Goal: Information Seeking & Learning: Check status

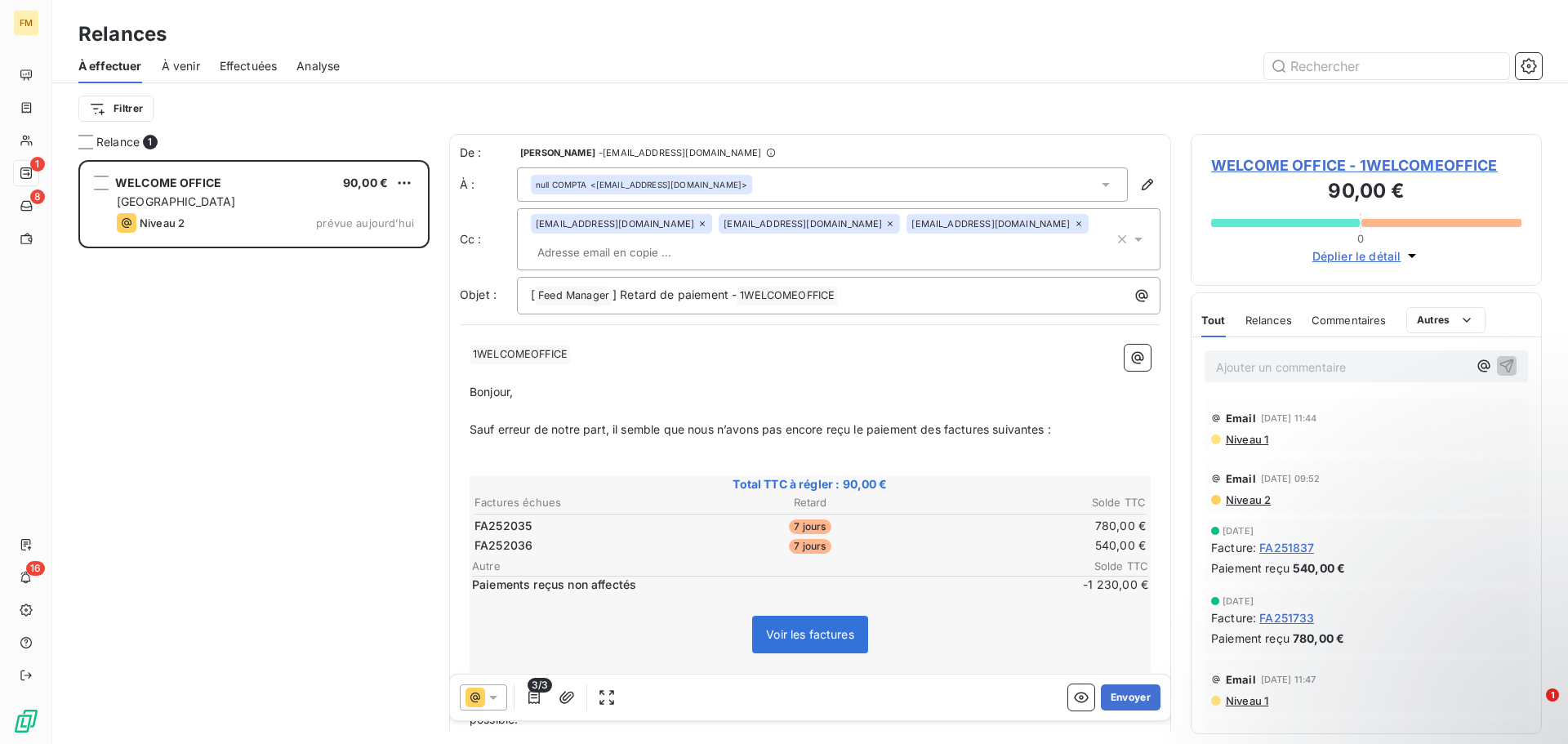
scroll to position [572, 339]
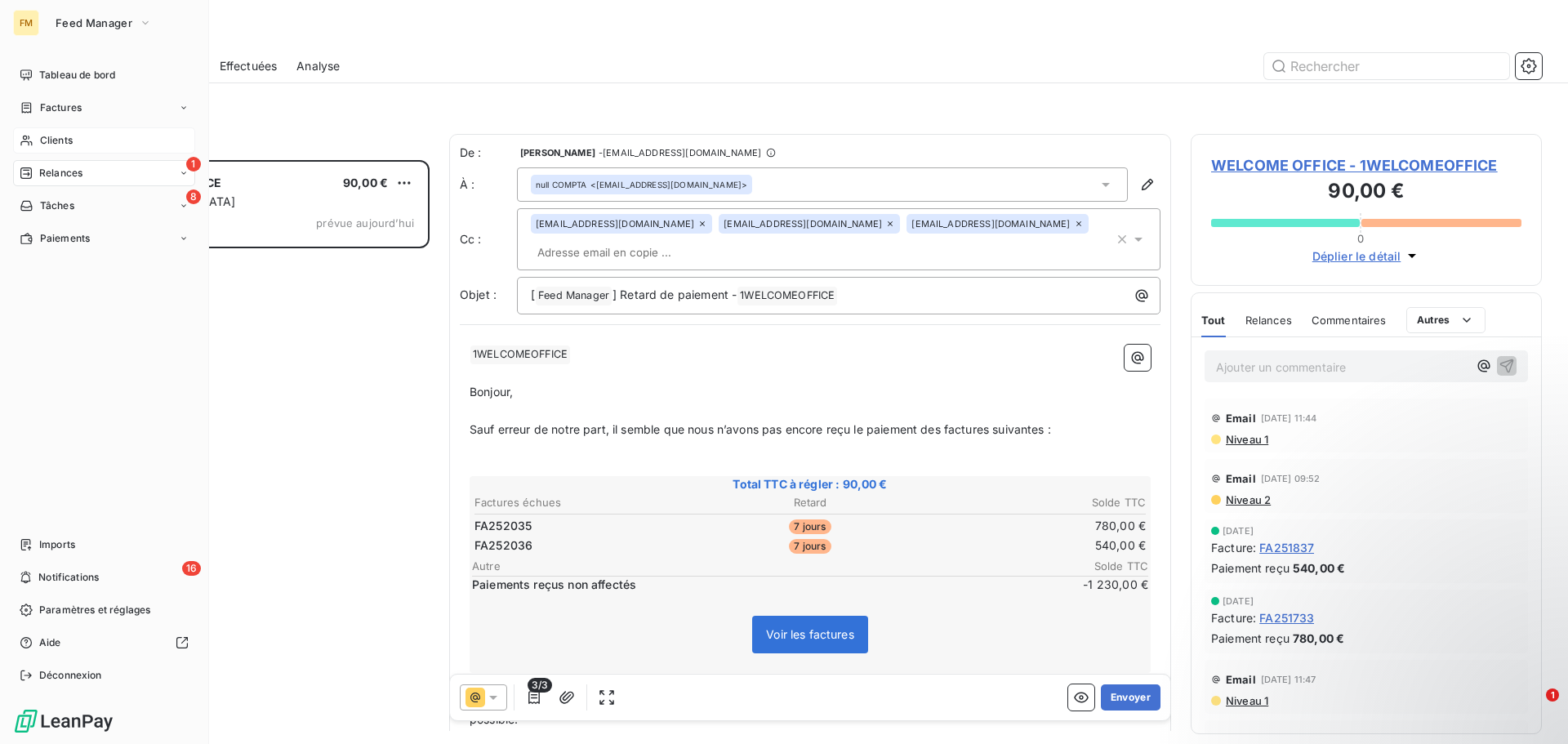
click at [52, 145] on span "Clients" at bounding box center [56, 140] width 33 height 15
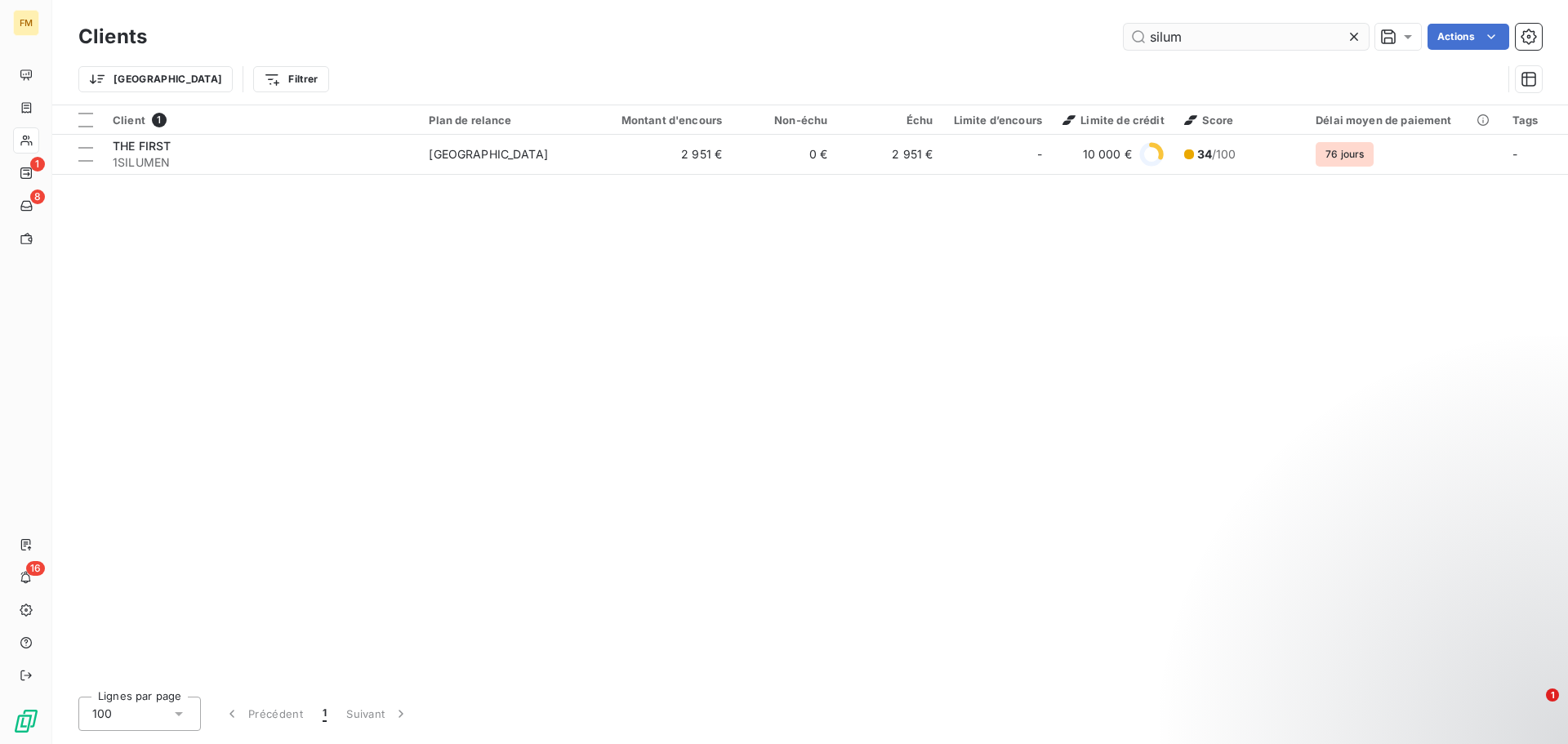
click at [1209, 41] on input "silum" at bounding box center [1247, 37] width 245 height 26
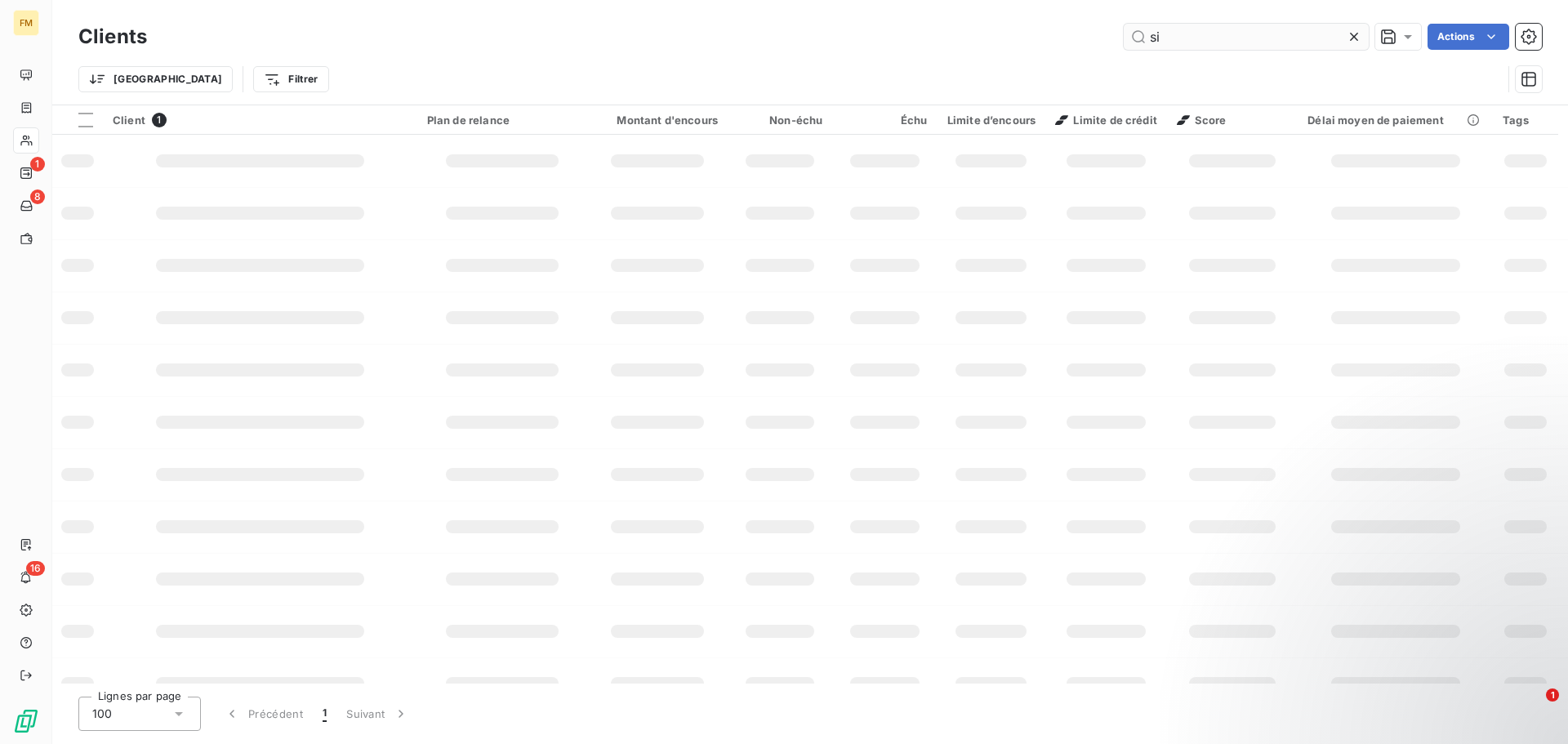
type input "s"
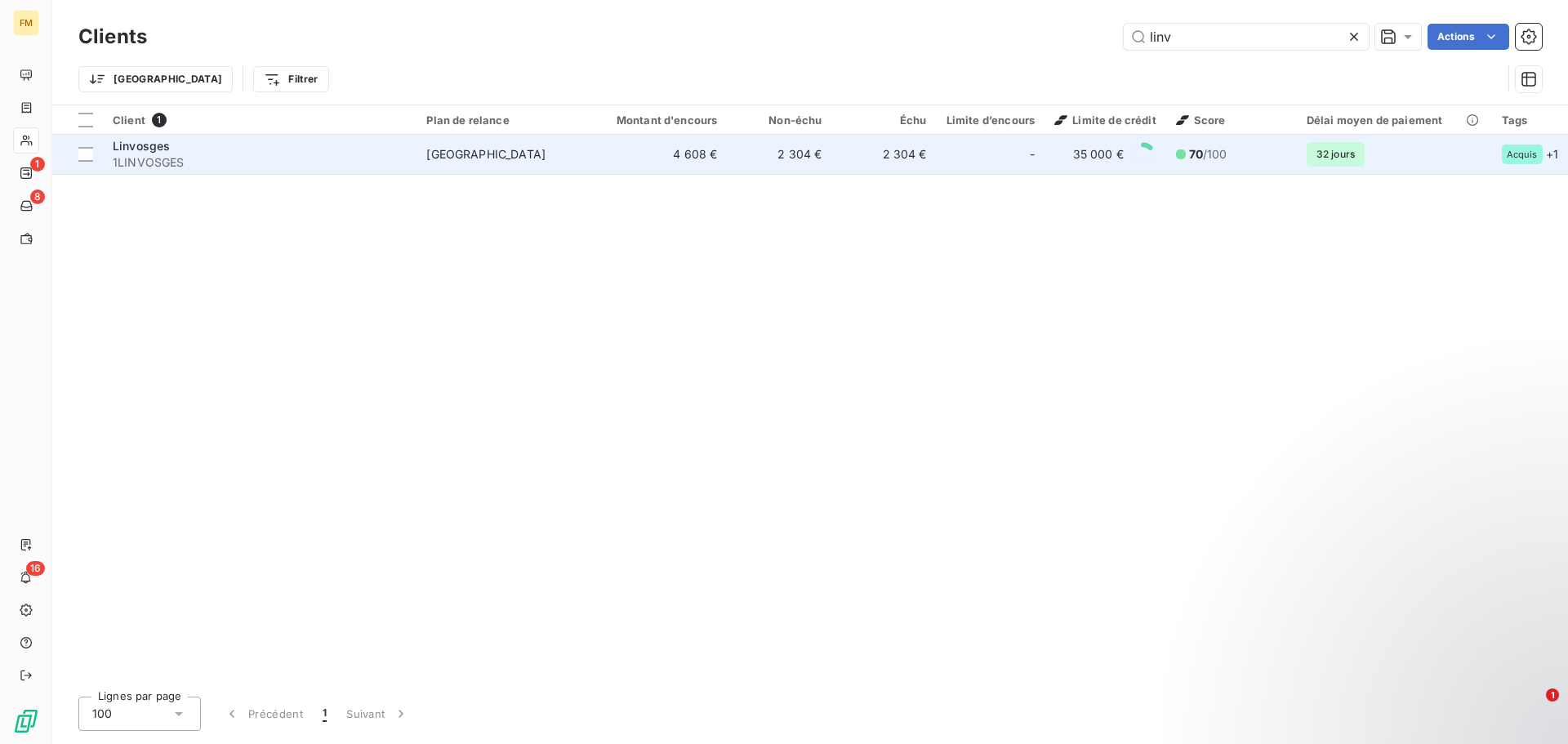
type input "linv"
click at [289, 148] on div "Linvosges" at bounding box center [260, 146] width 294 height 17
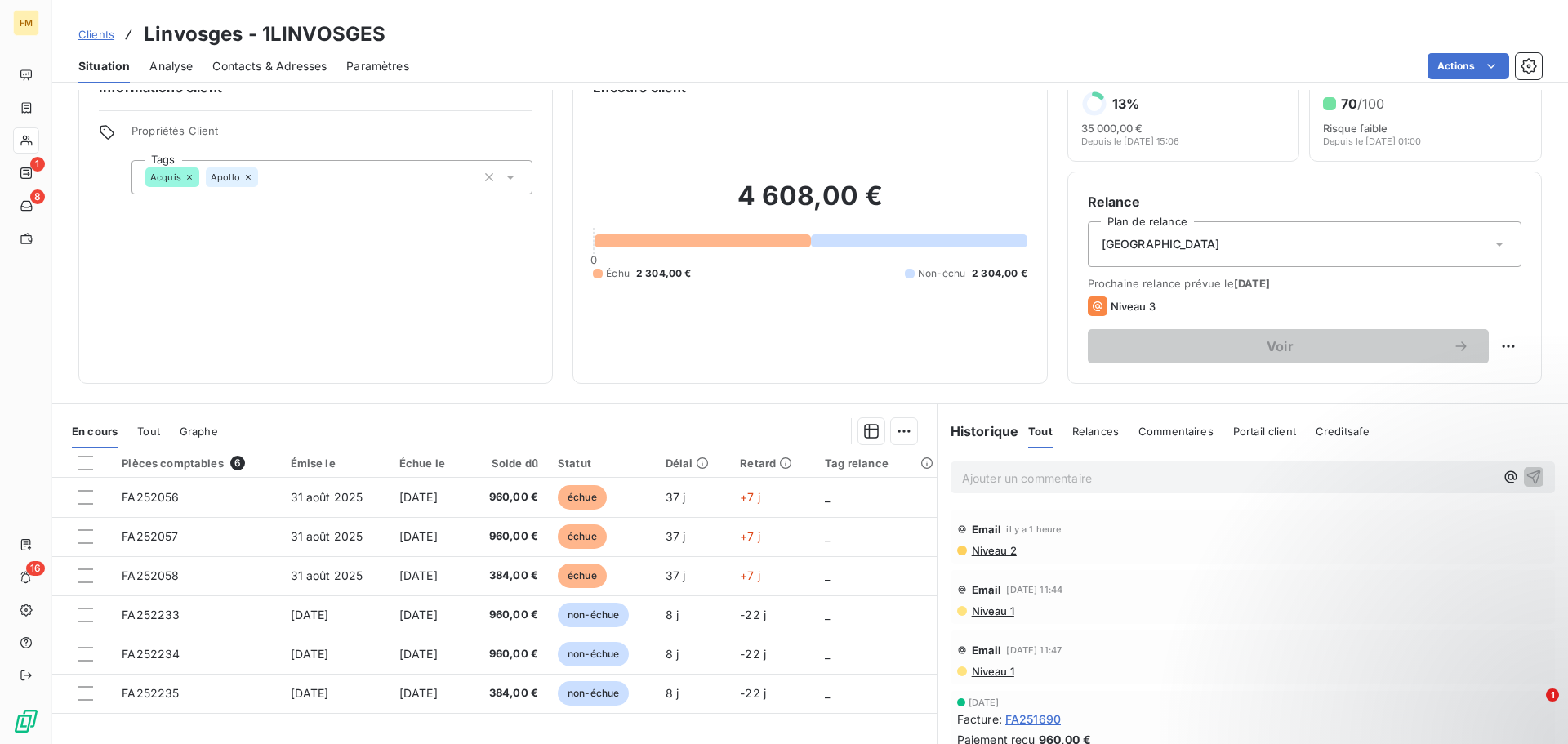
scroll to position [111, 0]
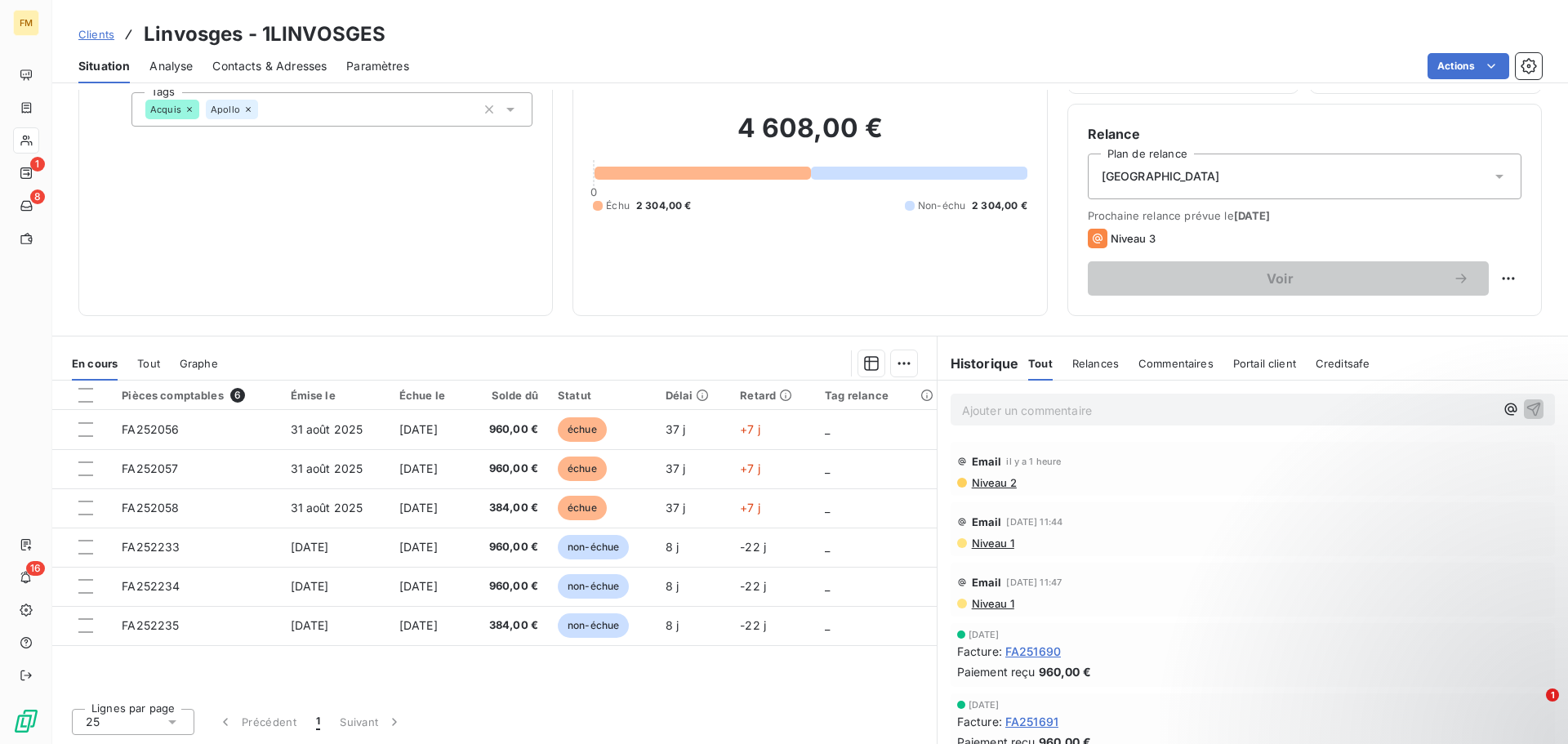
click at [1173, 362] on span "Commentaires" at bounding box center [1176, 363] width 75 height 13
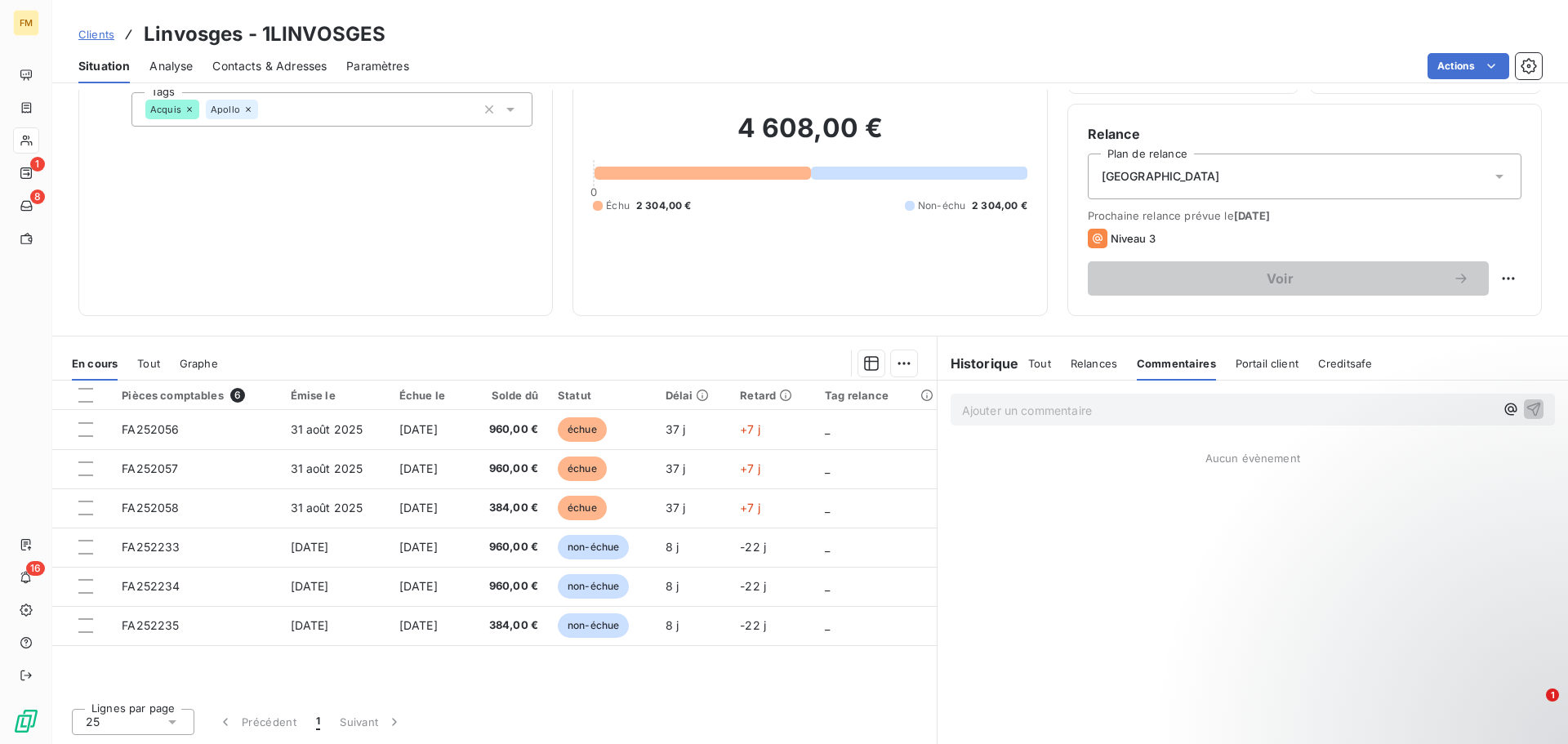
click at [1120, 411] on p "Ajouter un commentaire ﻿" at bounding box center [1228, 410] width 533 height 21
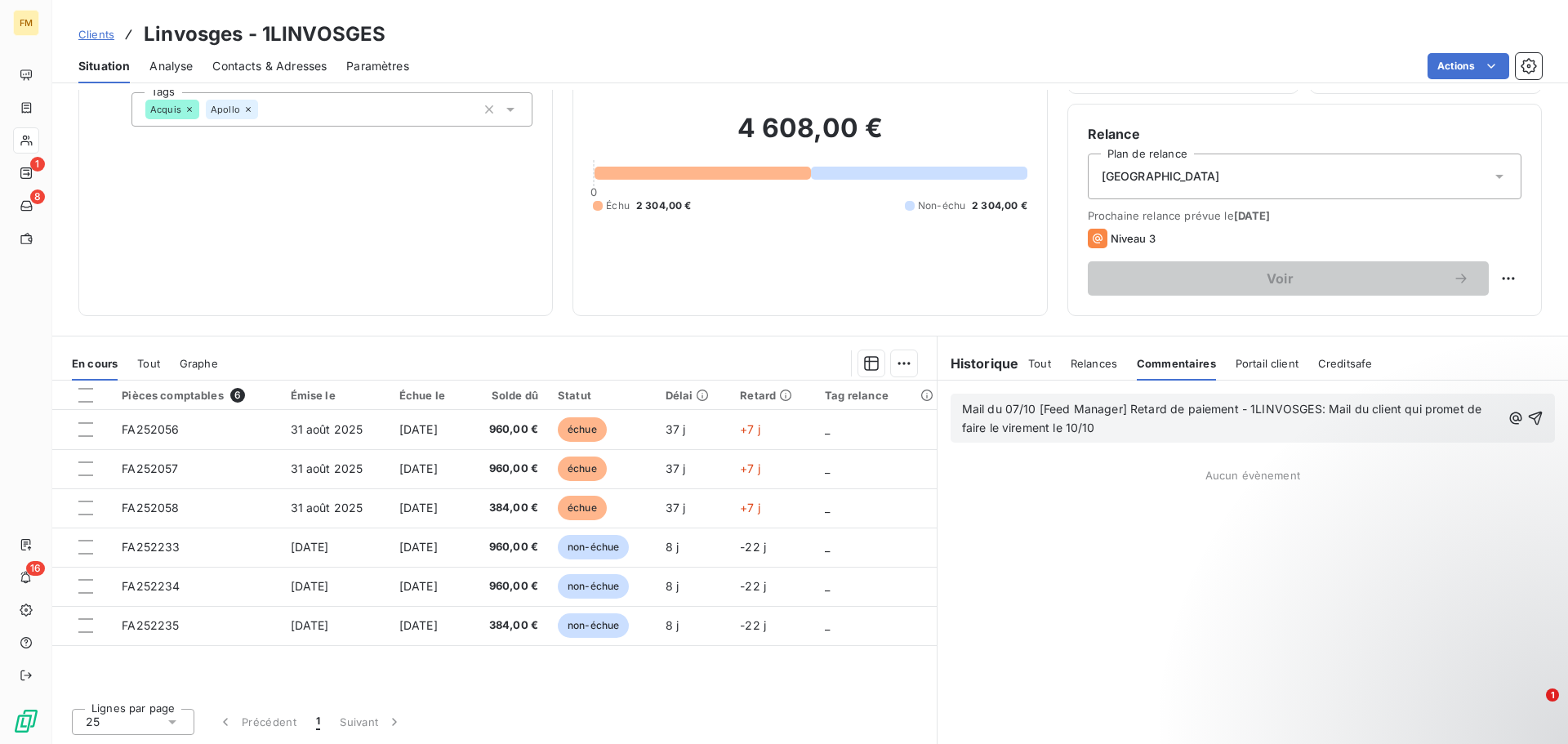
click at [1001, 413] on span "Mail du 07/10 [Feed Manager] Retard de paiement - 1LINVOSGES: Mail du client qu…" at bounding box center [1224, 418] width 524 height 33
click at [1314, 405] on span "Le 07/10 [Feed Manager] Retard de paiement - 1LINVOSGES: Mail du client qui pro…" at bounding box center [1230, 418] width 536 height 33
click at [1408, 394] on div "Le 07/10 [Feed Manager] Retard de paiement - 1LINVOSGES: Mail reçu du client qu…" at bounding box center [1253, 418] width 605 height 49
click at [1399, 410] on span "Le 07/10 [Feed Manager] Retard de paiement - 1LINVOSGES: Mail reçu du client qu…" at bounding box center [1224, 418] width 525 height 33
click at [1457, 409] on span "Le 07/10 [Feed Manager] Retard de paiement - 1LINVOSGES: Mail reçu du client qu…" at bounding box center [1224, 418] width 525 height 33
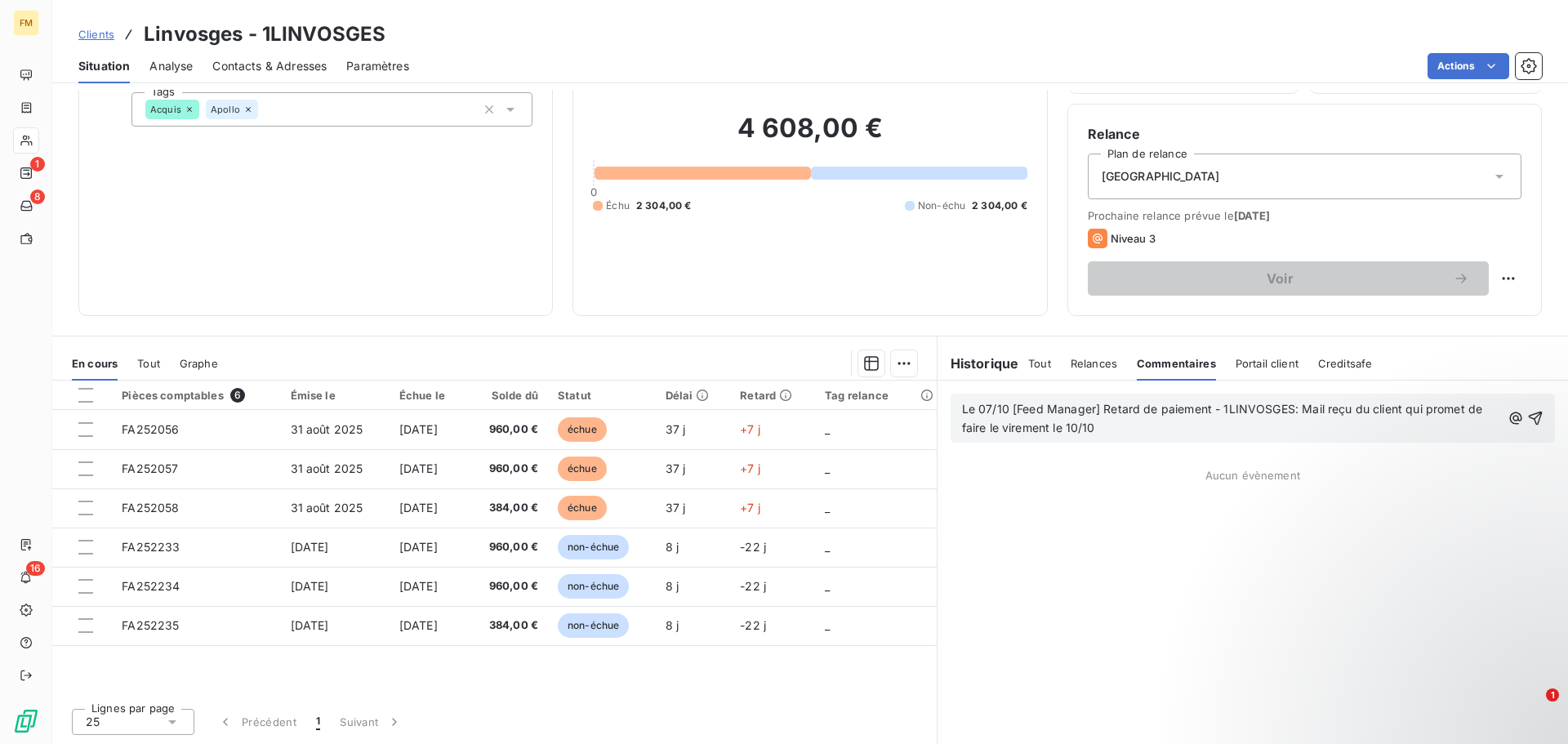
click at [1343, 414] on span "Le 07/10 [Feed Manager] Retard de paiement - 1LINVOSGES: Mail reçu du client qu…" at bounding box center [1224, 418] width 525 height 33
click at [1529, 422] on icon "button" at bounding box center [1536, 419] width 14 height 14
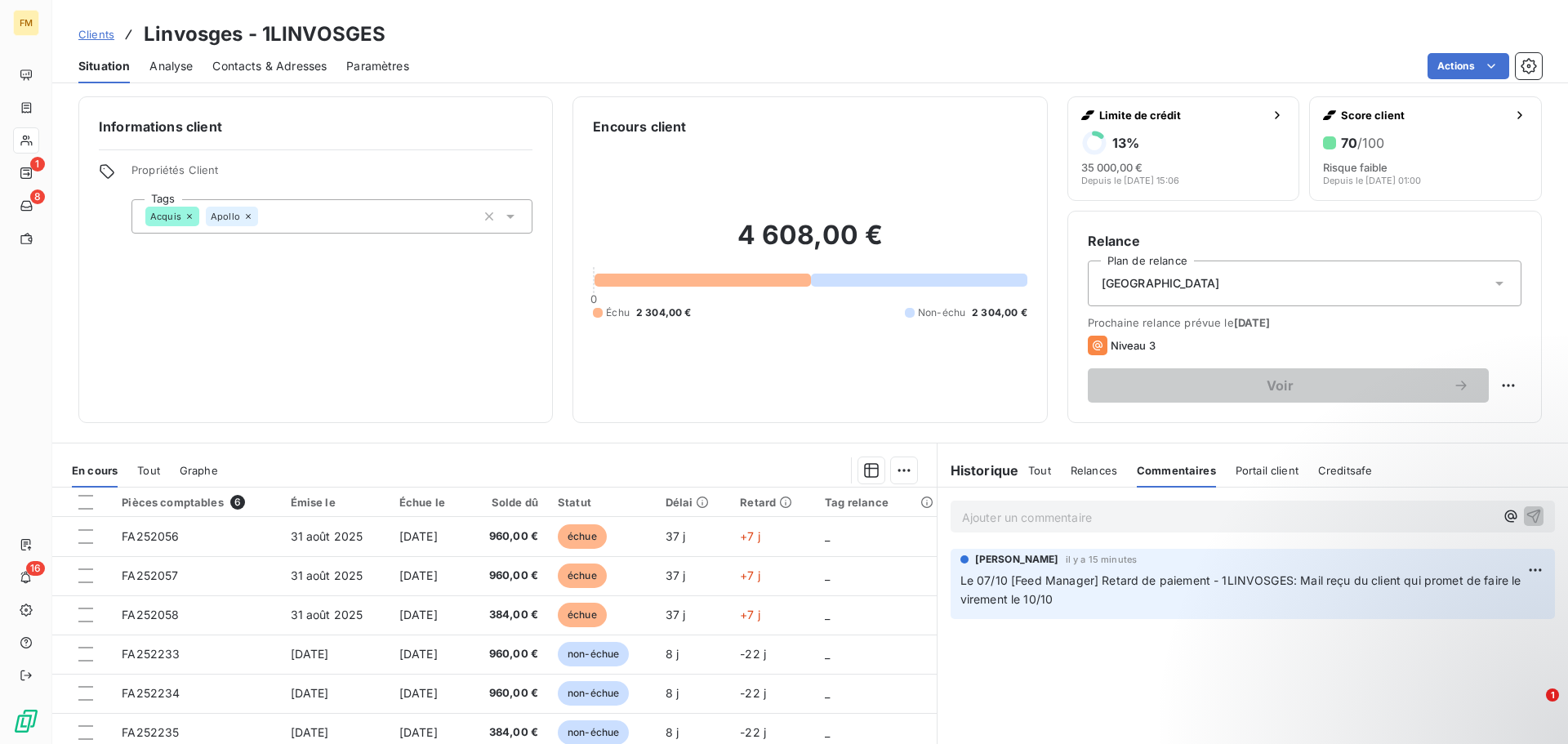
scroll to position [0, 0]
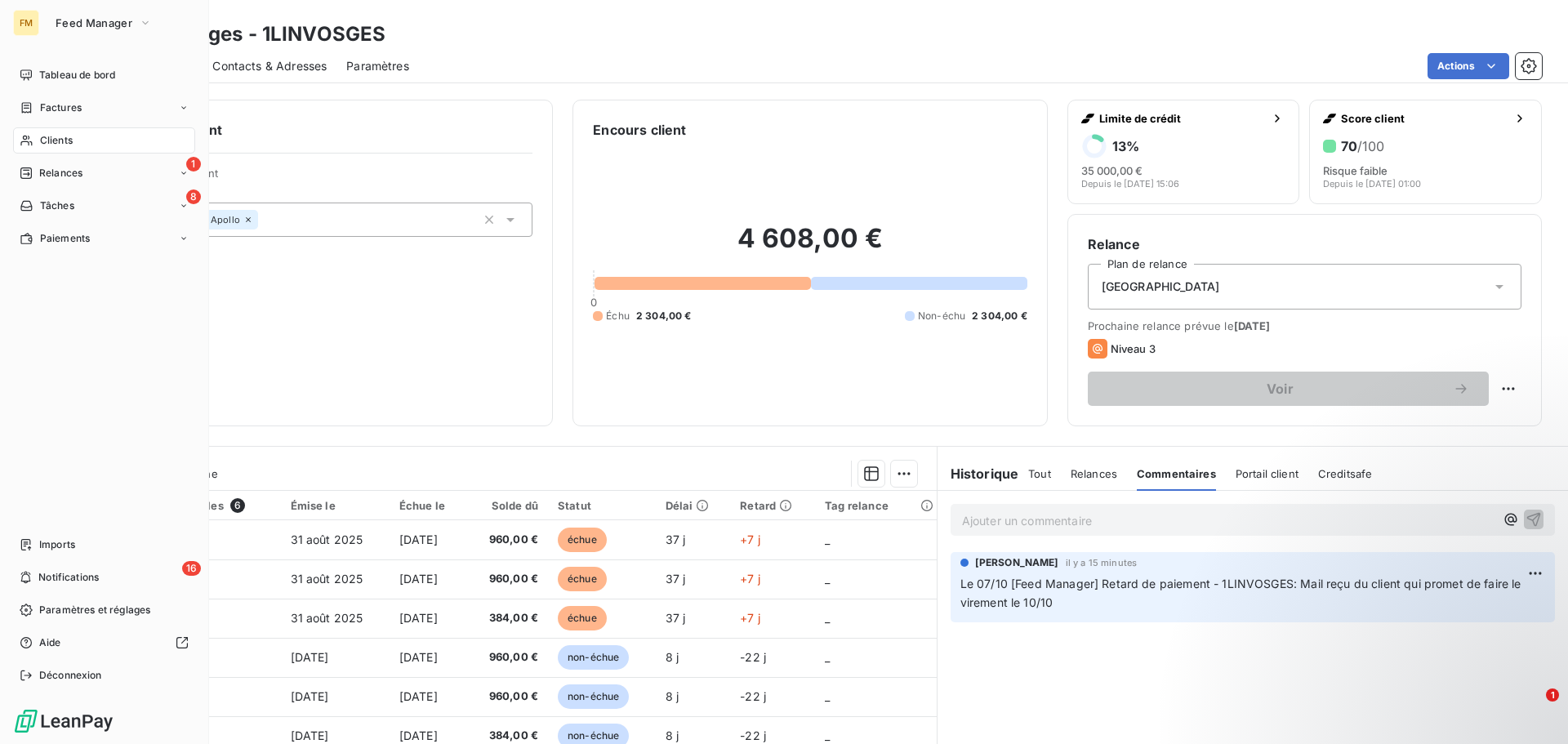
click at [50, 136] on span "Clients" at bounding box center [56, 140] width 33 height 15
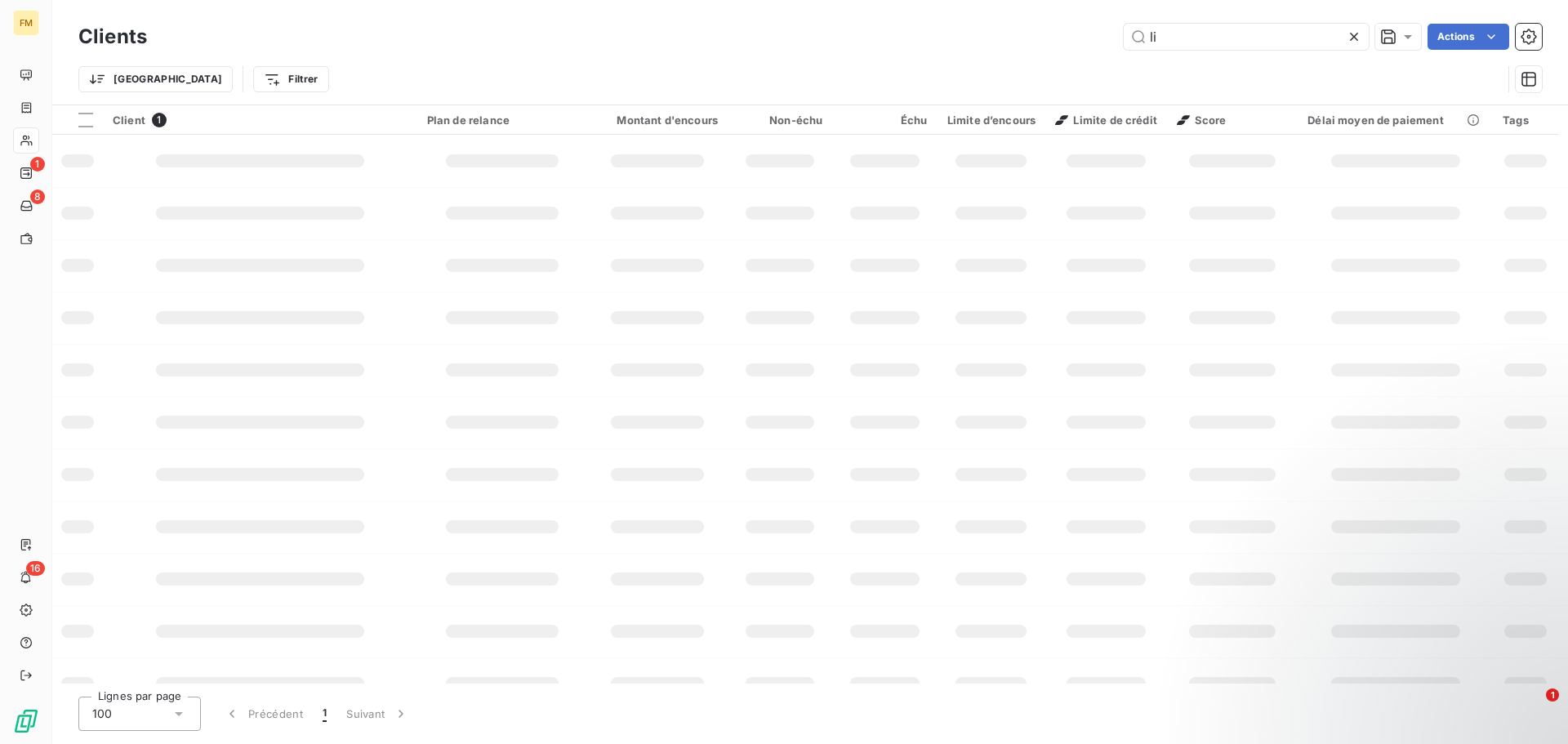
type input "l"
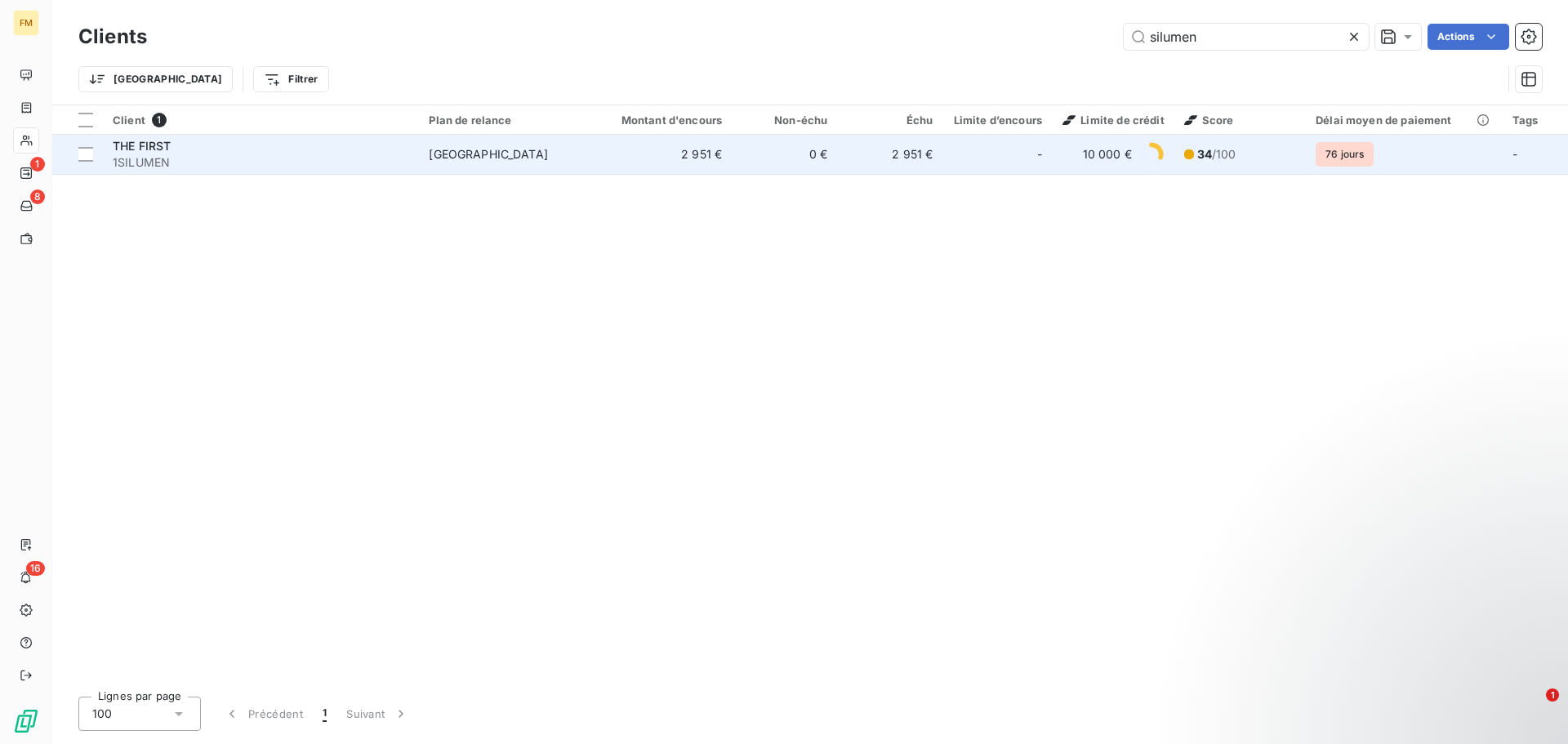
type input "silumen"
click at [365, 166] on span "1SILUMEN" at bounding box center [261, 162] width 296 height 17
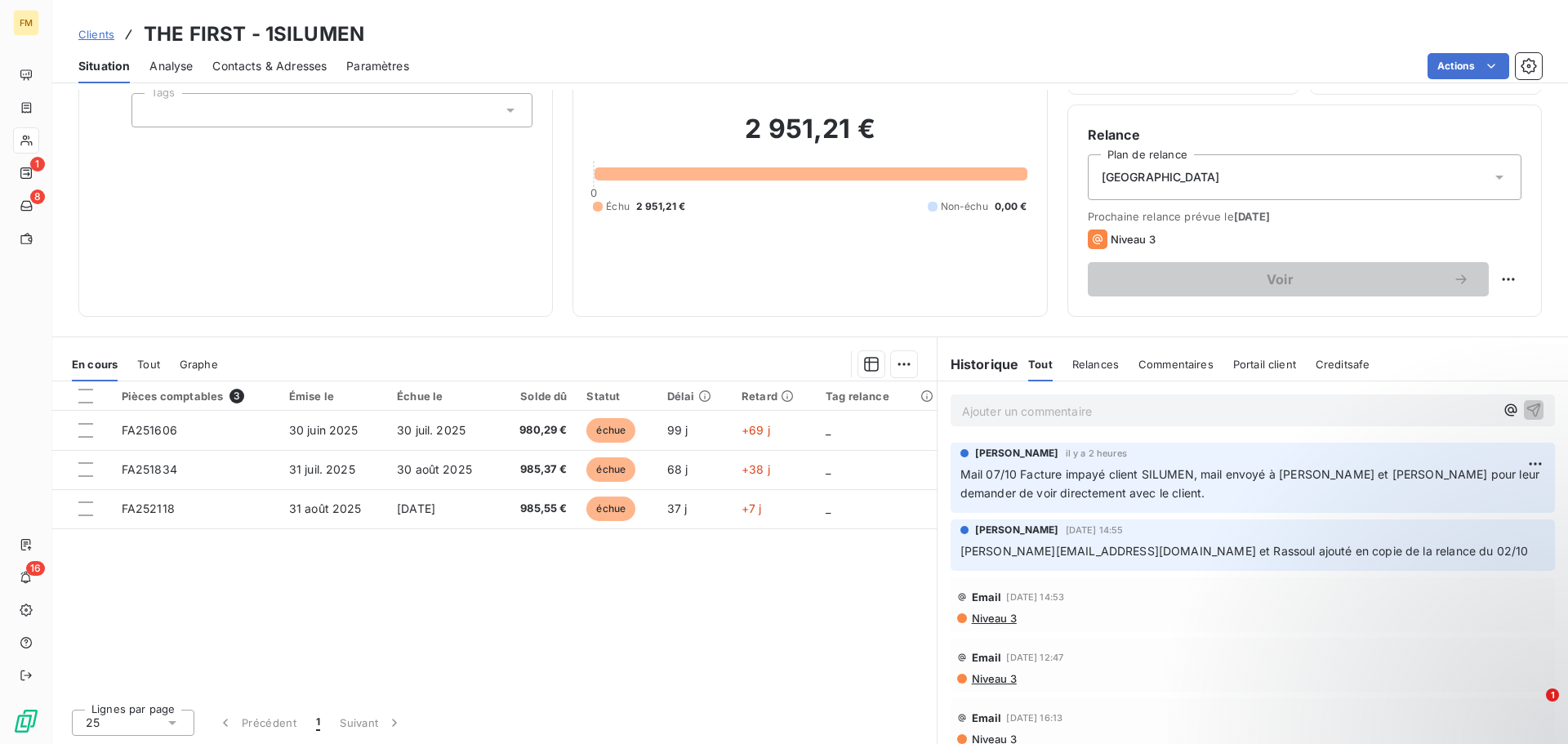
scroll to position [111, 0]
click at [1509, 457] on html "FM 1 8 16 Clients THE FIRST - 1SILUMEN Situation Analyse Contacts & Adresses Pa…" at bounding box center [784, 372] width 1568 height 744
click at [1468, 507] on div "Editer" at bounding box center [1472, 499] width 92 height 26
click at [1158, 500] on p "Mail 07/10 Facture impayé client SILUMEN, mail envoyé à [PERSON_NAME] et [PERSO…" at bounding box center [1253, 483] width 585 height 38
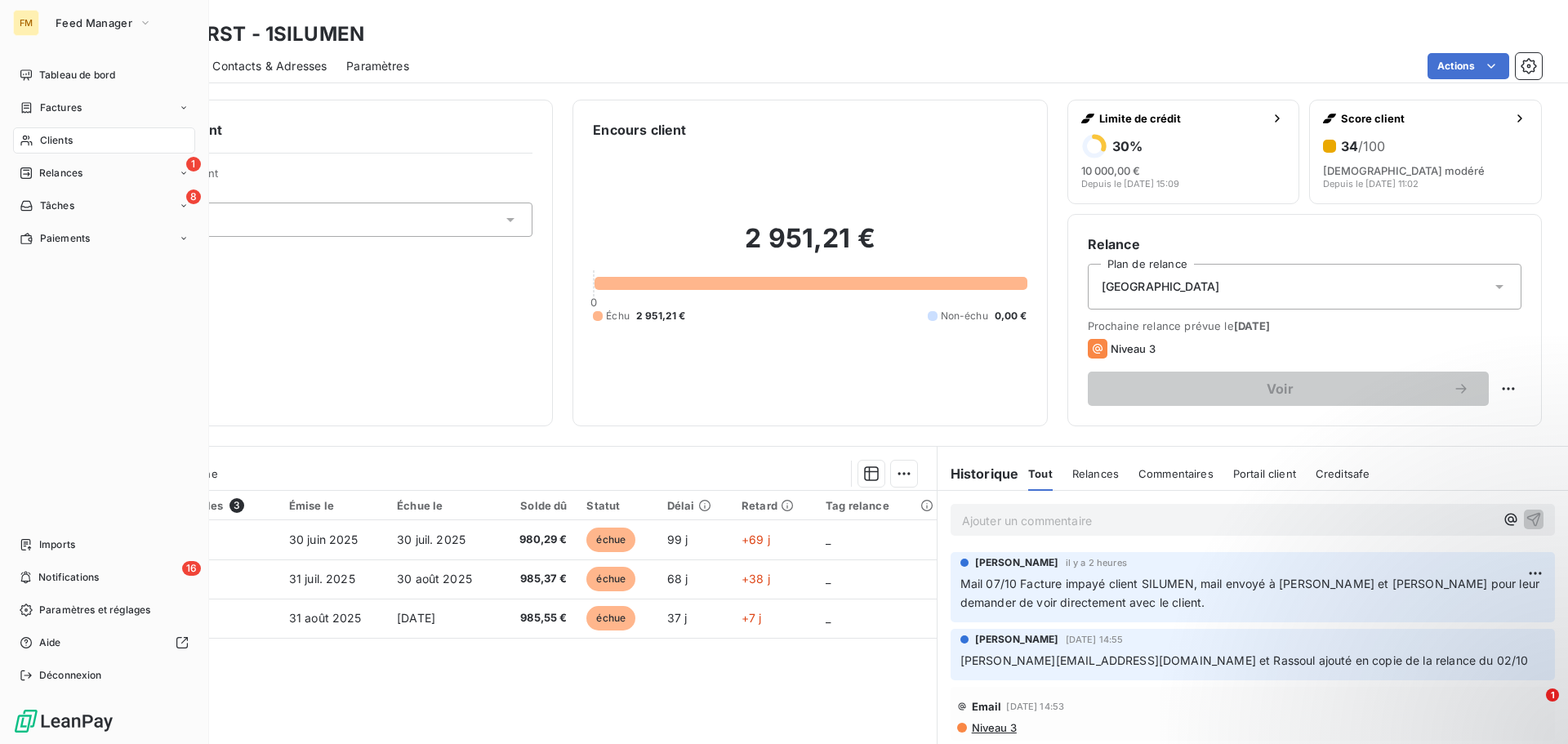
click at [41, 138] on span "Clients" at bounding box center [56, 140] width 33 height 15
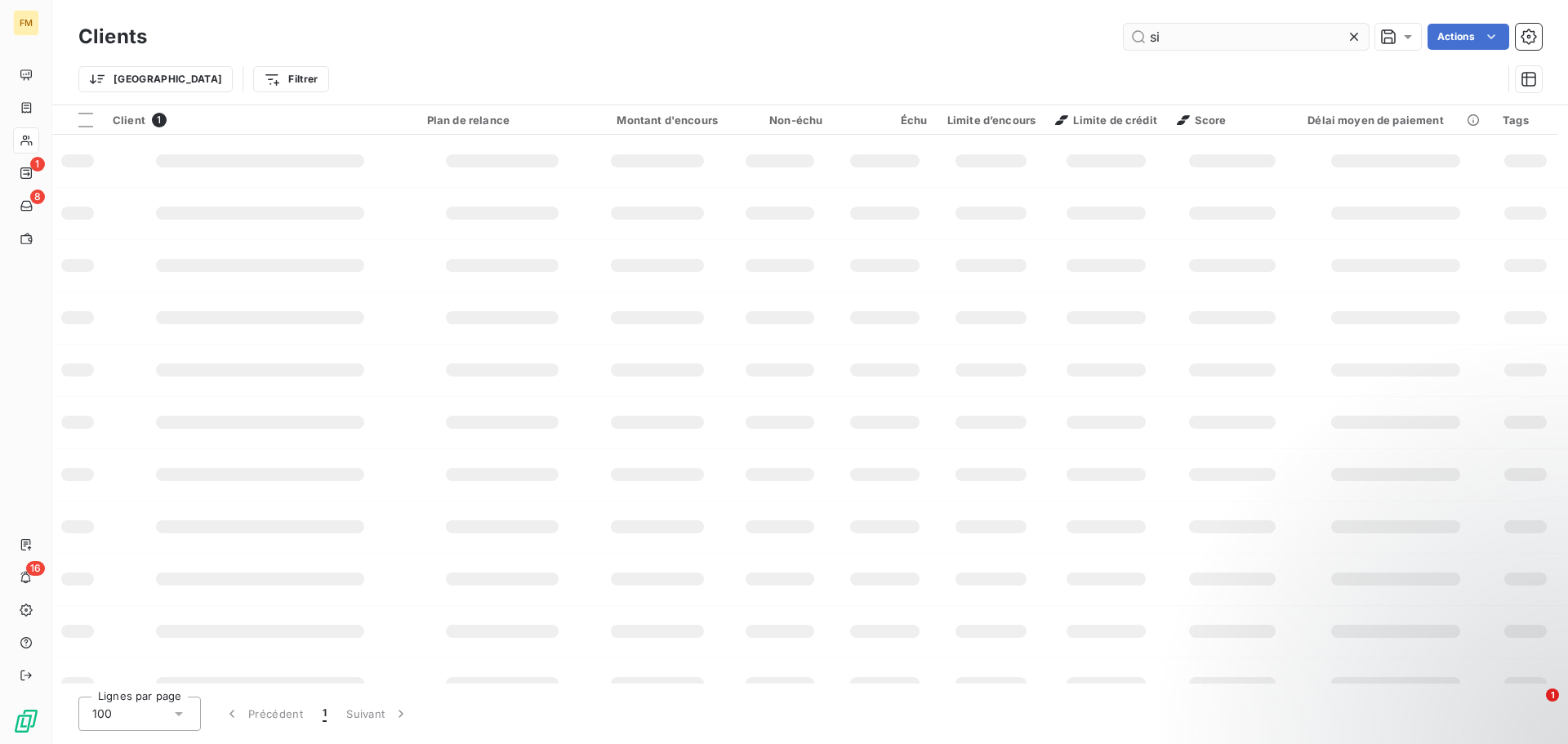
type input "s"
type input "1"
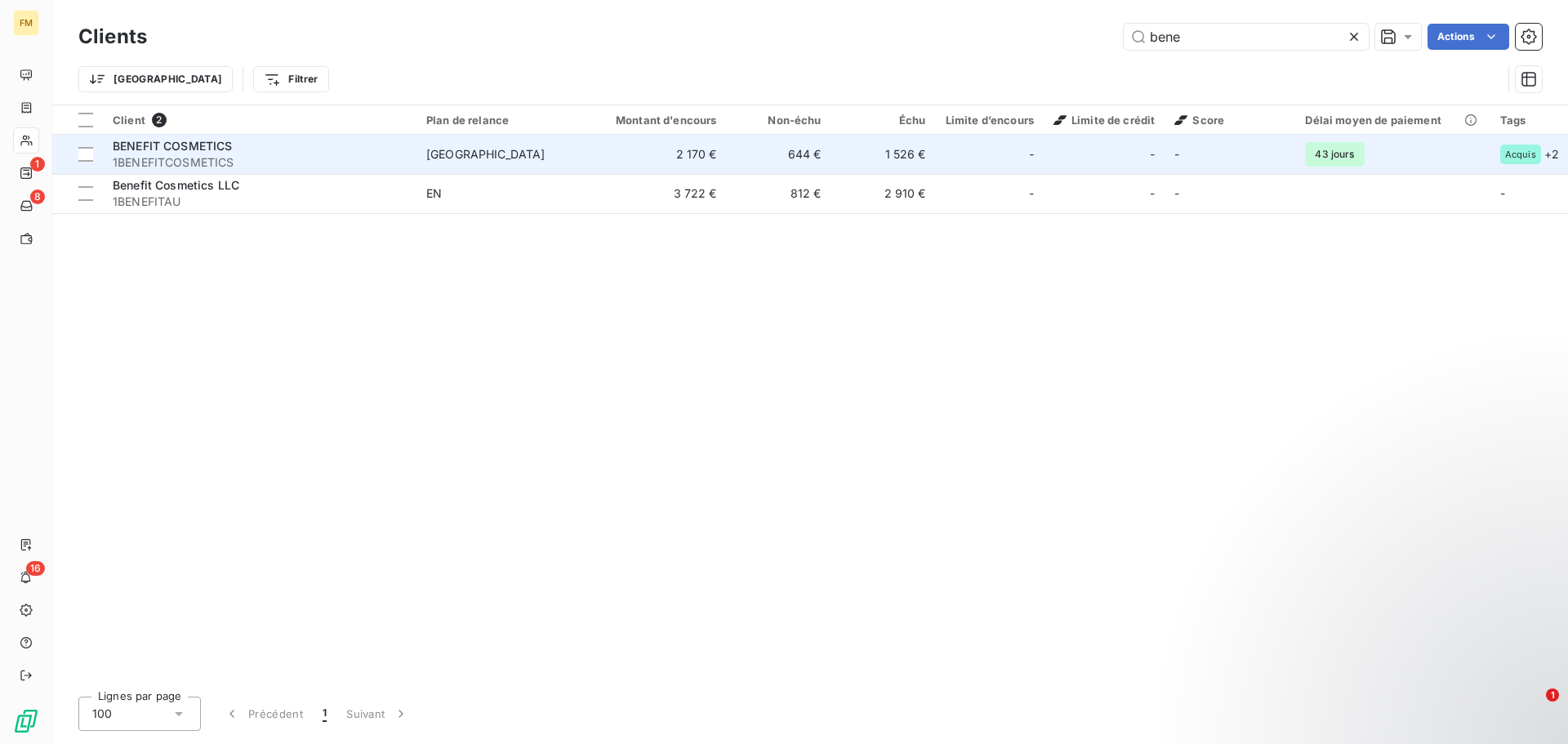
type input "bene"
click at [266, 149] on div "BENEFIT COSMETICS" at bounding box center [260, 146] width 294 height 17
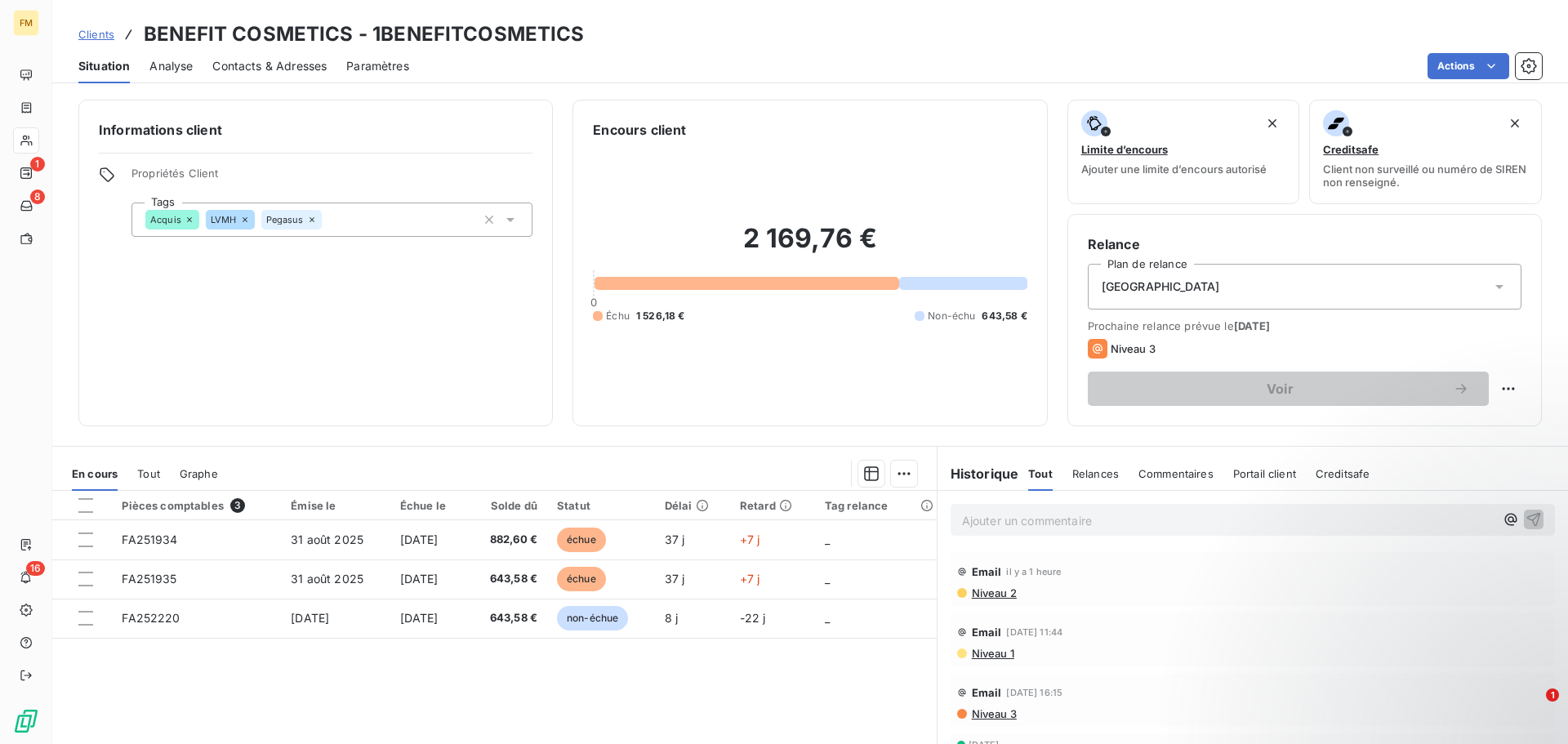
click at [1078, 481] on div "Relances" at bounding box center [1096, 473] width 46 height 35
click at [1164, 470] on span "Commentaires" at bounding box center [1178, 473] width 75 height 13
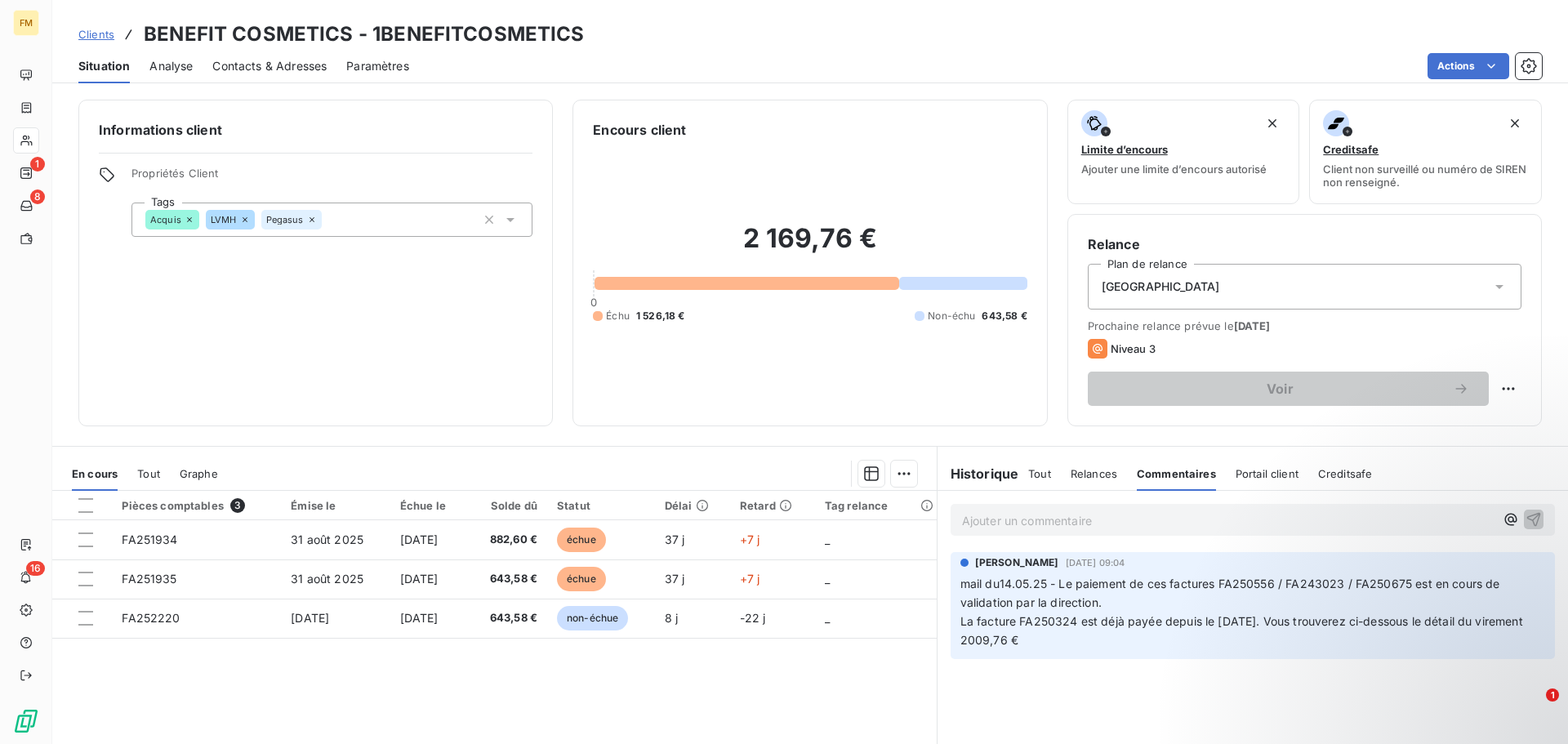
click at [1091, 529] on p "Ajouter un commentaire ﻿" at bounding box center [1228, 521] width 533 height 21
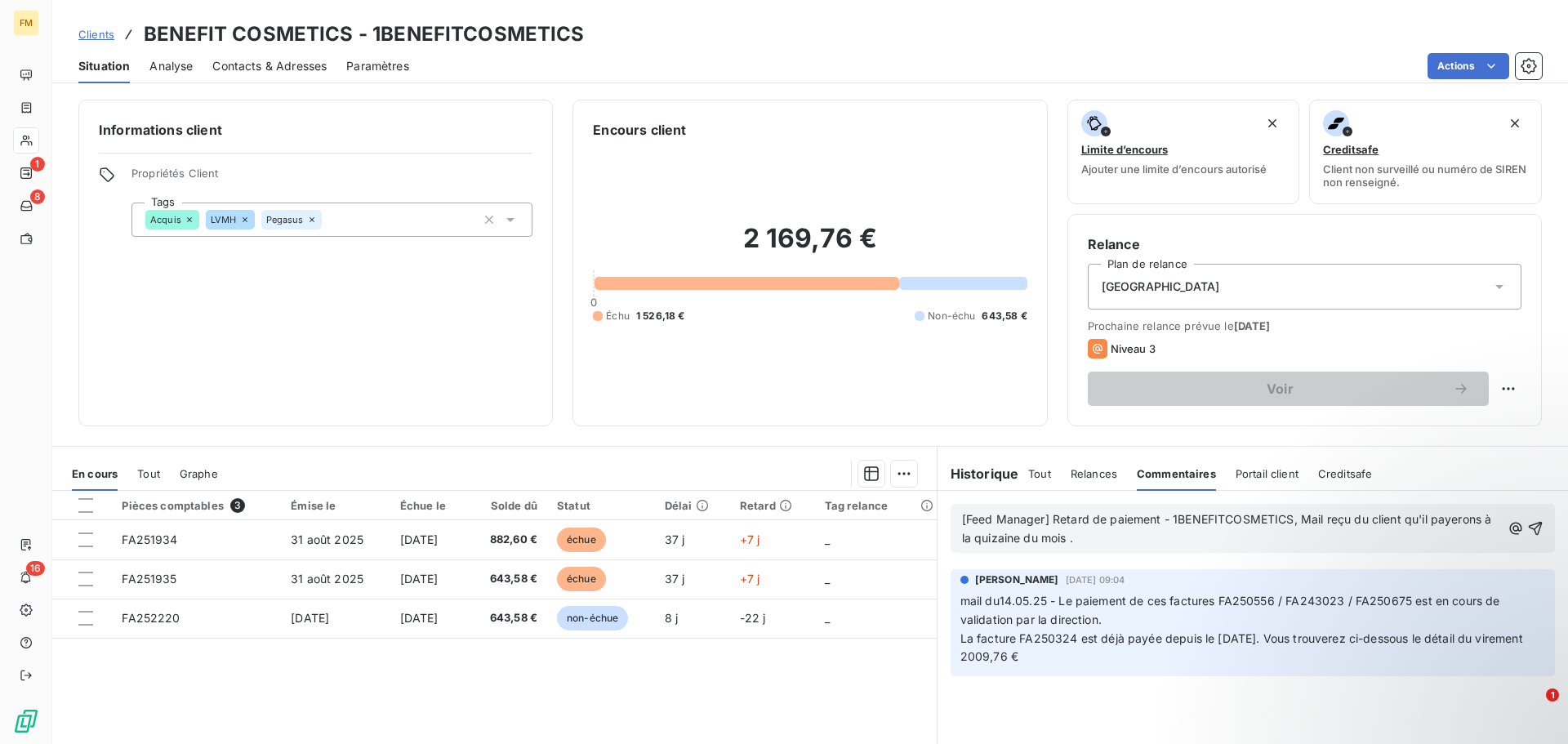
click at [1475, 519] on span "[Feed Manager] Retard de paiement - 1BENEFITCOSMETICS, Mail reçu du client qu'i…" at bounding box center [1229, 528] width 534 height 33
click at [1422, 517] on span "[Feed Manager] Retard de paiement - 1BENEFITCOSMETICS, Mail reçu du client qu'i…" at bounding box center [1232, 528] width 539 height 33
click at [1475, 517] on span "[Feed Manager] Retard de paiement - 1BENEFITCOSMETICS, Mail reçu du client qu'i…" at bounding box center [1229, 528] width 534 height 33
click at [1010, 537] on span "[Feed Manager] Retard de paiement - 1BENEFITCOSMETICS, Mail reçu du client qu'i…" at bounding box center [1231, 528] width 537 height 33
click at [1527, 526] on icon "button" at bounding box center [1535, 529] width 17 height 17
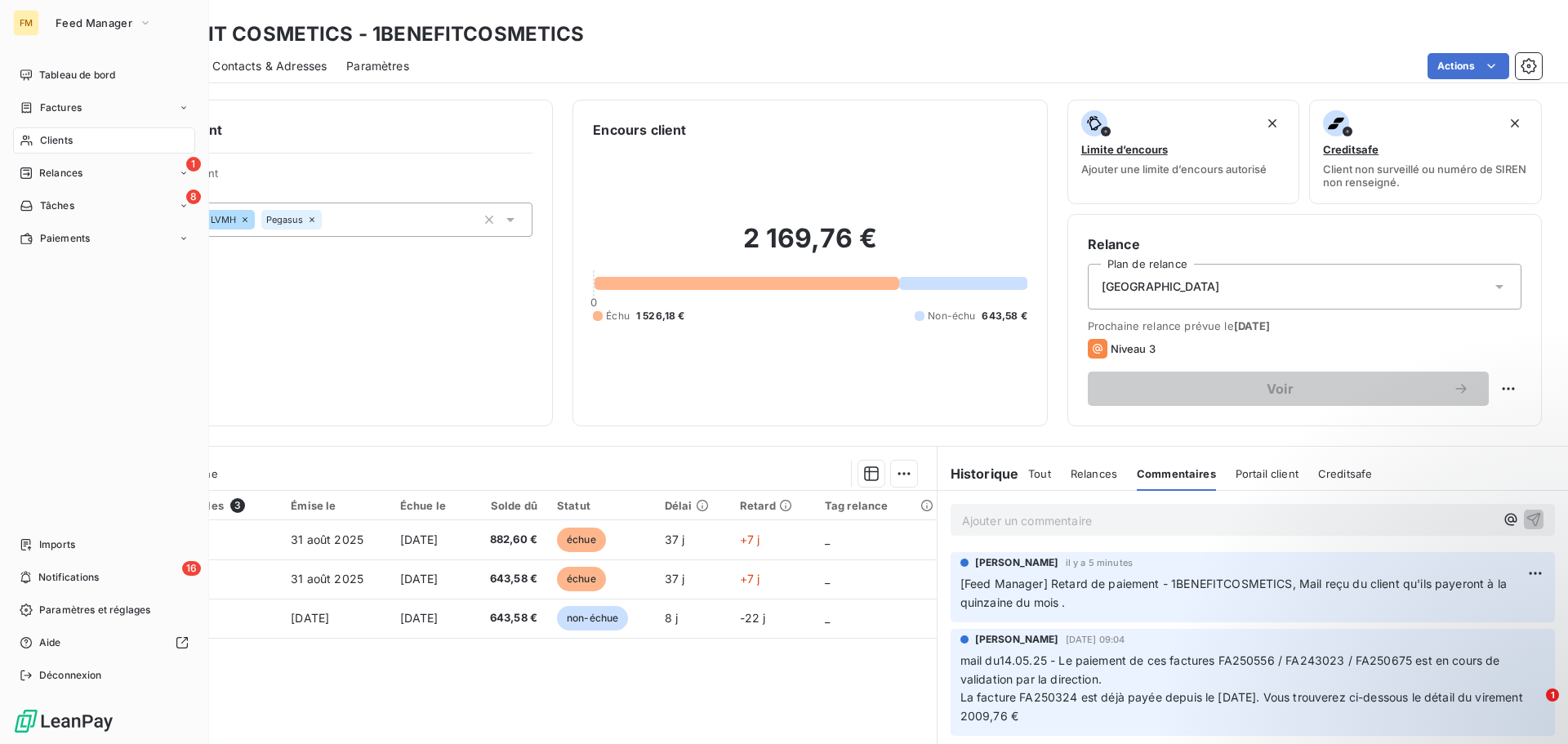
click at [61, 129] on div "Clients" at bounding box center [104, 140] width 182 height 26
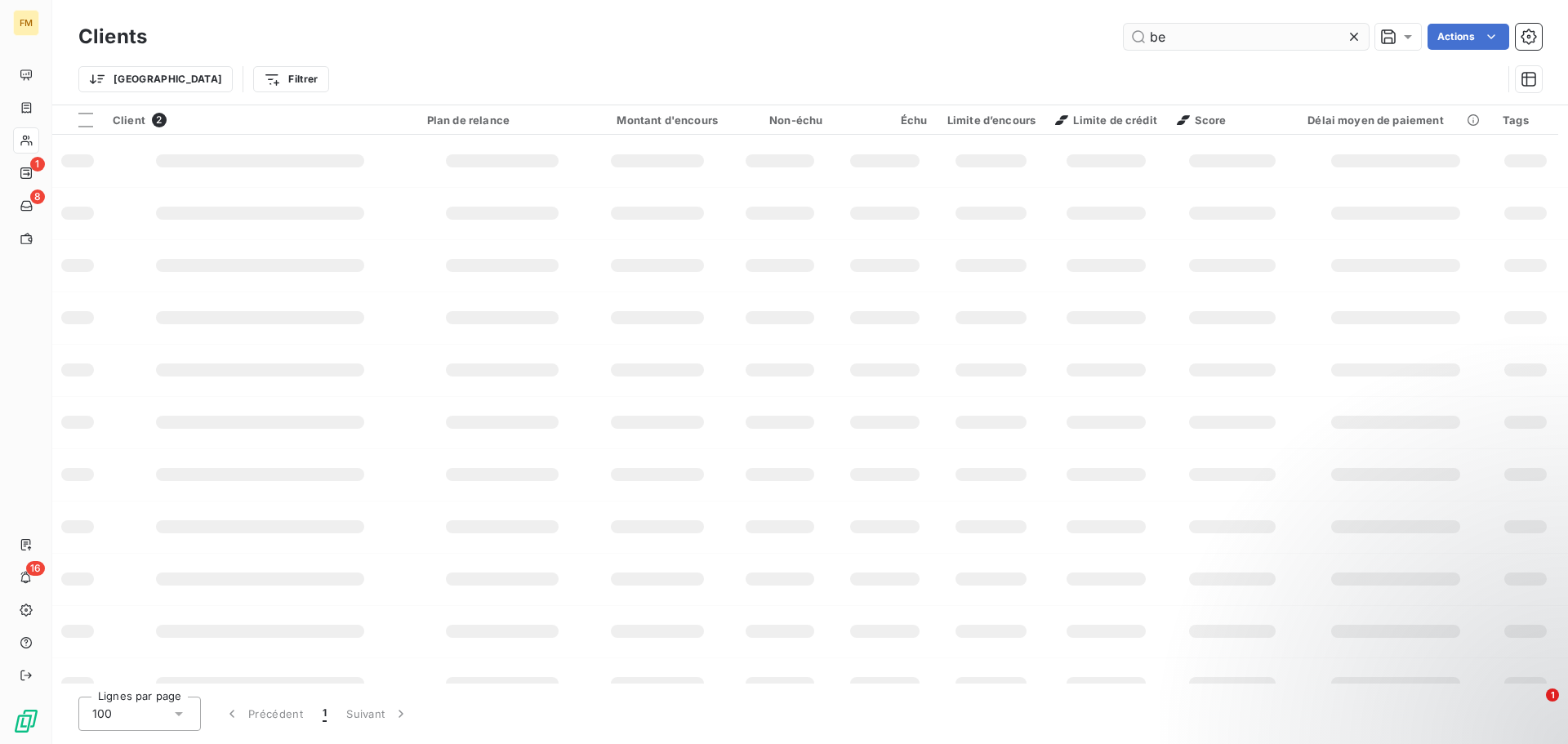
type input "b"
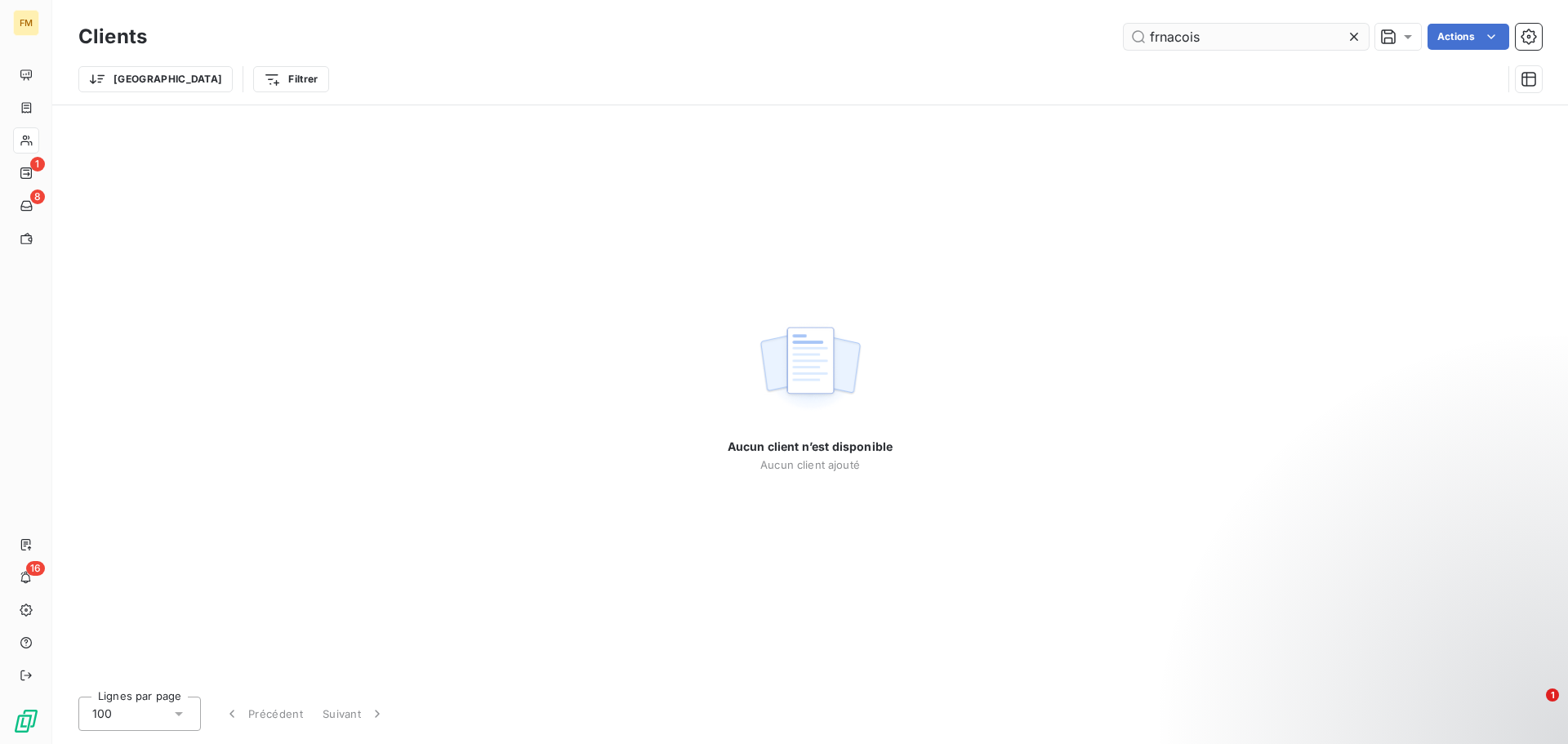
click at [1218, 44] on input "frnacois" at bounding box center [1247, 37] width 245 height 26
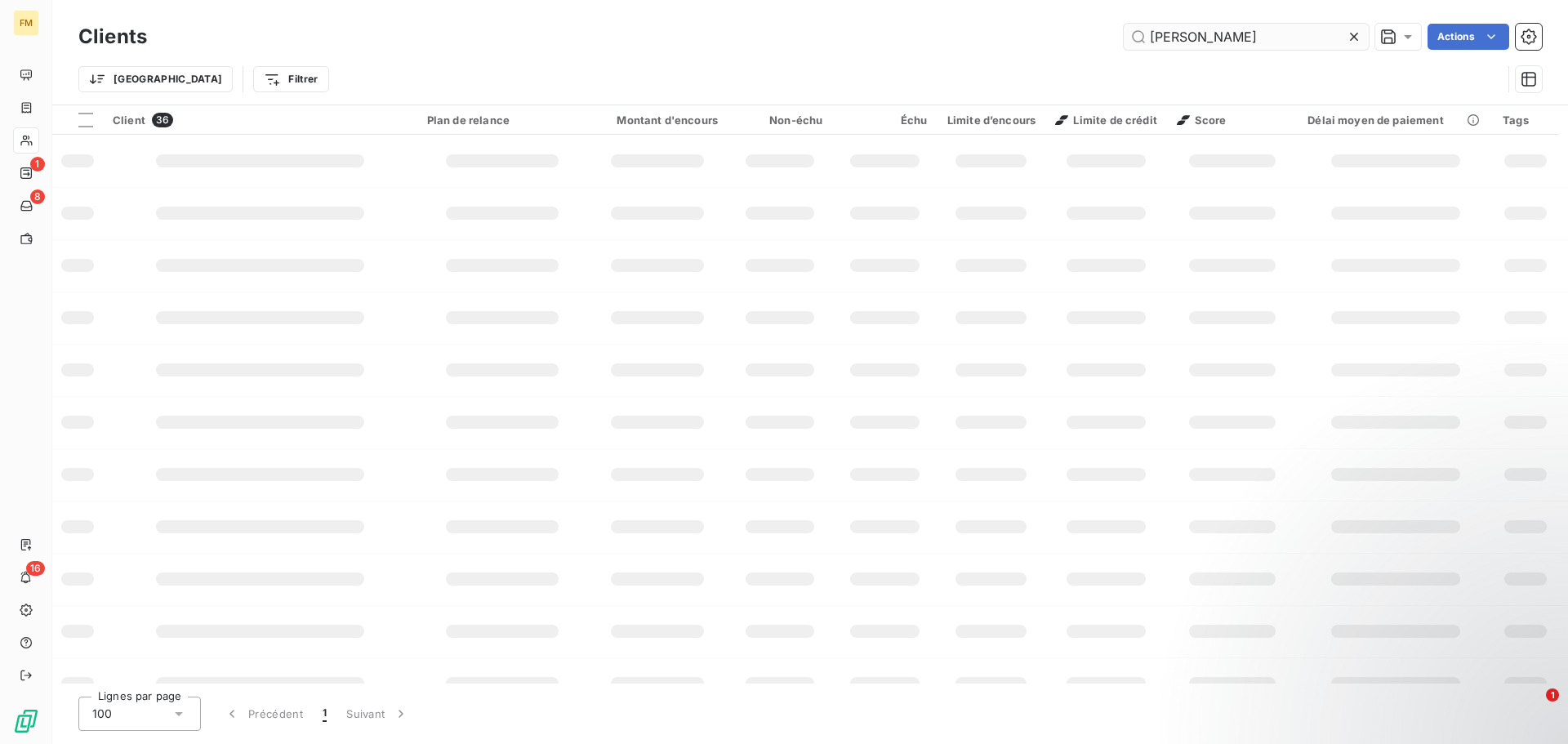
click at [1228, 31] on input "[PERSON_NAME]" at bounding box center [1247, 37] width 245 height 26
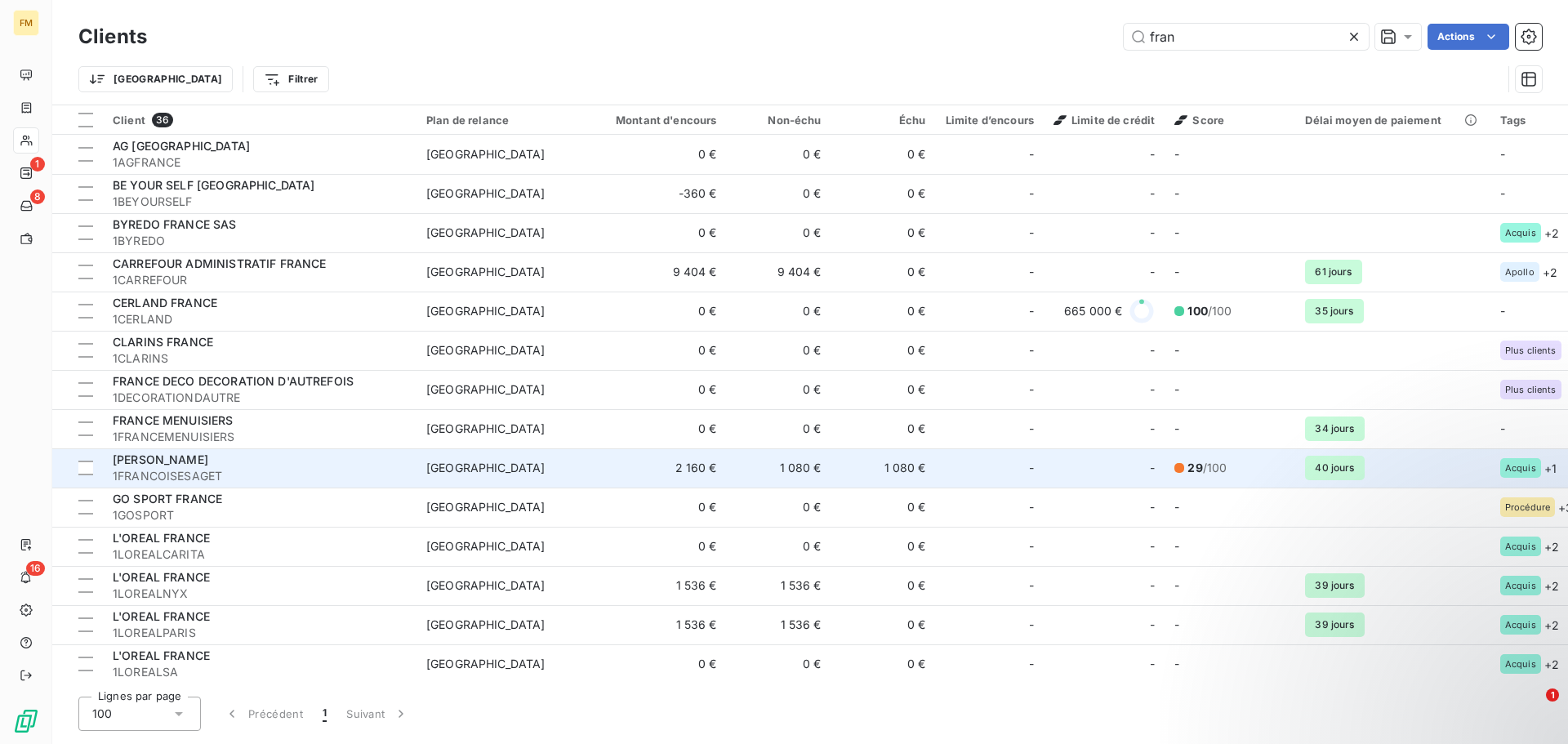
type input "fran"
click at [331, 483] on span "1FRANCOISESAGET" at bounding box center [260, 476] width 294 height 17
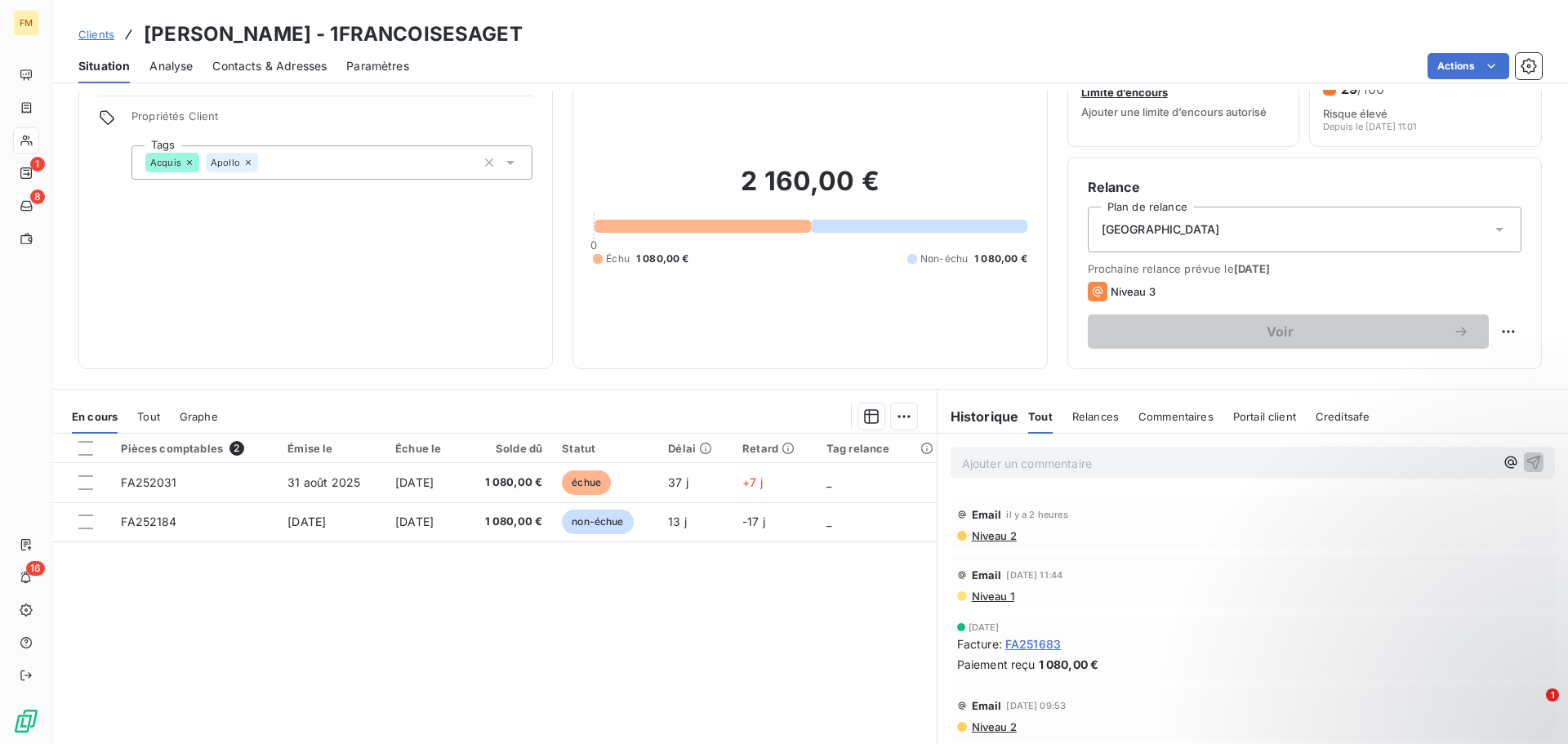
scroll to position [111, 0]
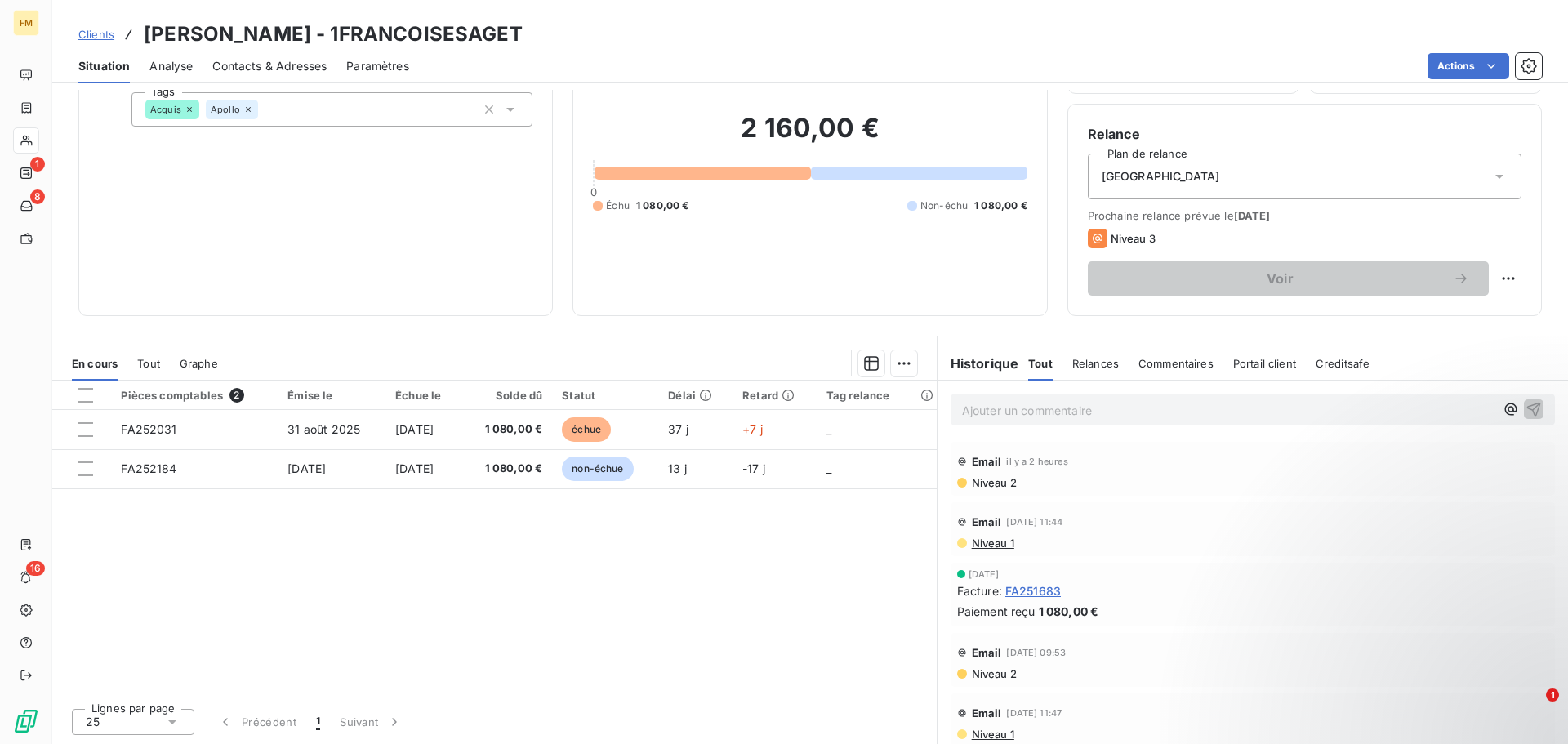
click at [1170, 363] on span "Commentaires" at bounding box center [1176, 363] width 75 height 13
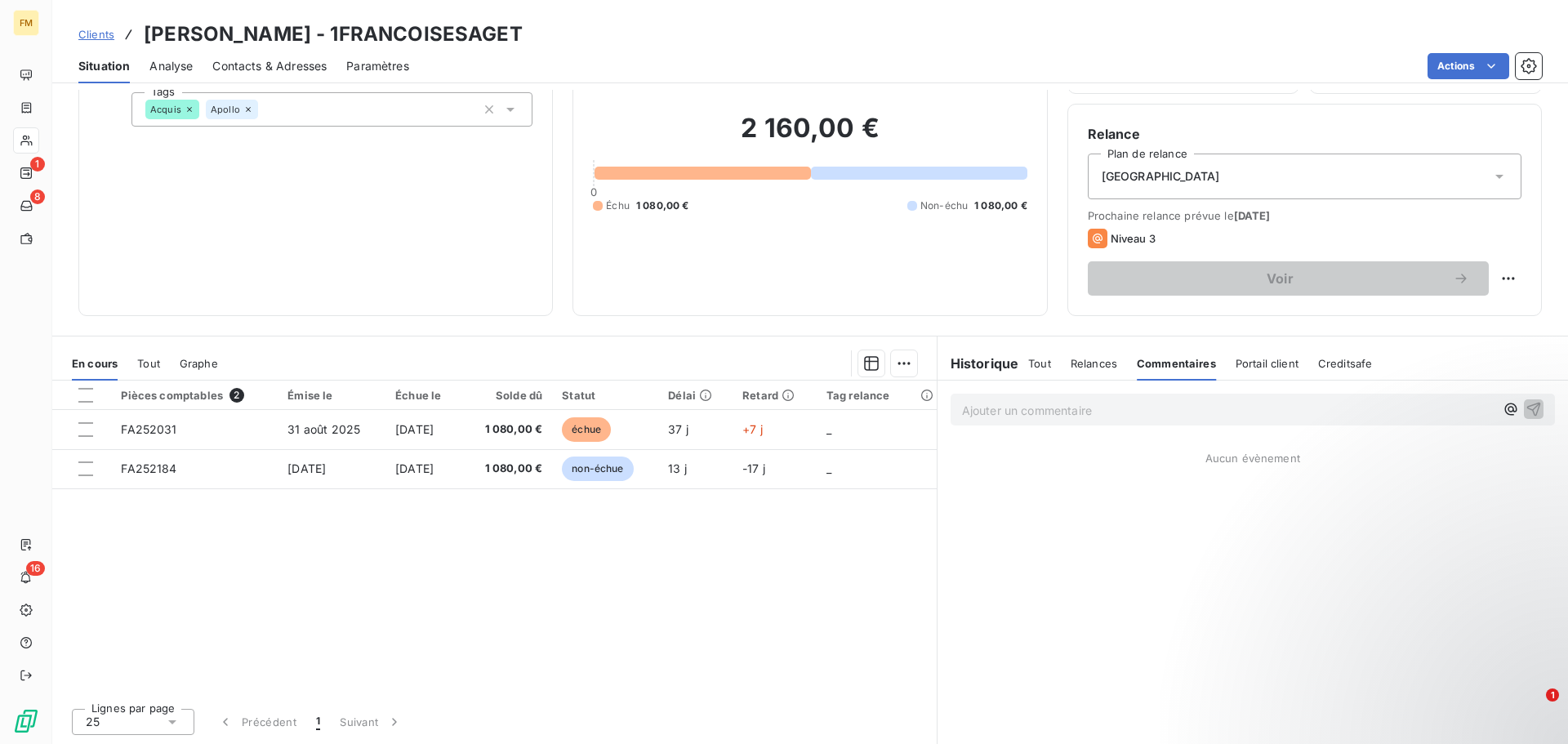
click at [1057, 418] on p "Ajouter un commentaire ﻿" at bounding box center [1228, 410] width 533 height 21
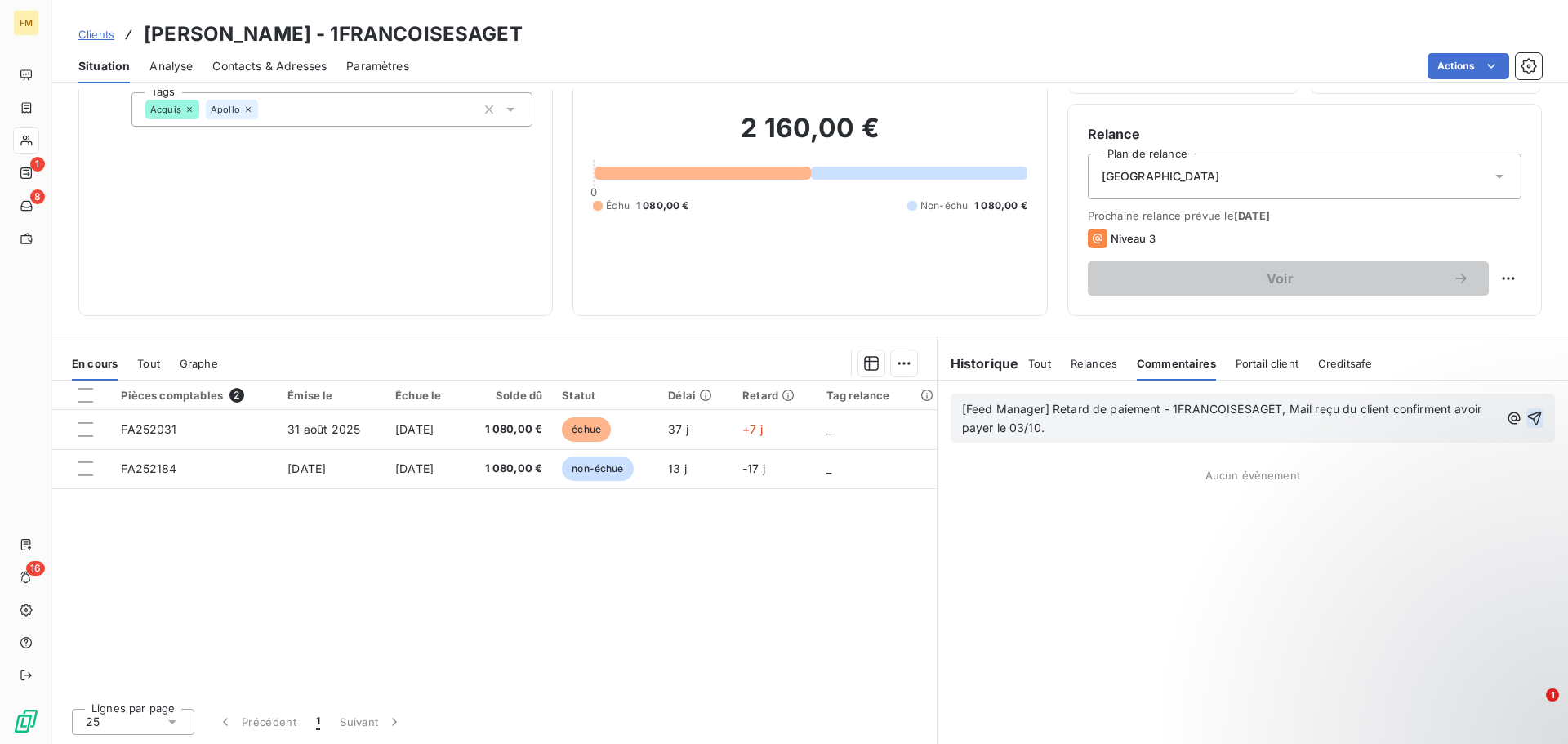
click at [1527, 422] on icon "button" at bounding box center [1534, 418] width 17 height 17
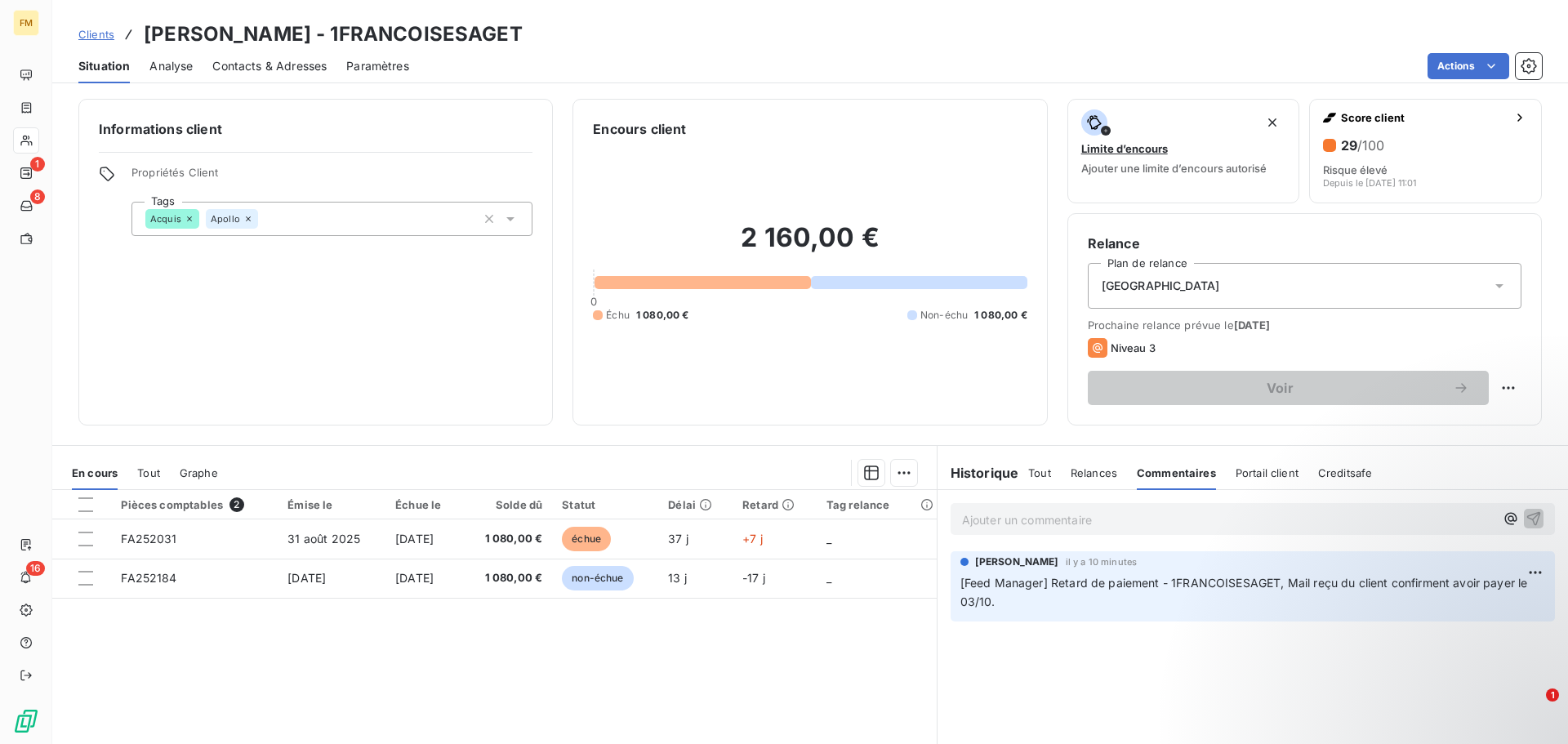
scroll to position [0, 0]
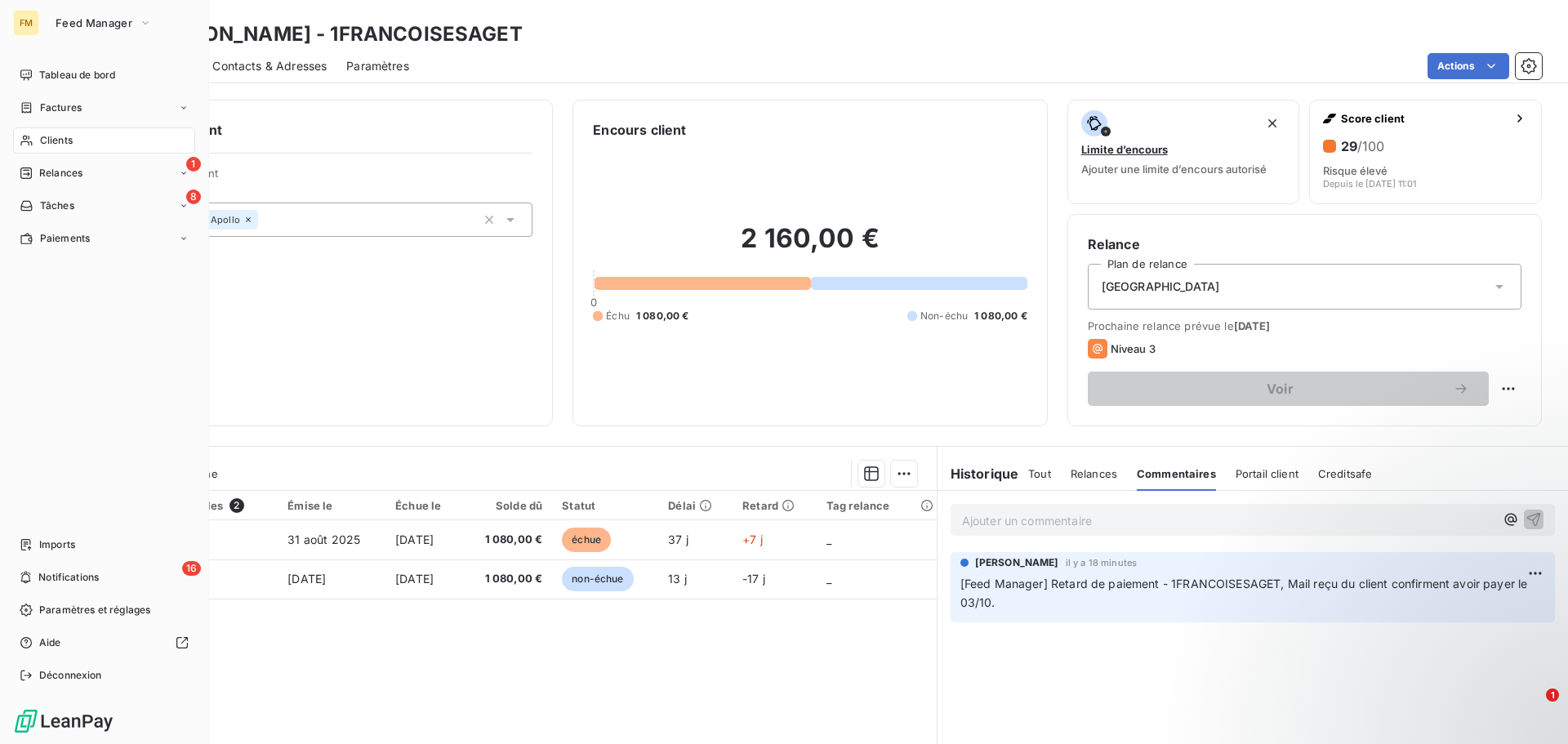
click at [89, 138] on div "Clients" at bounding box center [104, 140] width 182 height 26
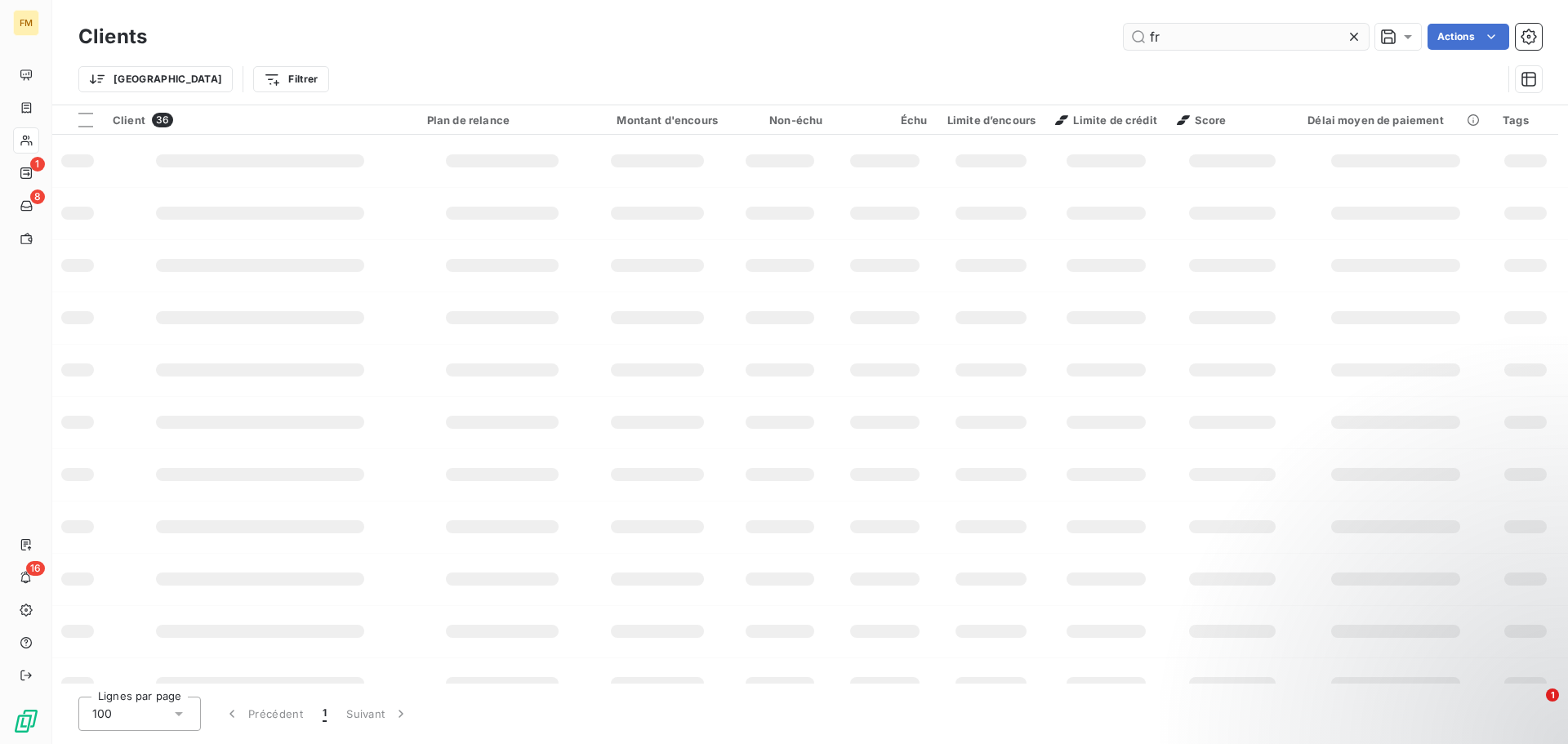
type input "f"
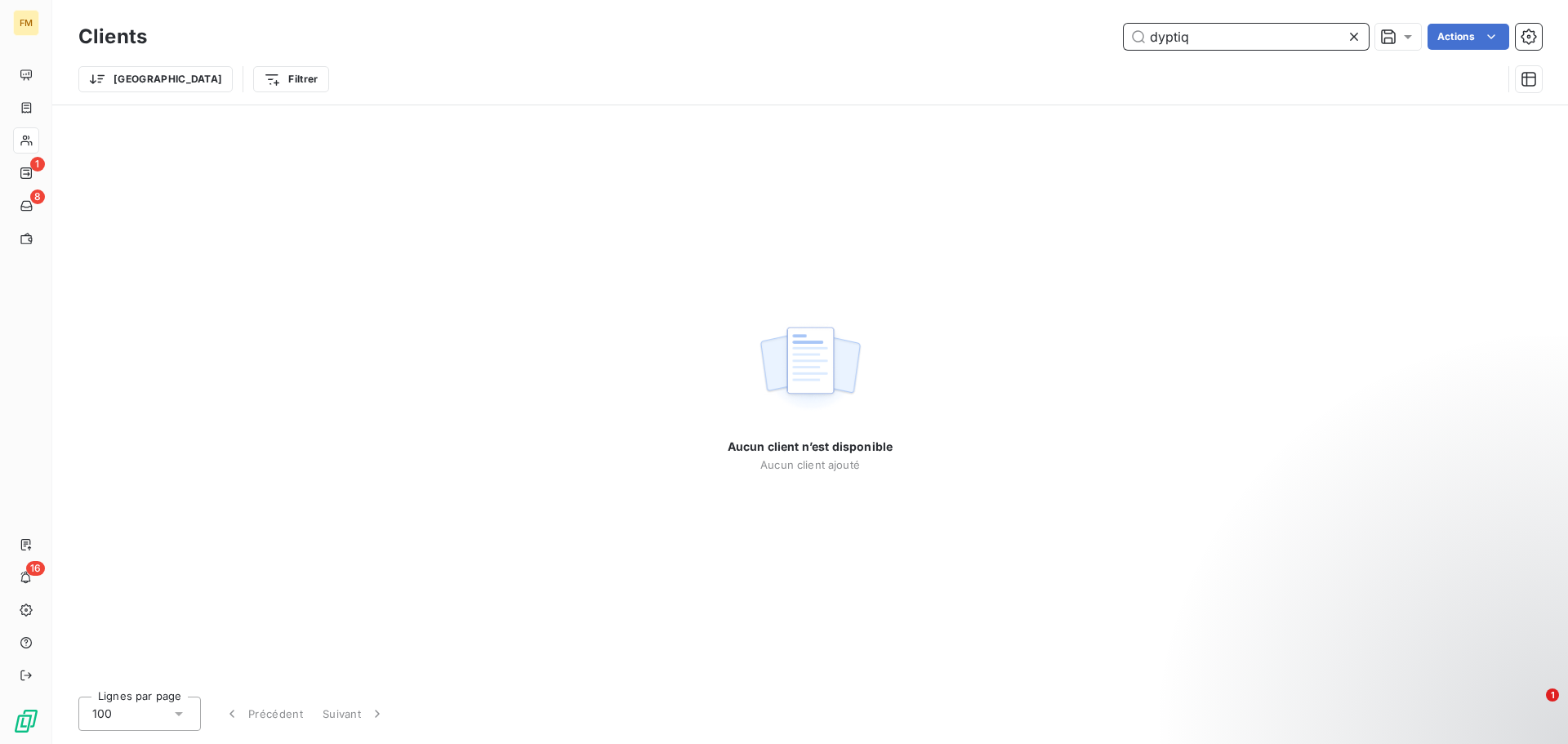
click at [1210, 34] on input "dyptiq" at bounding box center [1247, 37] width 245 height 26
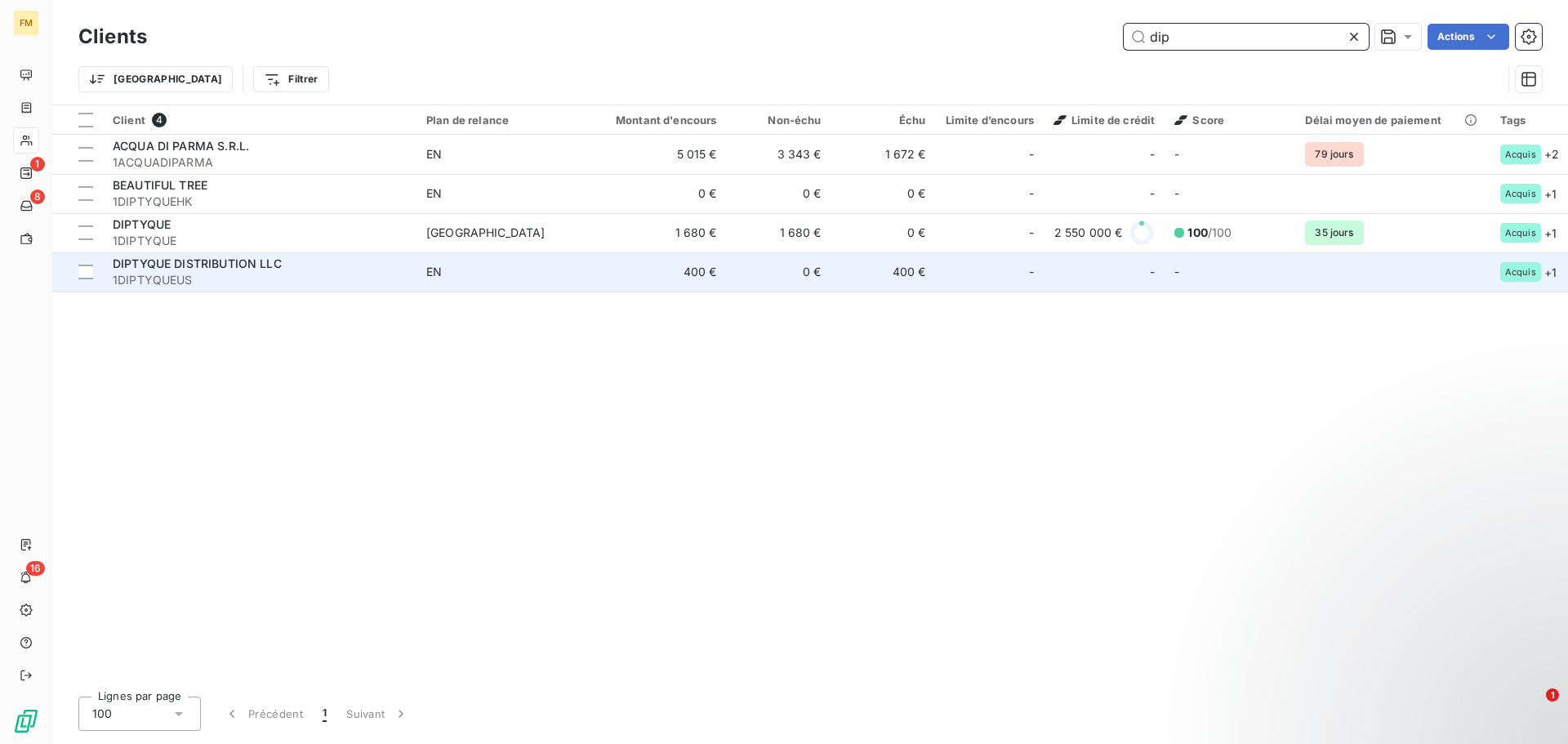
type input "dip"
click at [252, 275] on span "1DIPTYQUEUS" at bounding box center [260, 280] width 294 height 17
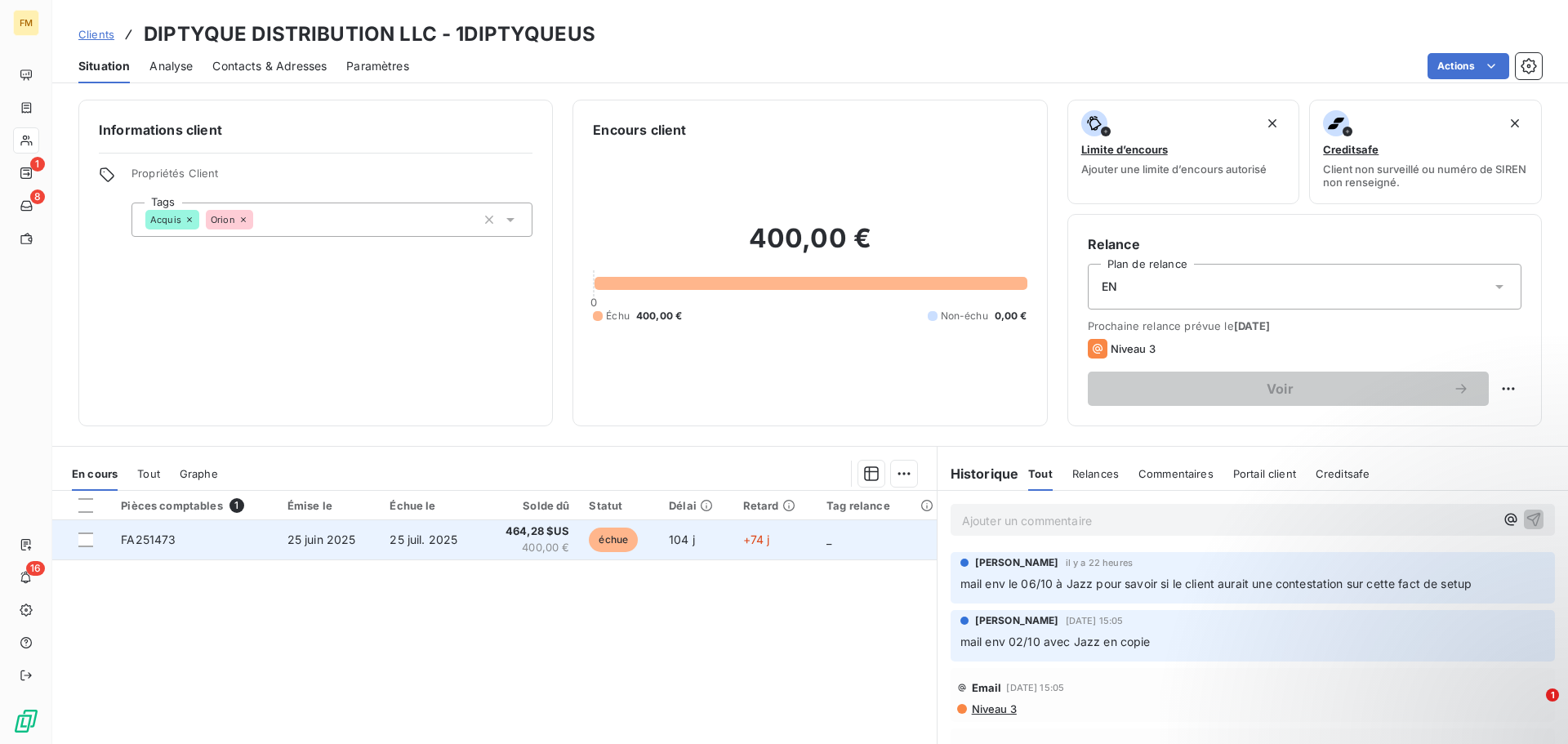
click at [420, 534] on span "25 juil. 2025" at bounding box center [423, 539] width 68 height 14
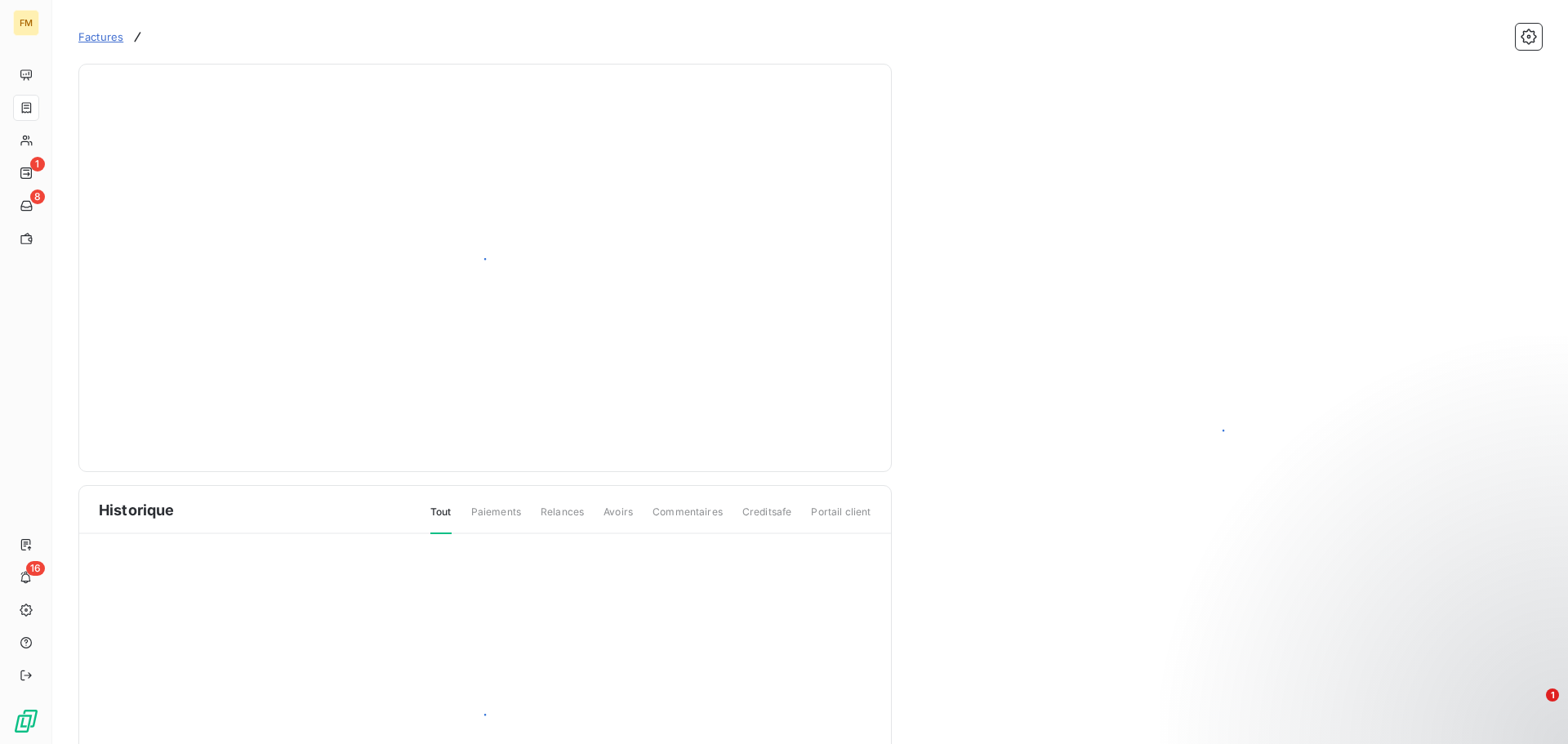
click at [497, 548] on div at bounding box center [485, 723] width 812 height 378
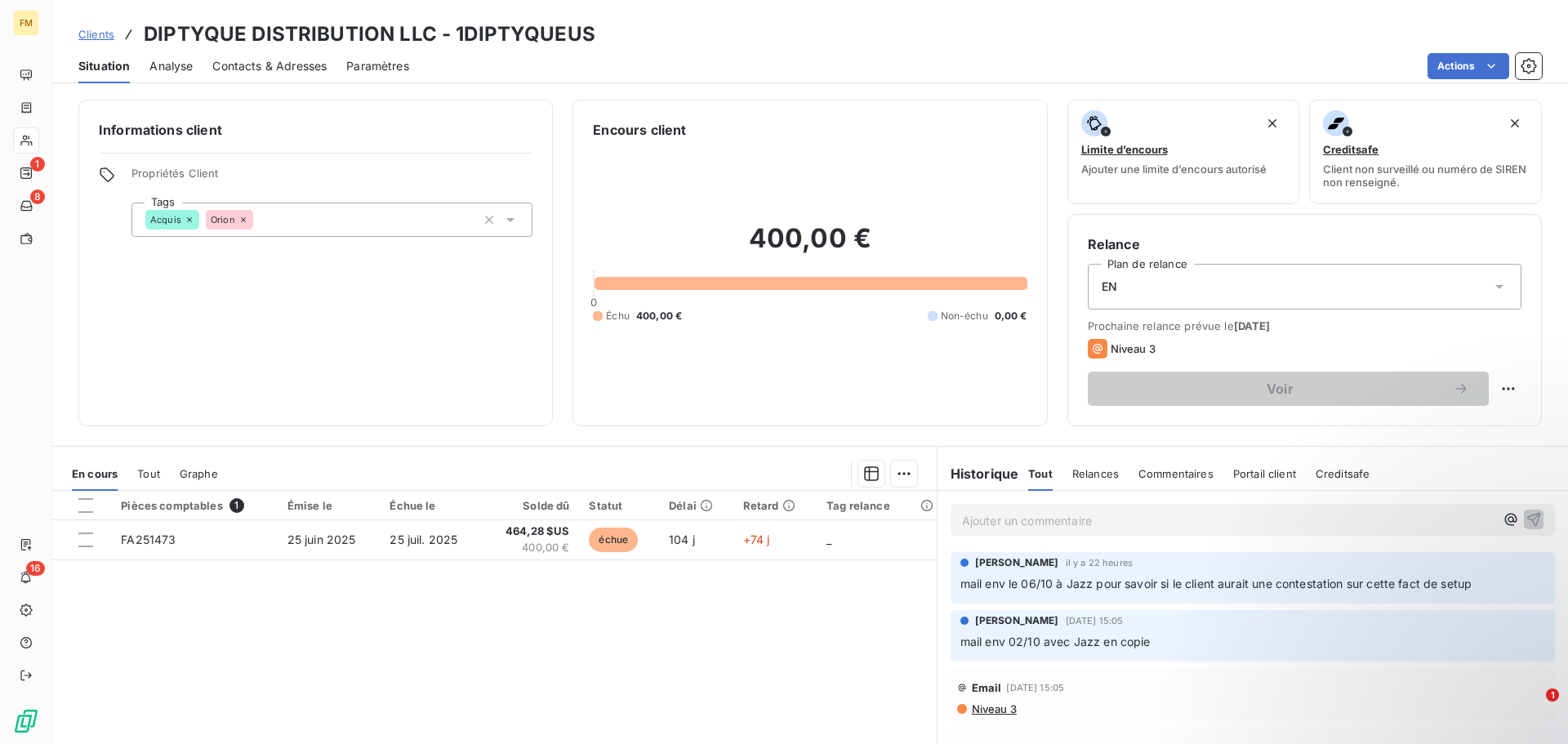
click at [1080, 473] on span "Relances" at bounding box center [1096, 473] width 46 height 13
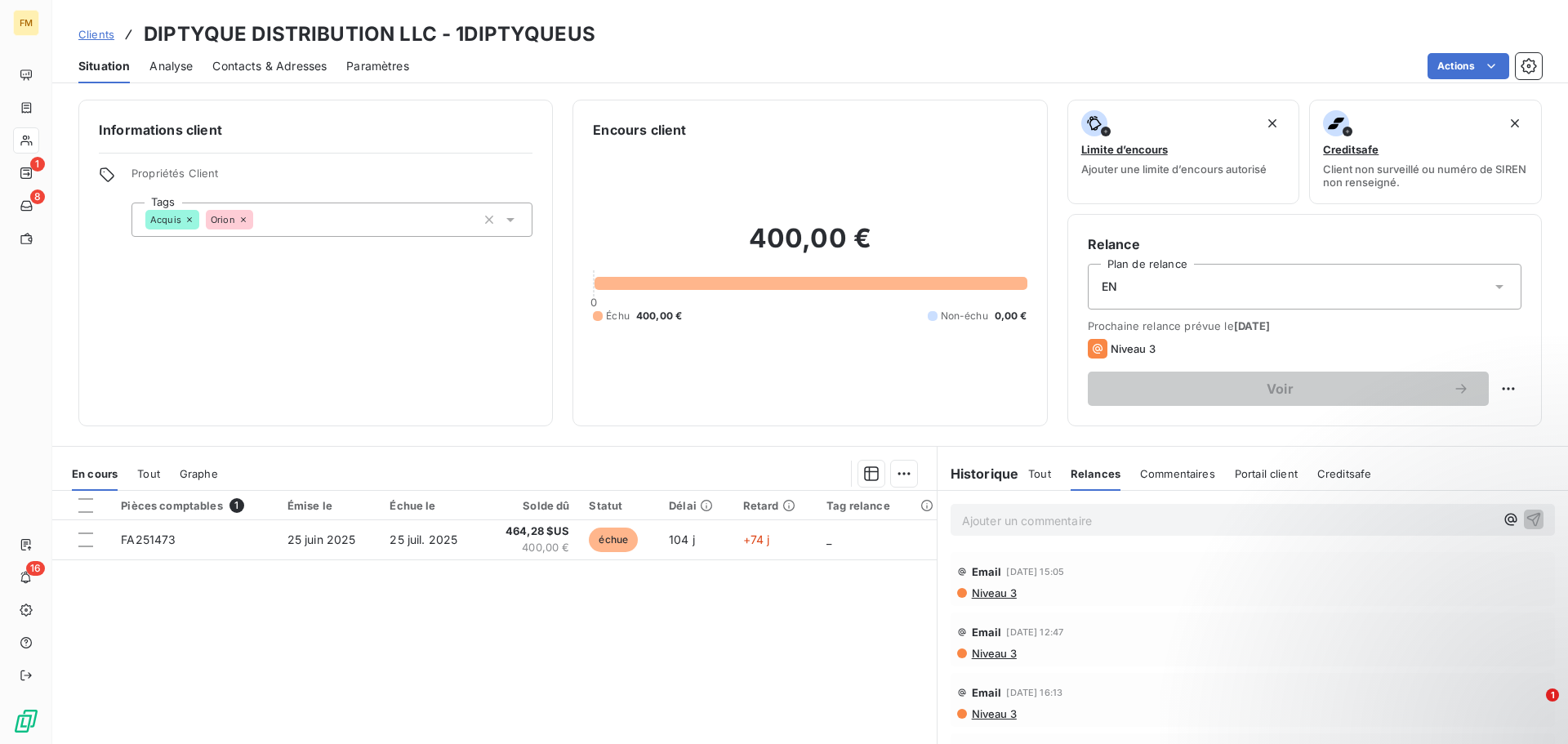
click at [977, 595] on span "Niveau 3" at bounding box center [993, 593] width 46 height 13
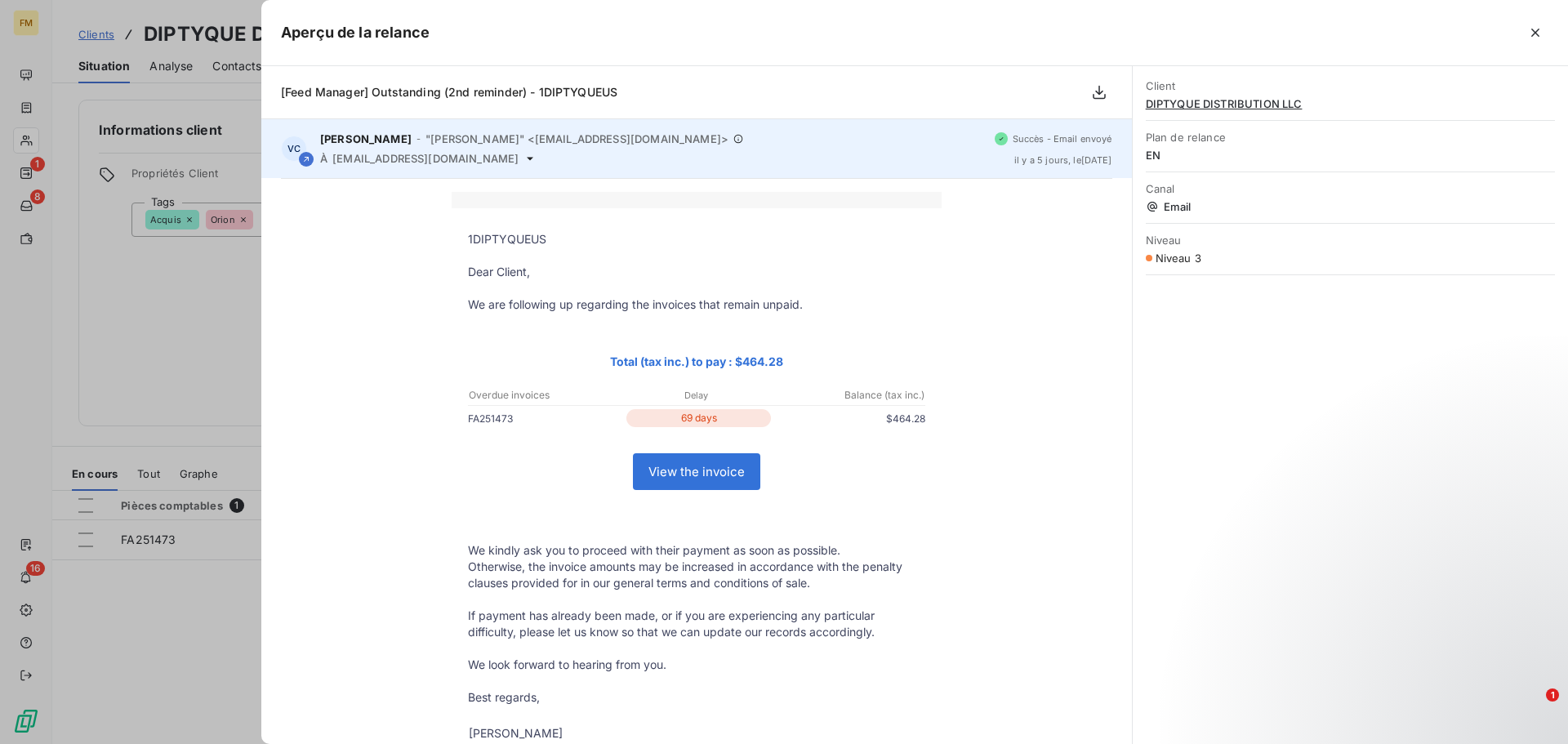
click at [524, 163] on icon at bounding box center [530, 158] width 13 height 13
click at [524, 159] on icon at bounding box center [530, 158] width 13 height 13
click at [524, 161] on icon at bounding box center [530, 158] width 13 height 13
click at [524, 158] on icon at bounding box center [530, 158] width 13 height 13
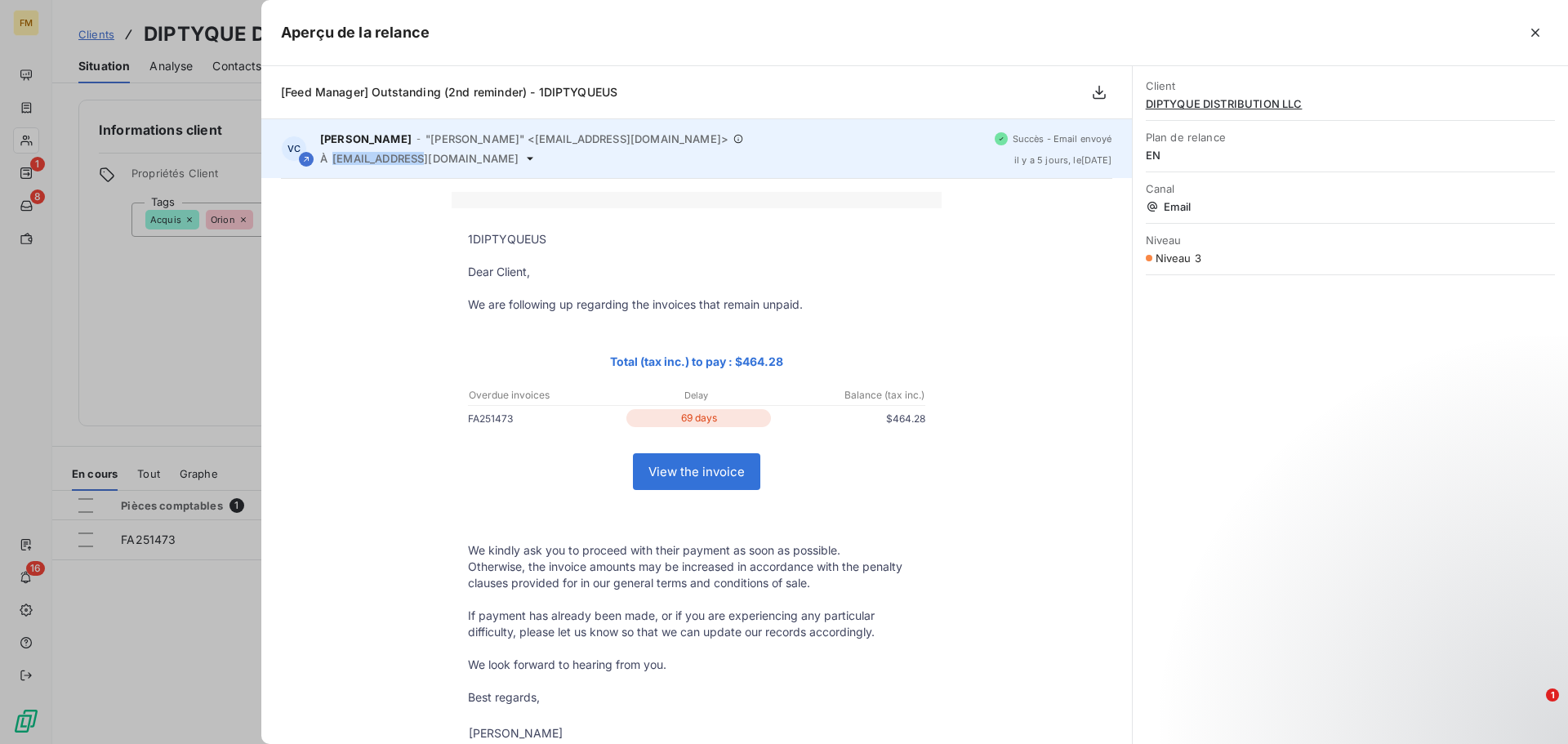
drag, startPoint x: 417, startPoint y: 160, endPoint x: 336, endPoint y: 167, distance: 81.3
click at [336, 167] on div "VC [PERSON_NAME] - "[PERSON_NAME]" <[EMAIL_ADDRESS][DOMAIN_NAME]> À [EMAIL_ADDR…" at bounding box center [697, 149] width 870 height 59
copy span "[EMAIL_ADDRESS][DOMAIN_NAME]"
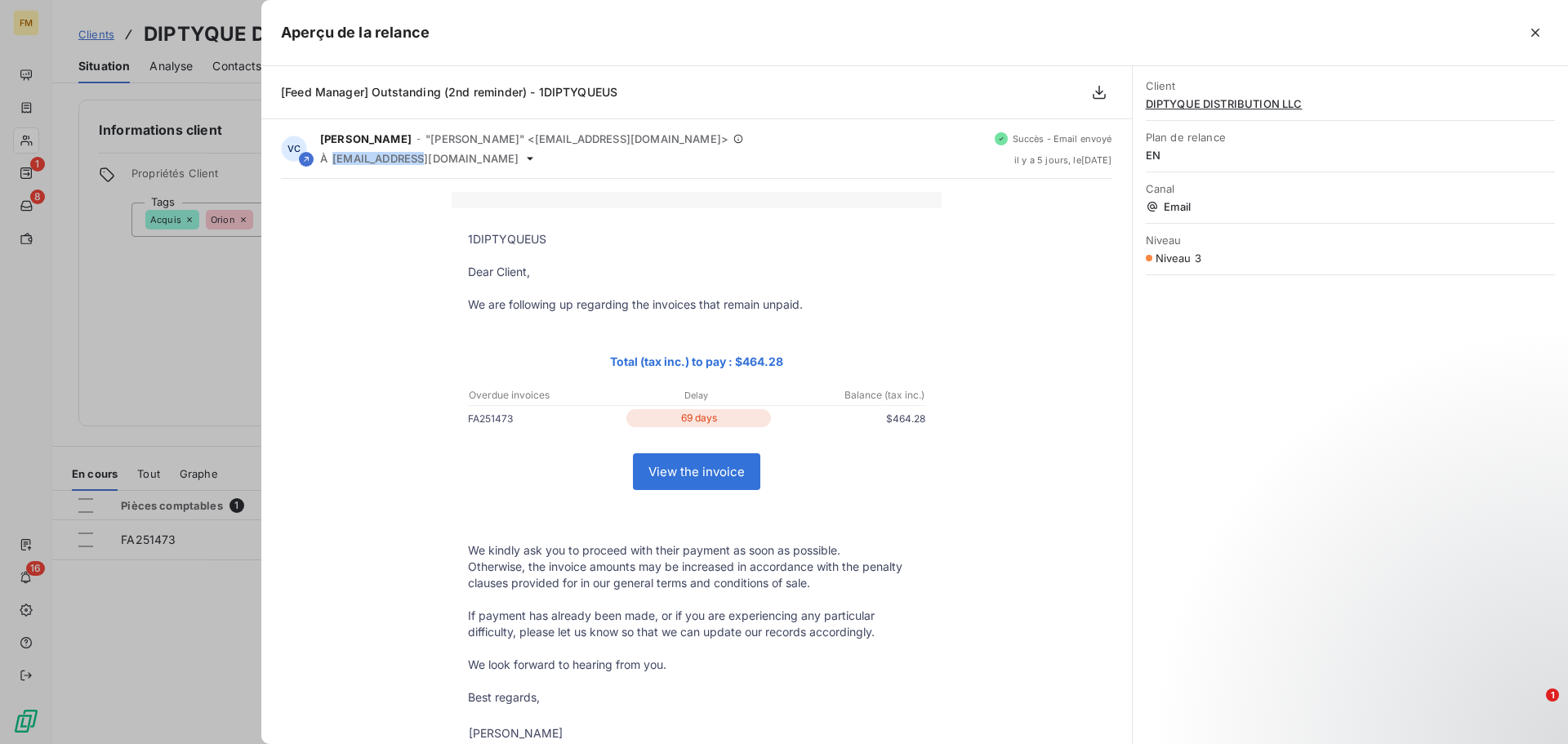
drag, startPoint x: 506, startPoint y: 422, endPoint x: 461, endPoint y: 427, distance: 45.3
click at [468, 427] on p "FA251473" at bounding box center [545, 418] width 155 height 17
copy p "FA251473"
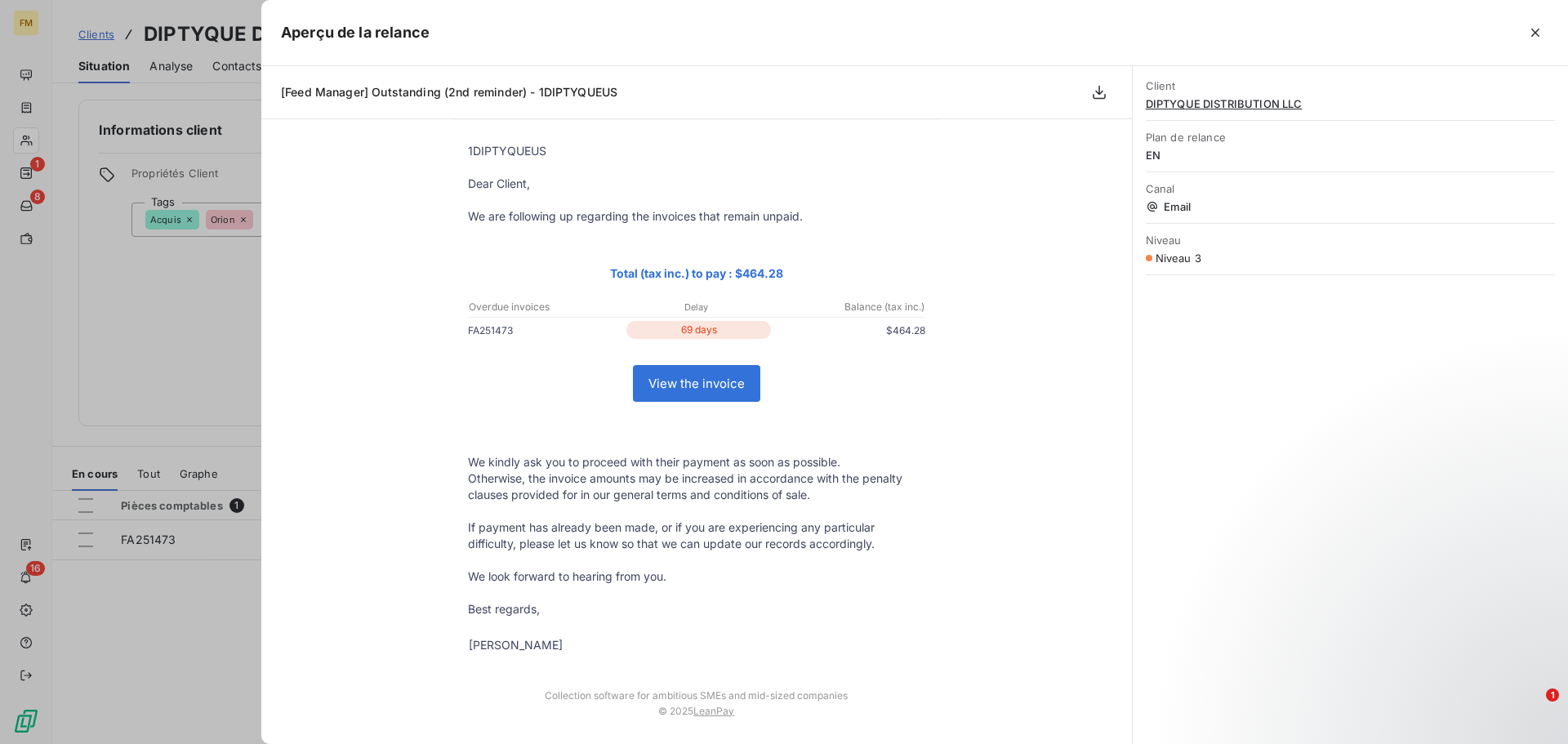
scroll to position [92, 0]
click at [1539, 37] on icon "button" at bounding box center [1535, 33] width 17 height 17
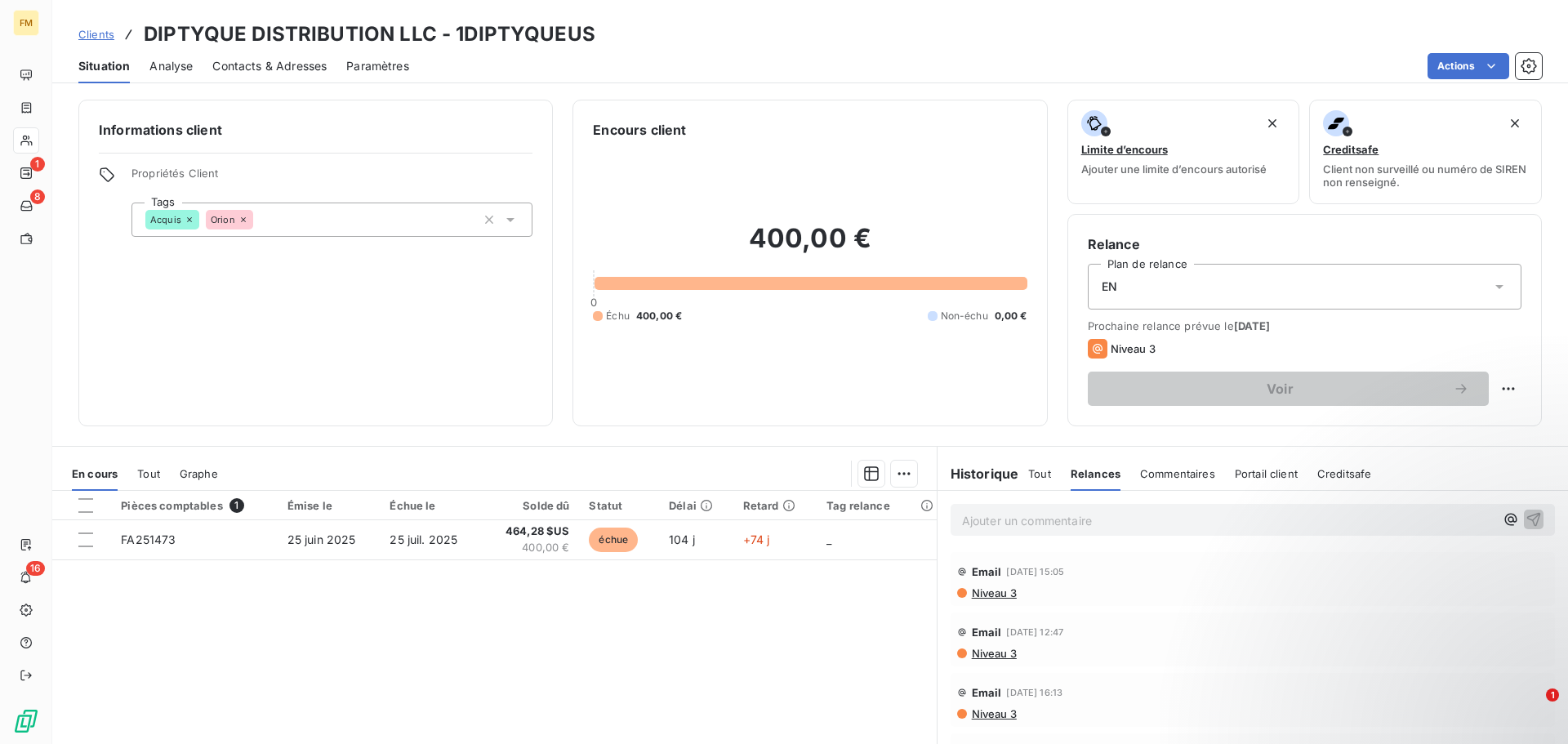
click at [1155, 479] on span "Commentaires" at bounding box center [1178, 473] width 75 height 13
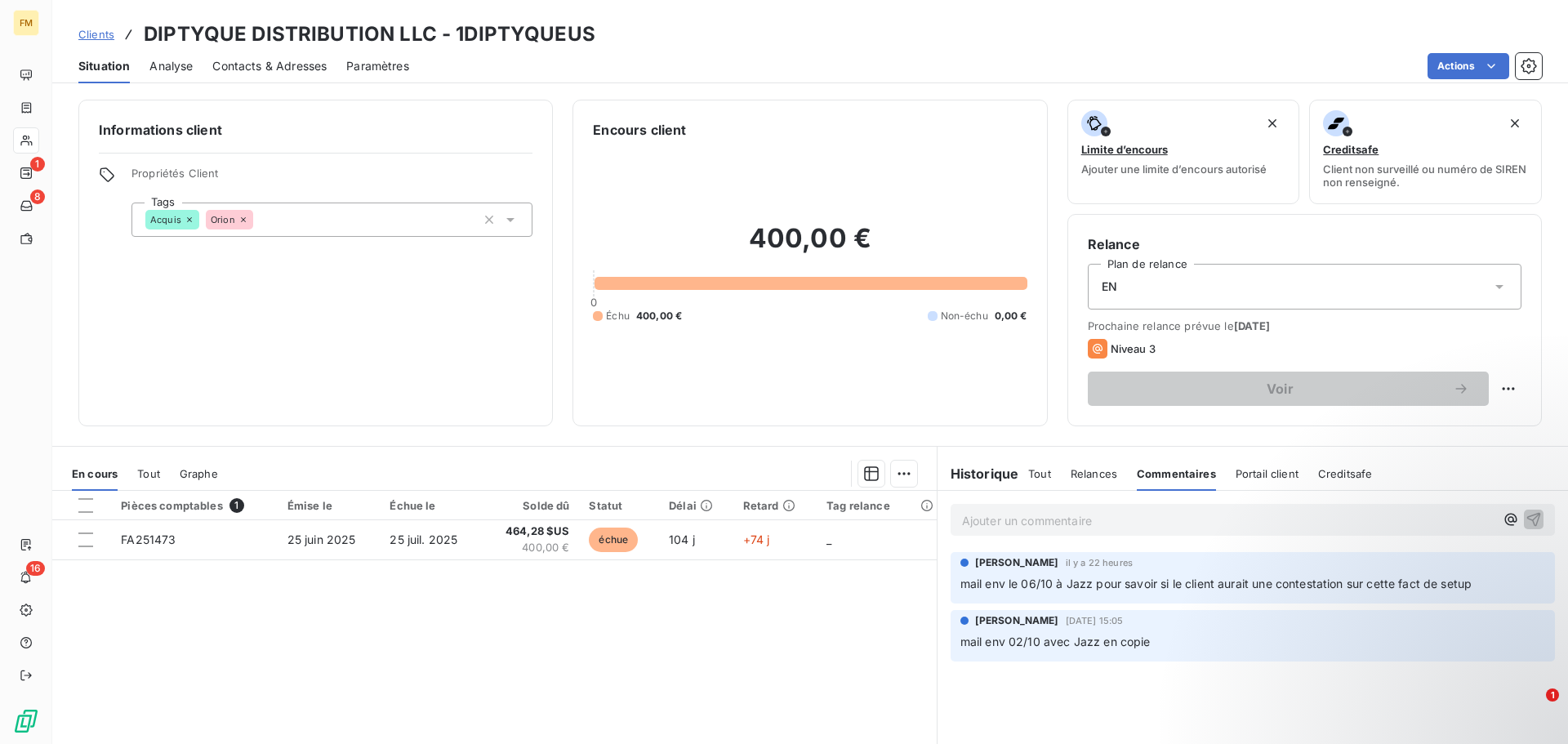
click at [996, 518] on p "Ajouter un commentaire ﻿" at bounding box center [1228, 521] width 533 height 21
drag, startPoint x: 1282, startPoint y: 517, endPoint x: 1147, endPoint y: 512, distance: 135.1
click at [1147, 512] on p "07/10 Unpaid invoice n°FA251473, mail envoyé au client" at bounding box center [1228, 520] width 533 height 19
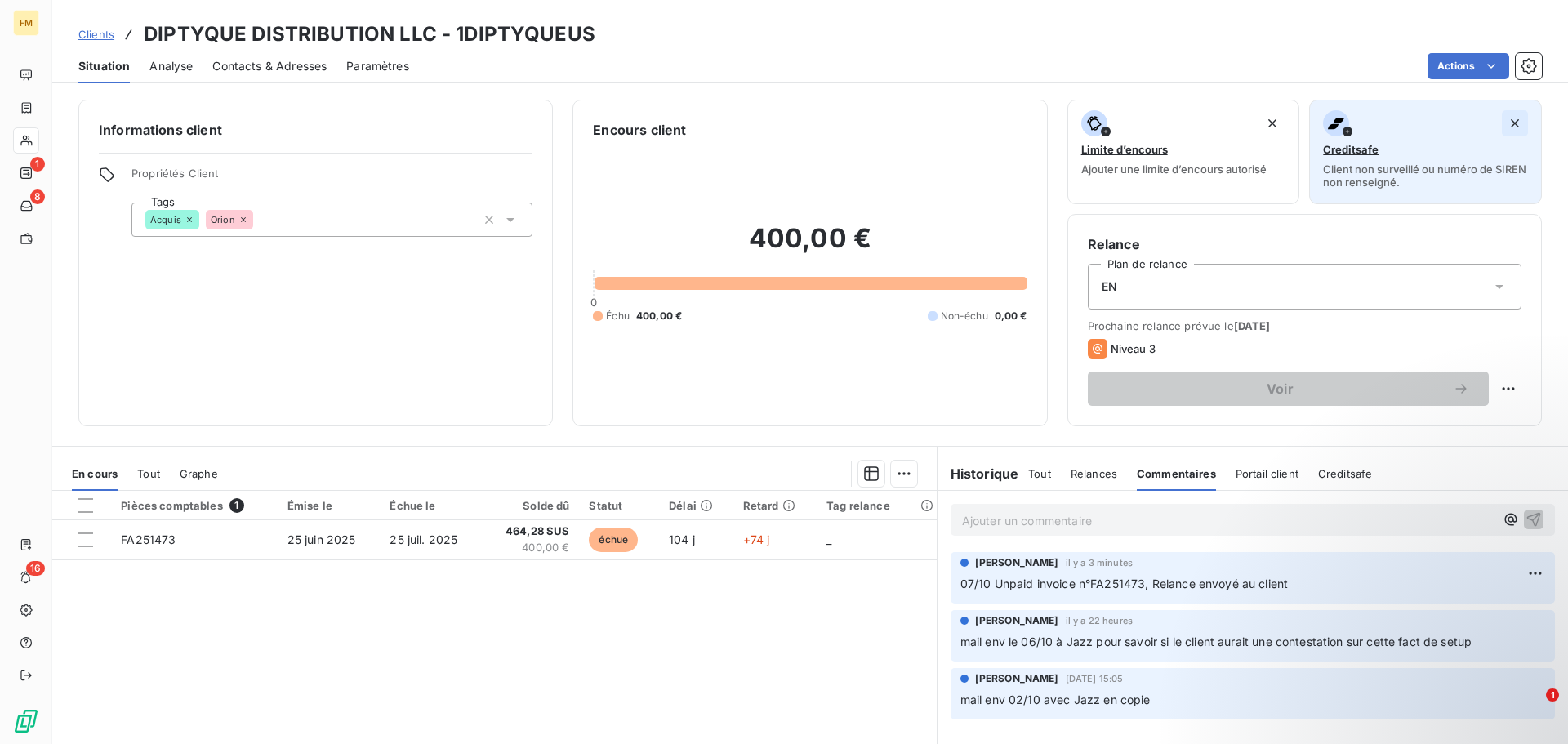
click at [1507, 117] on icon "button" at bounding box center [1515, 124] width 17 height 17
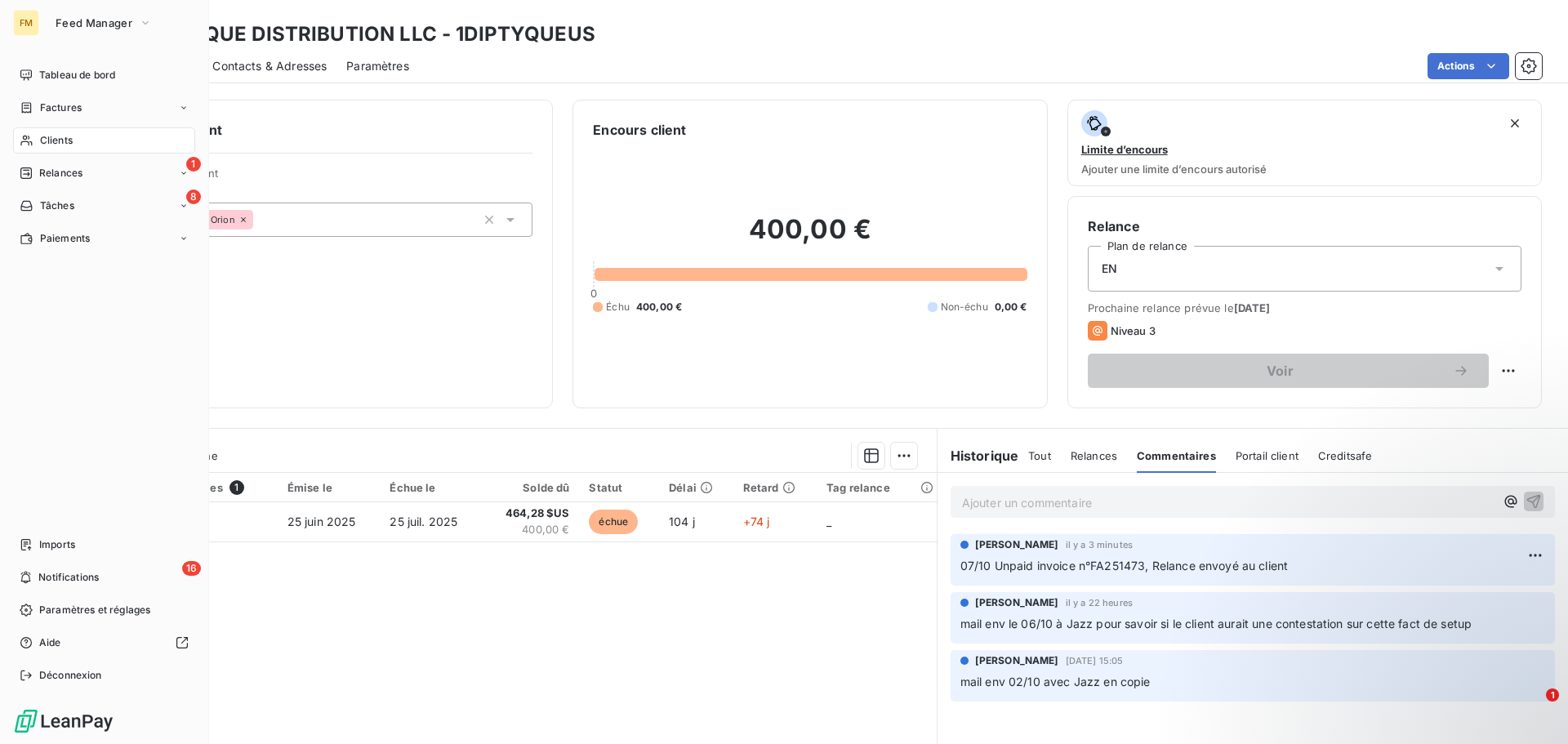
click at [110, 136] on div "Clients" at bounding box center [104, 140] width 182 height 26
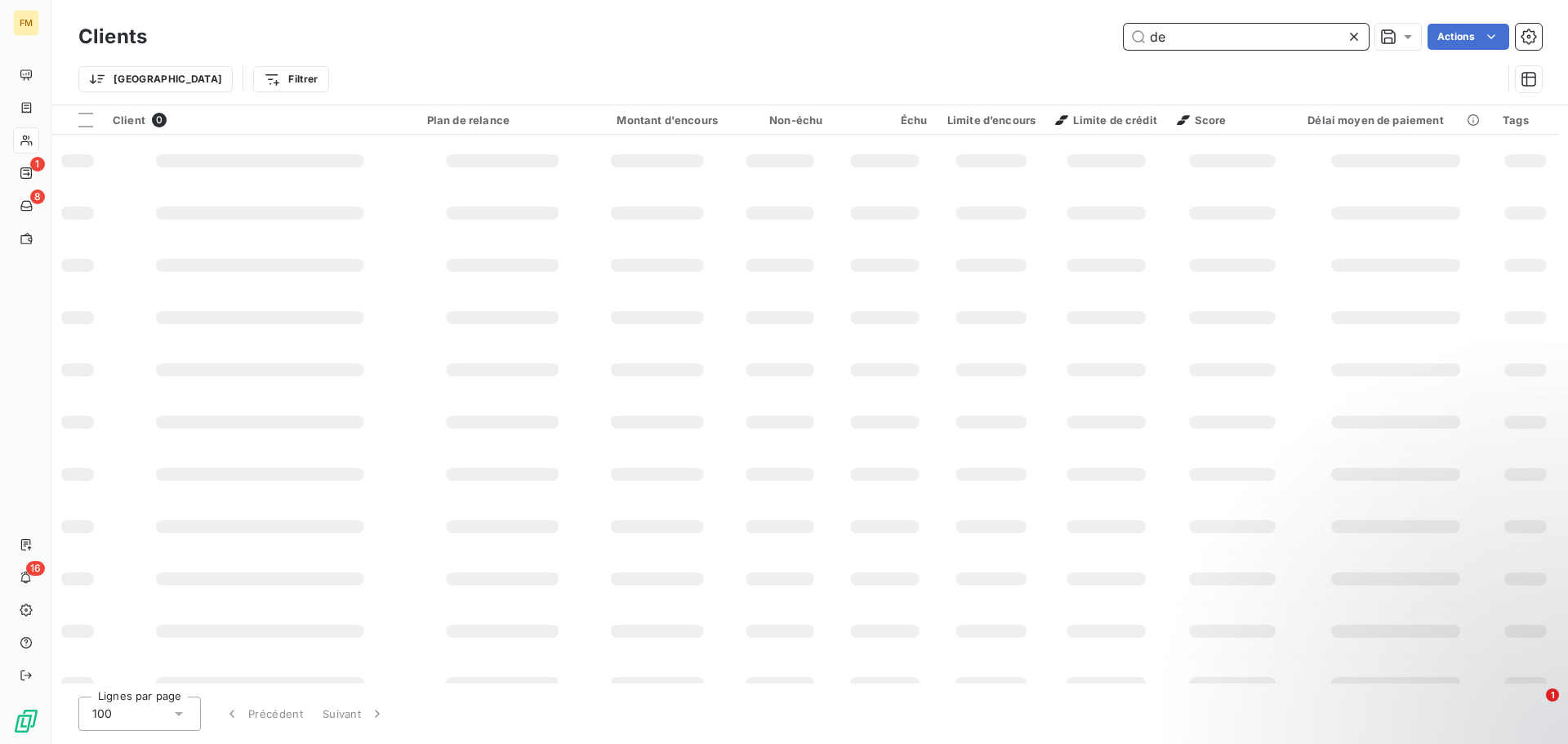
type input "d"
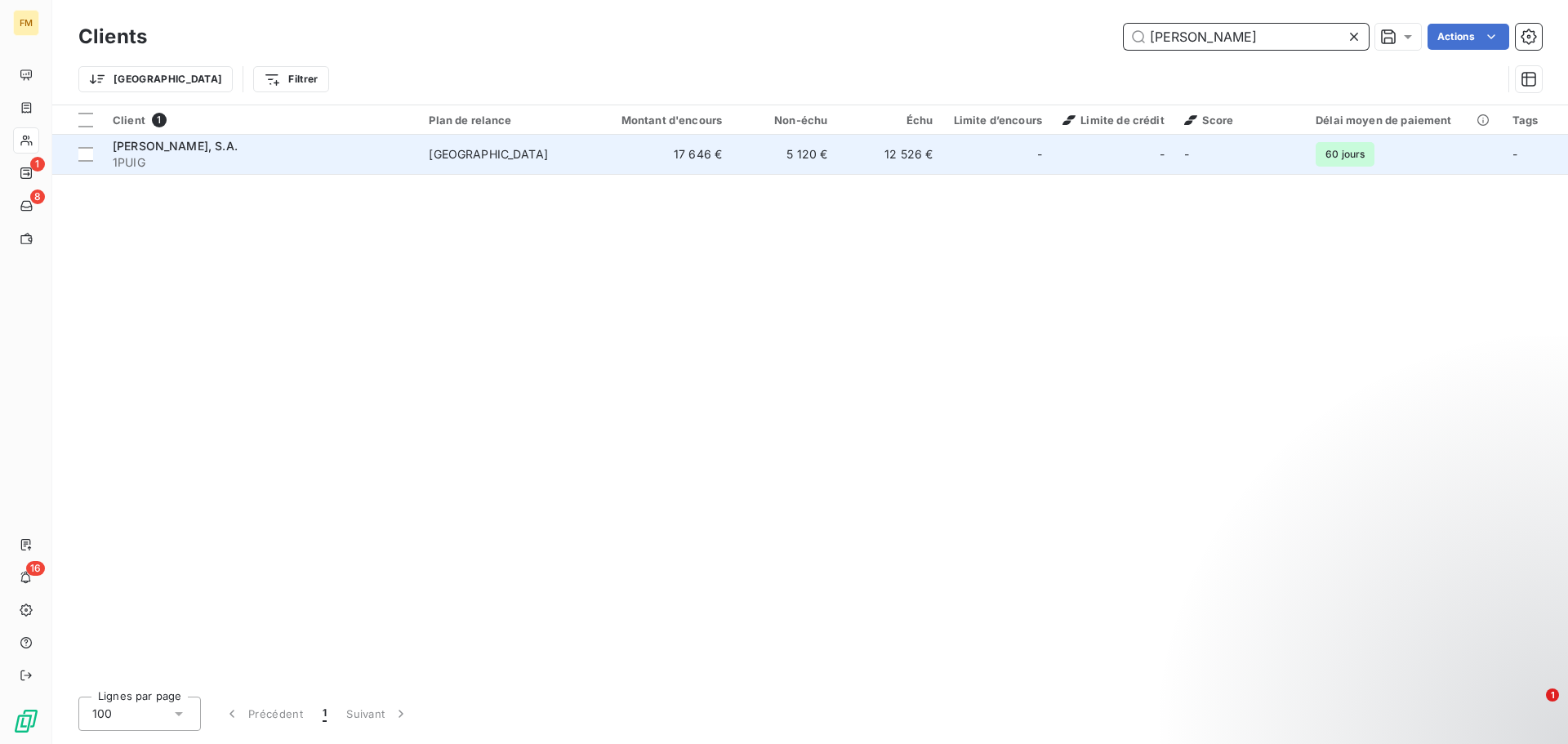
type input "[PERSON_NAME]"
click at [379, 146] on div "[PERSON_NAME], S.A." at bounding box center [261, 146] width 296 height 17
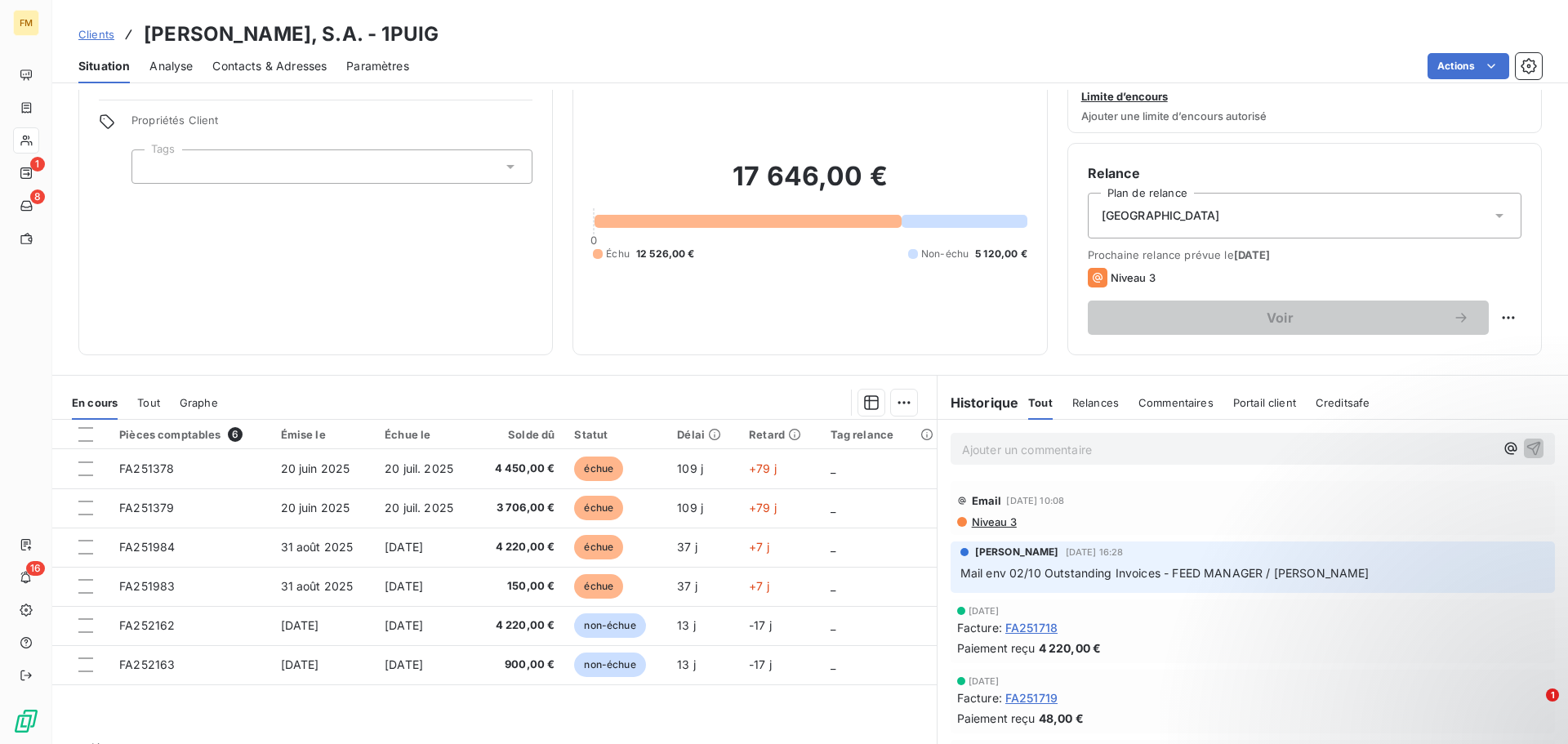
scroll to position [82, 0]
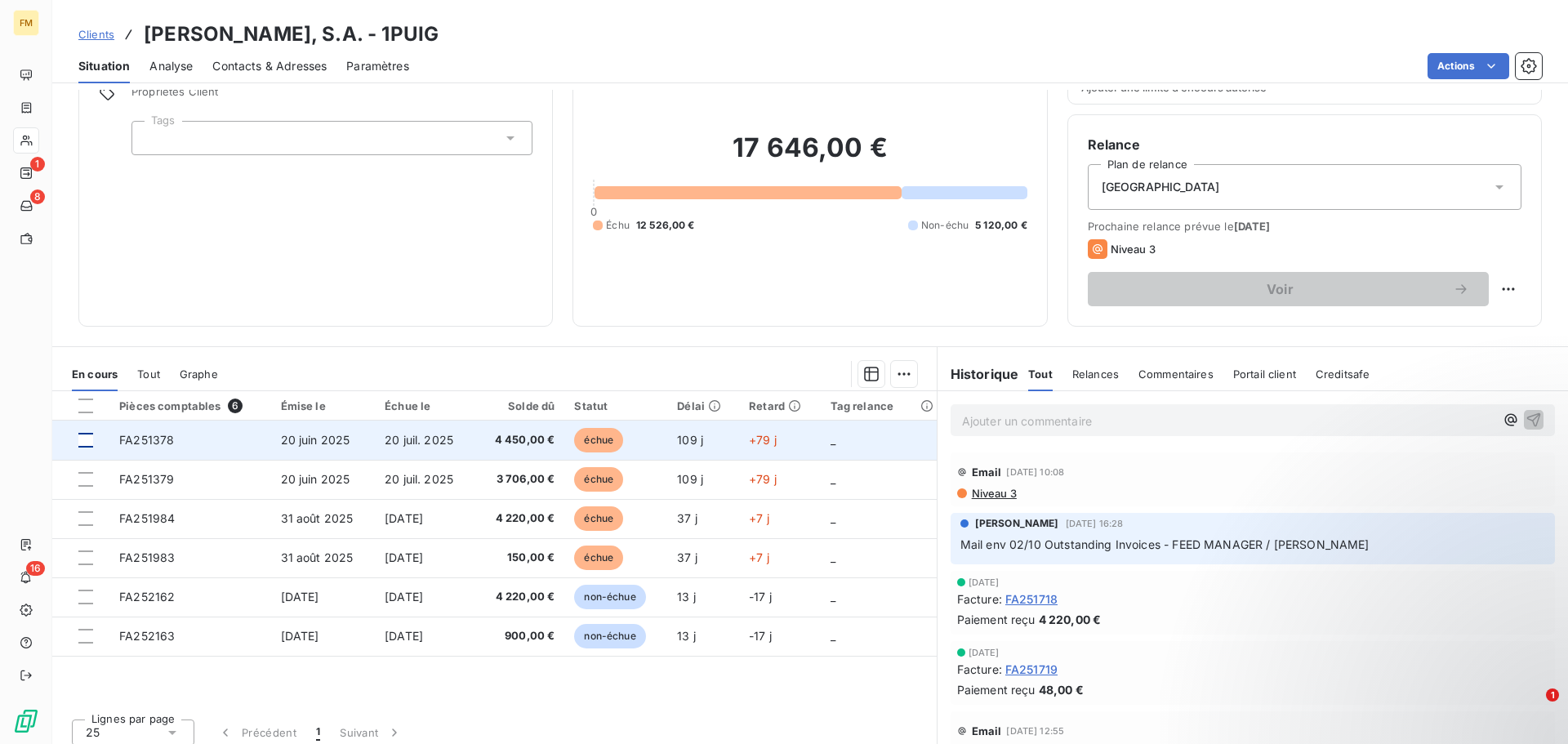
click at [85, 442] on div at bounding box center [85, 440] width 15 height 15
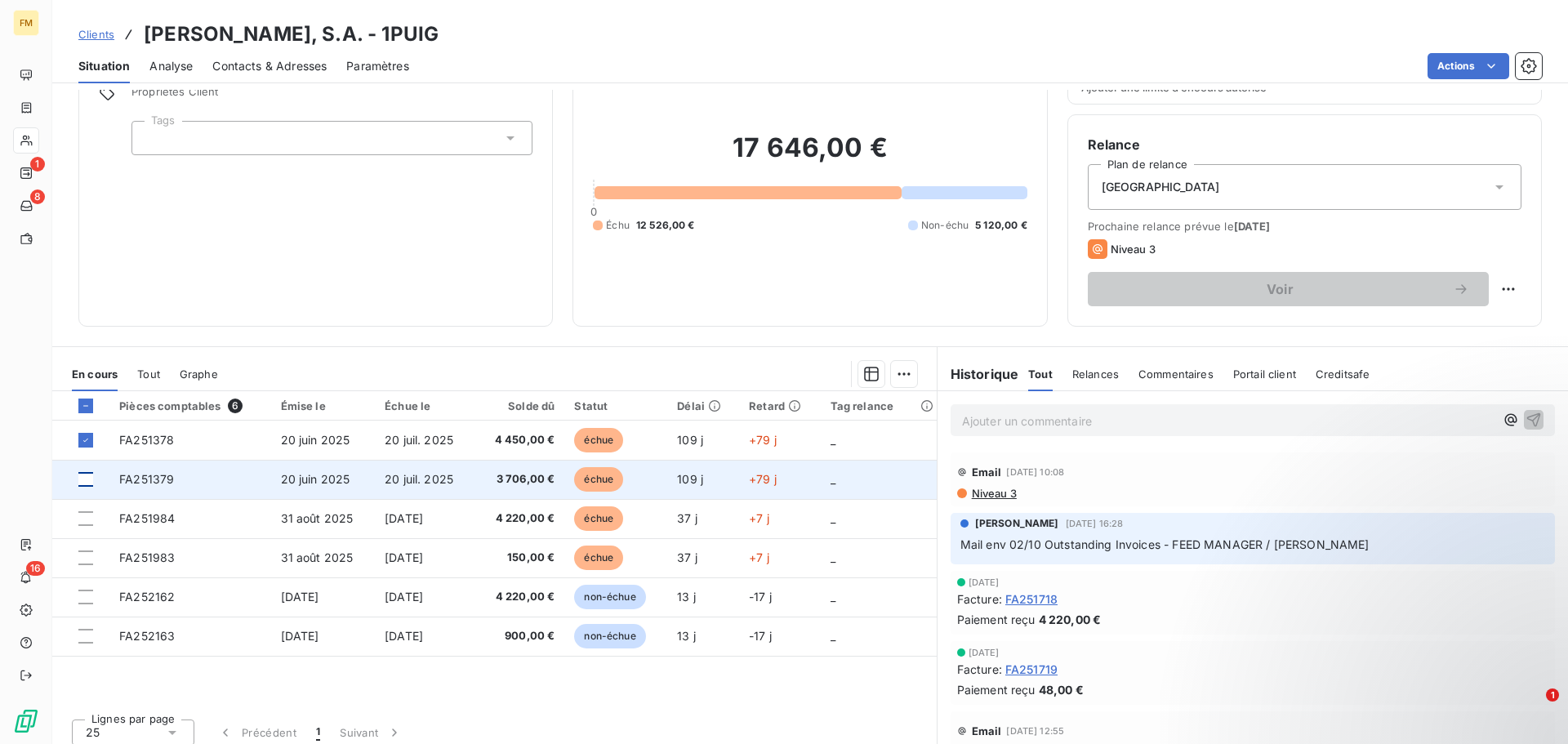
click at [82, 484] on div at bounding box center [85, 479] width 15 height 15
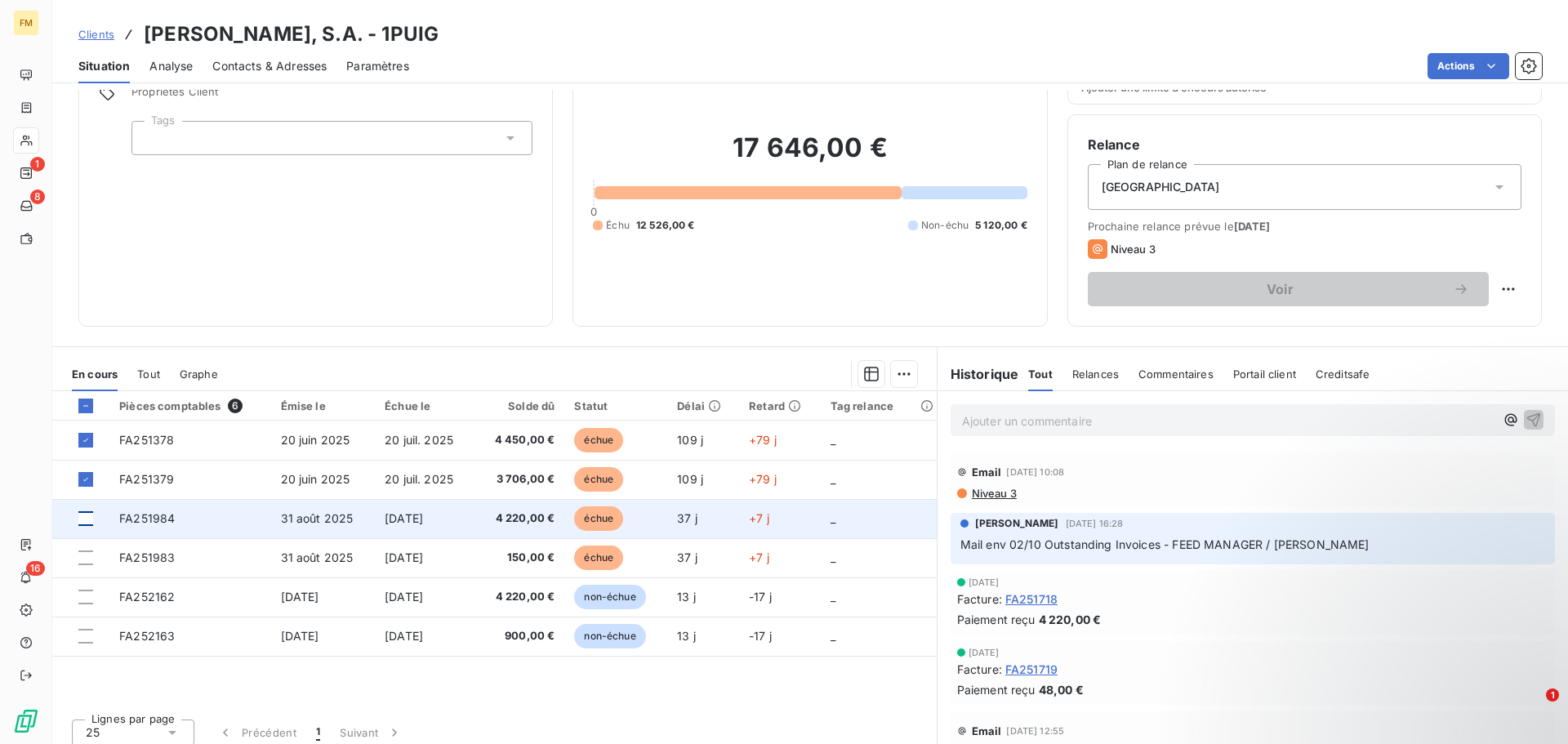
click at [87, 520] on div at bounding box center [85, 519] width 15 height 15
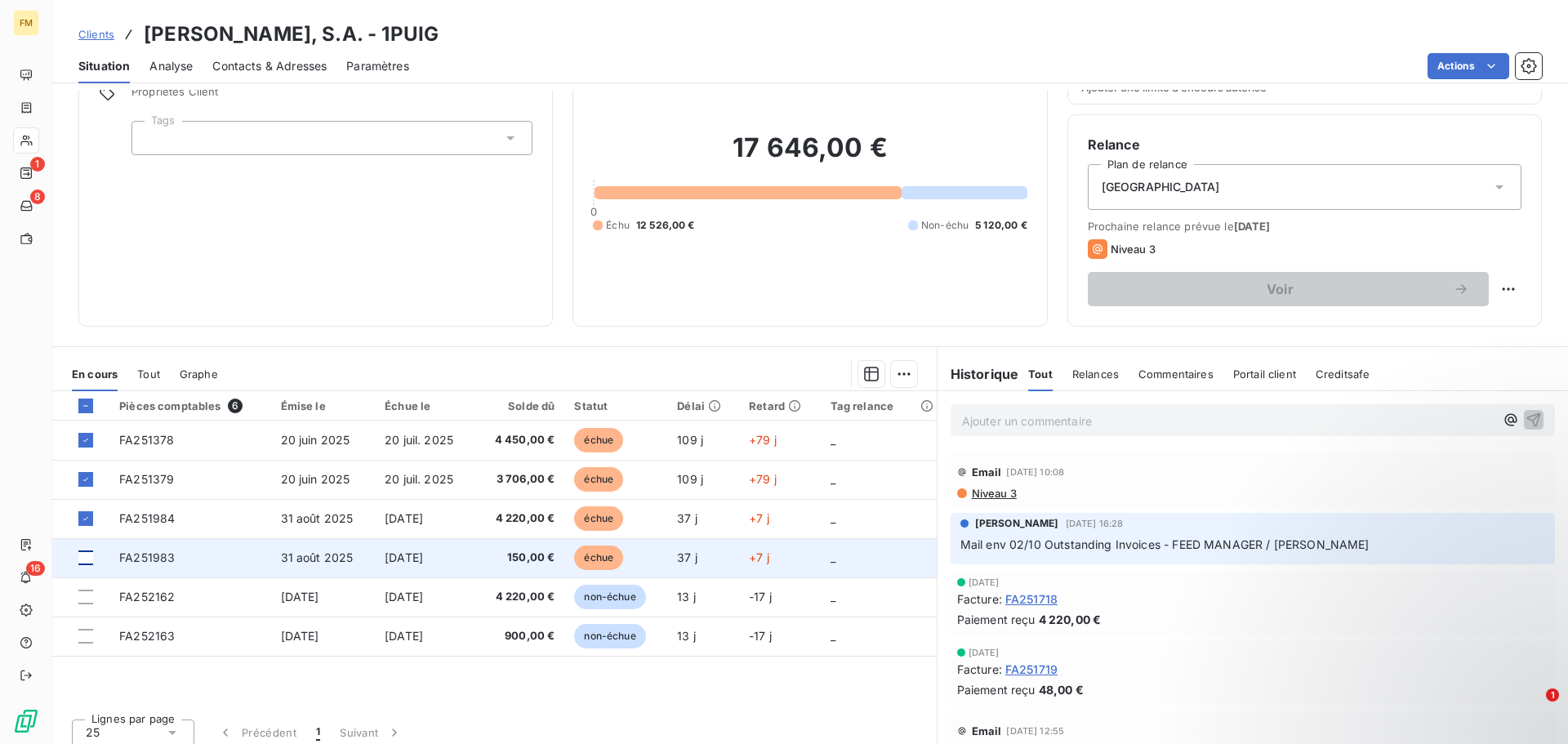
click at [84, 562] on div at bounding box center [85, 557] width 15 height 15
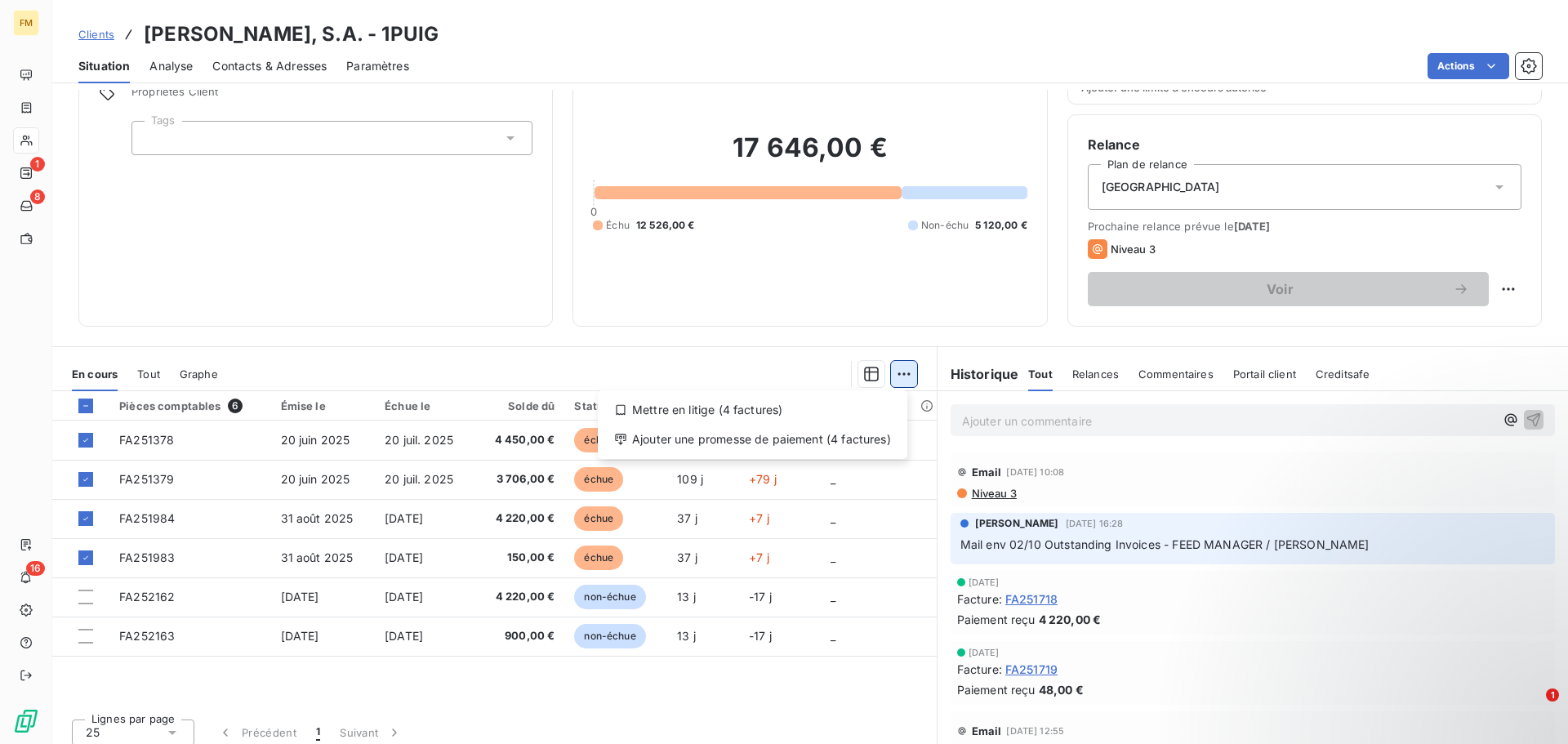
click at [893, 371] on html "FM 1 8 16 Clients [PERSON_NAME], S.A. - 1PUIG Situation Analyse Contacts & Adre…" at bounding box center [784, 372] width 1568 height 744
click at [258, 686] on html "FM 1 8 16 Clients [PERSON_NAME], S.A. - 1PUIG Situation Analyse Contacts & Adre…" at bounding box center [784, 372] width 1568 height 744
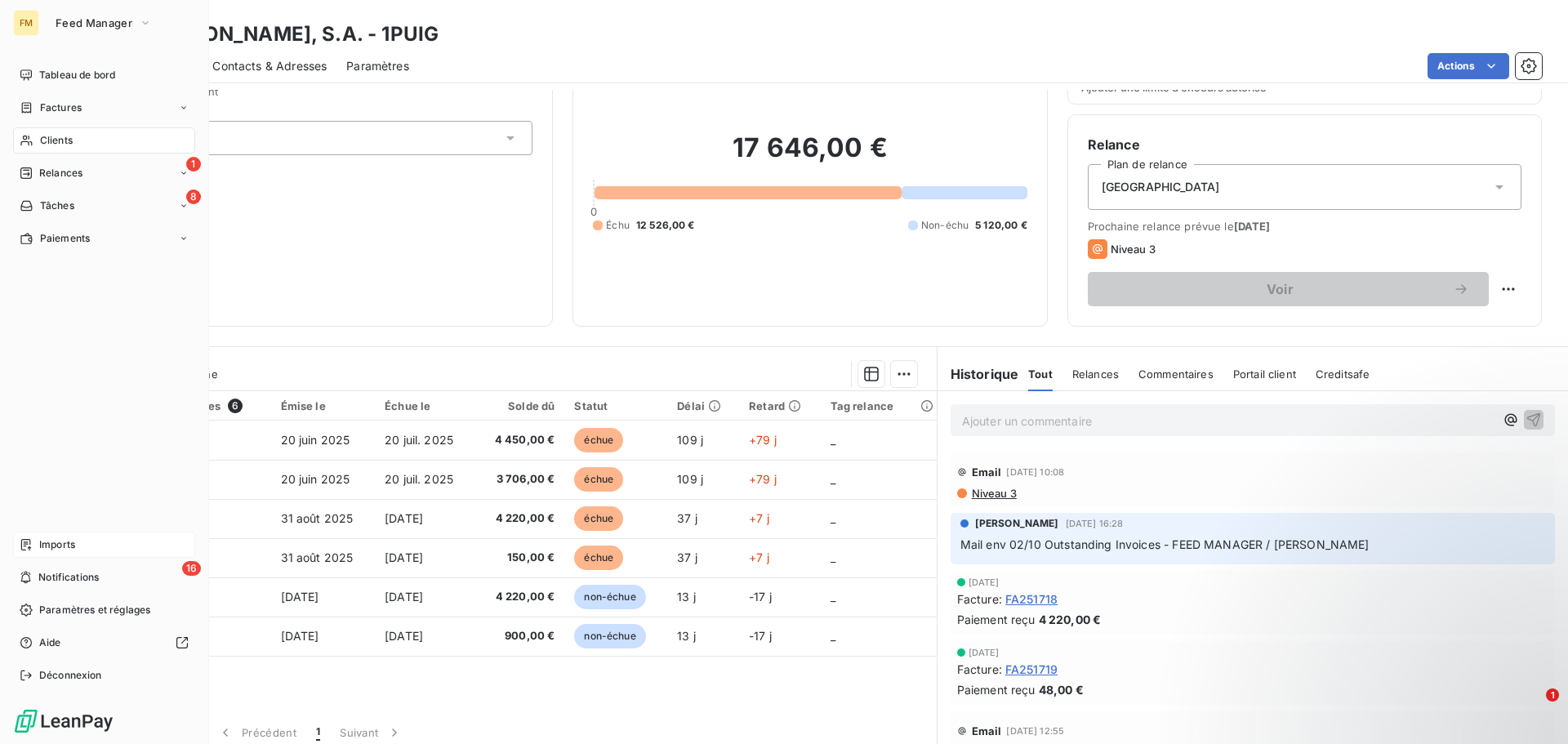
click at [112, 544] on div "Imports" at bounding box center [104, 544] width 182 height 26
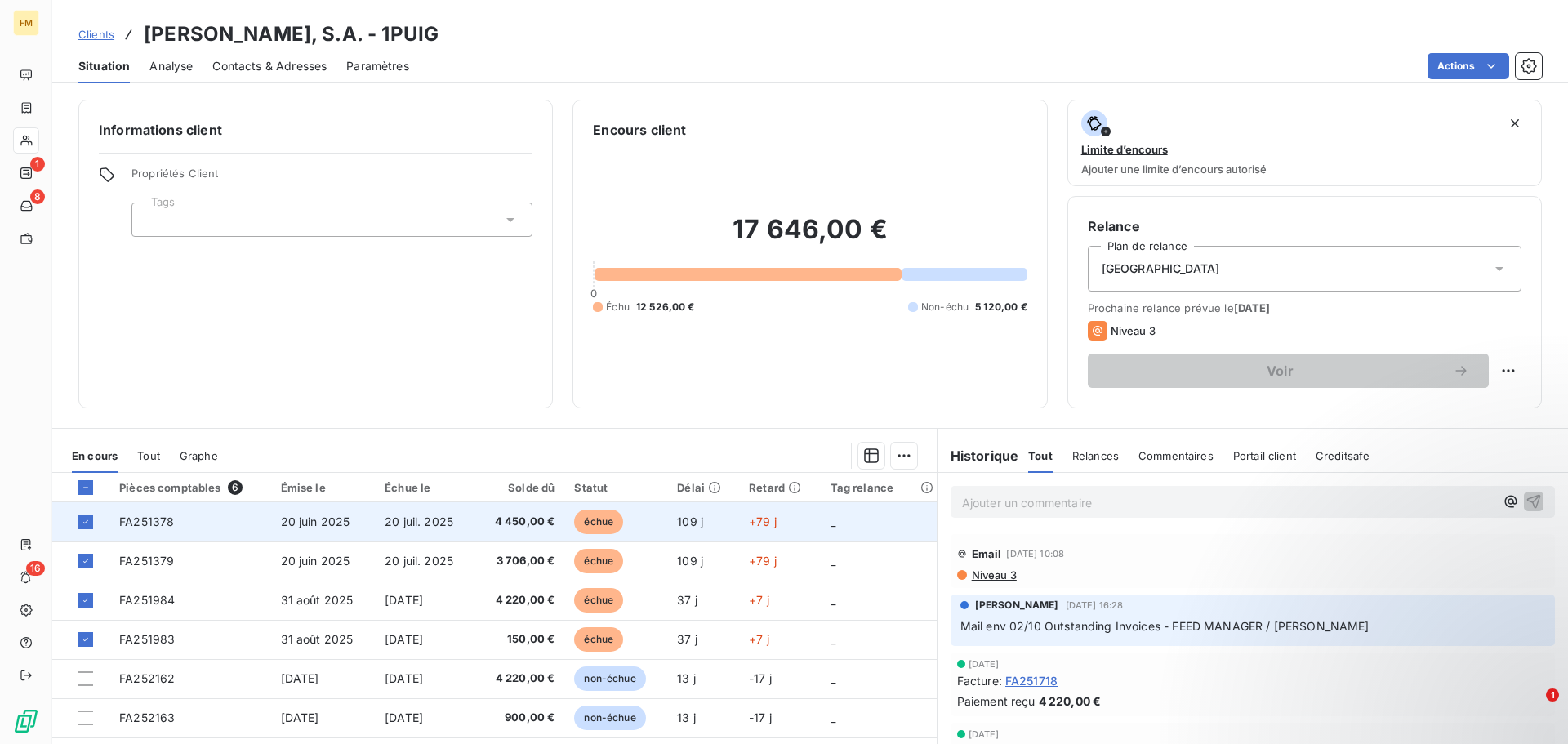
drag, startPoint x: 143, startPoint y: 530, endPoint x: 260, endPoint y: 536, distance: 117.2
click at [260, 536] on td "FA251378" at bounding box center [191, 522] width 162 height 40
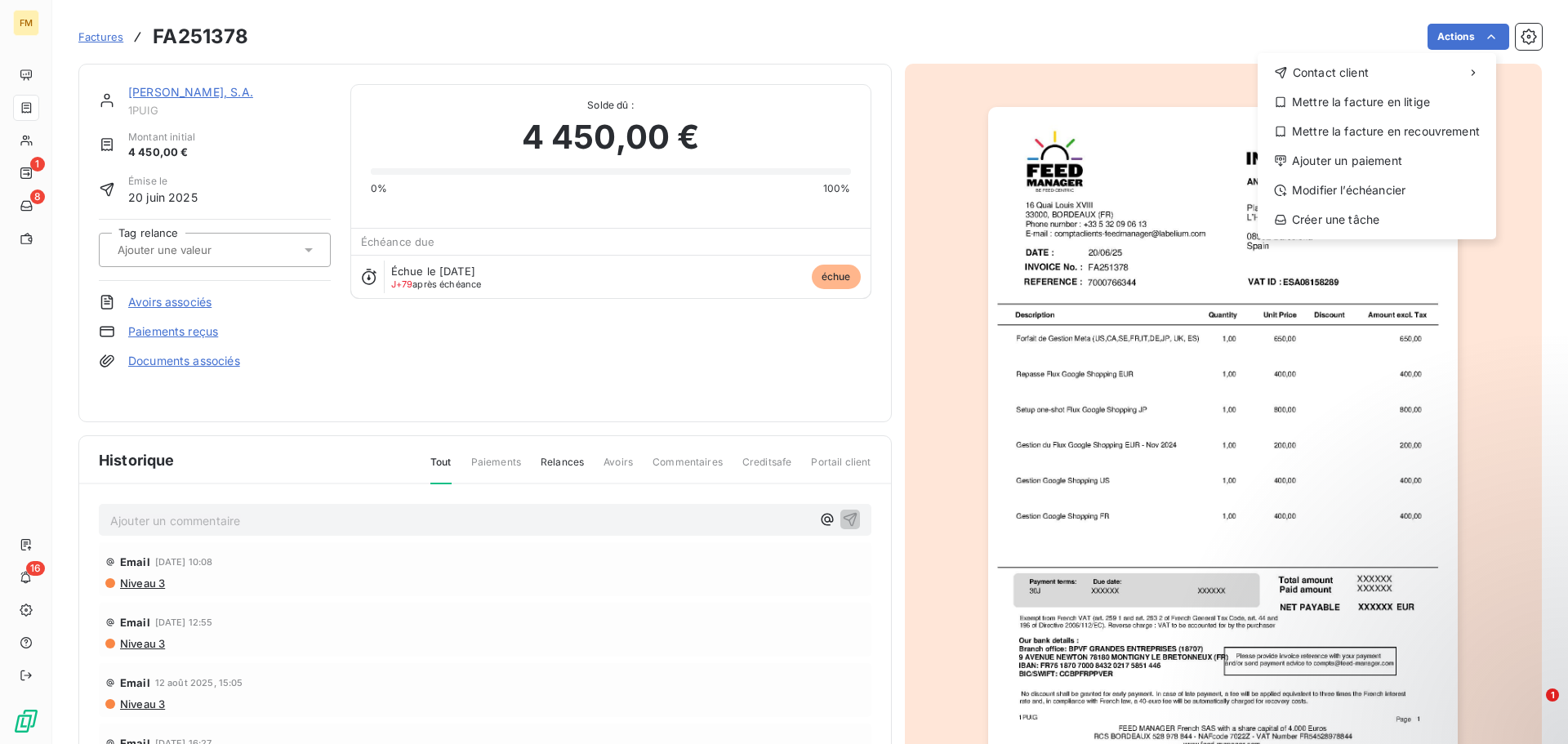
click at [1444, 406] on html "FM 1 8 16 Factures FA251378 Actions Contact client Mettre la facture en litige …" at bounding box center [784, 372] width 1568 height 744
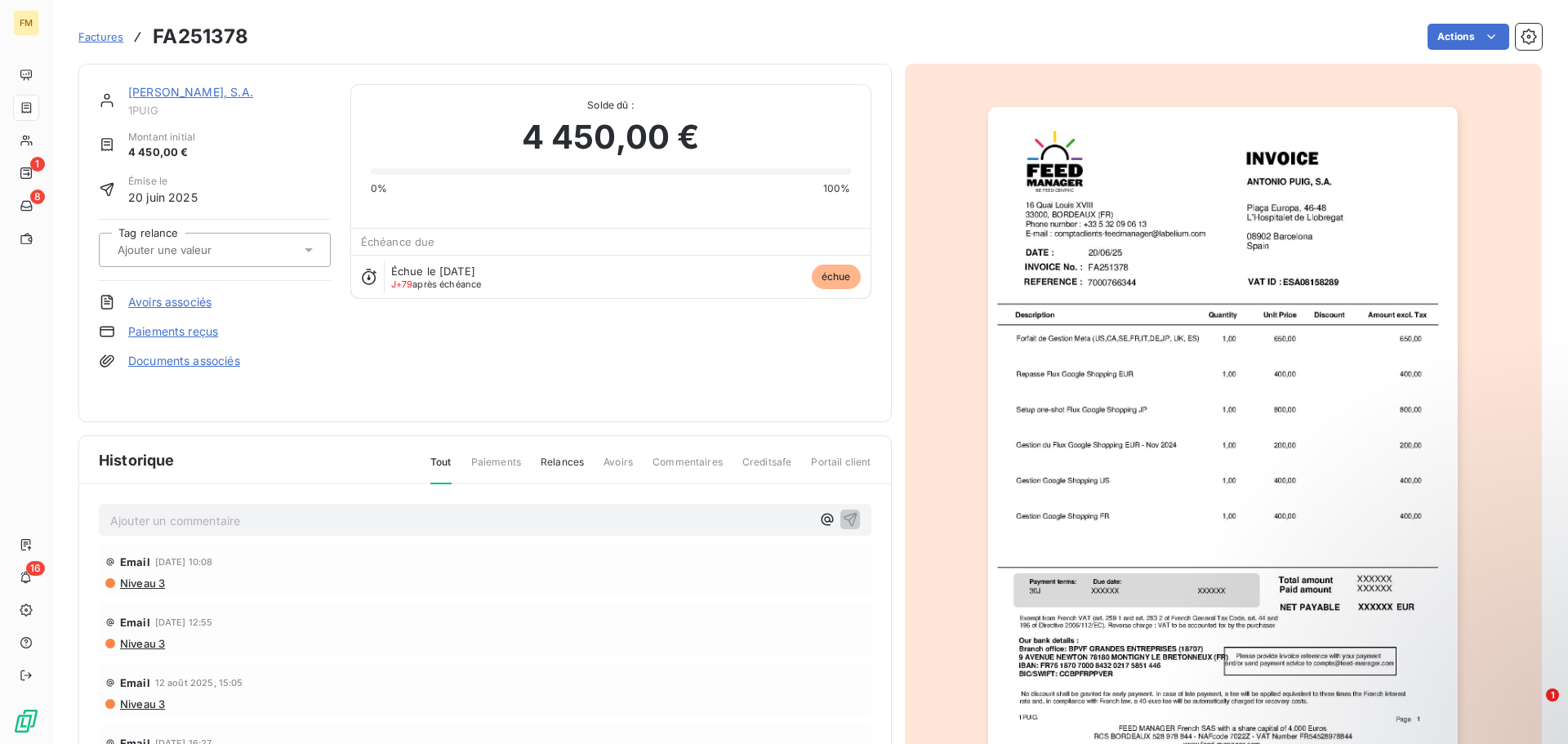
click at [154, 42] on h3 "FA251378" at bounding box center [201, 37] width 96 height 30
click at [184, 39] on h3 "FA251378" at bounding box center [201, 37] width 96 height 30
click at [101, 40] on span "Factures" at bounding box center [100, 37] width 44 height 13
click at [1196, 328] on img "button" at bounding box center [1222, 439] width 469 height 665
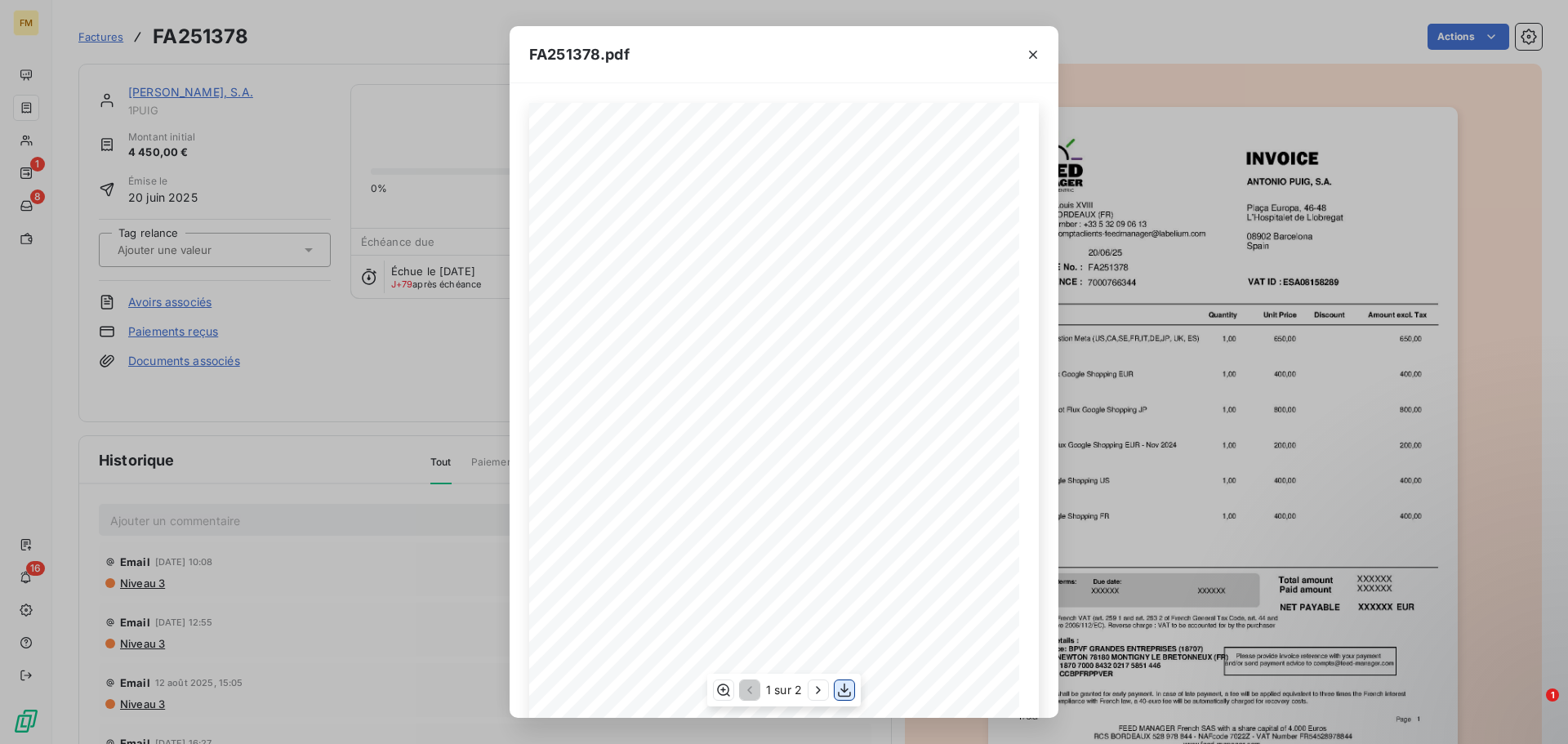
click at [843, 687] on icon "button" at bounding box center [845, 690] width 17 height 17
click at [301, 92] on div "FA251378.pdf INVOICE No. : [PERSON_NAME], S.A. [STREET_ADDRESS][GEOGRAPHIC_DATA…" at bounding box center [784, 372] width 1568 height 744
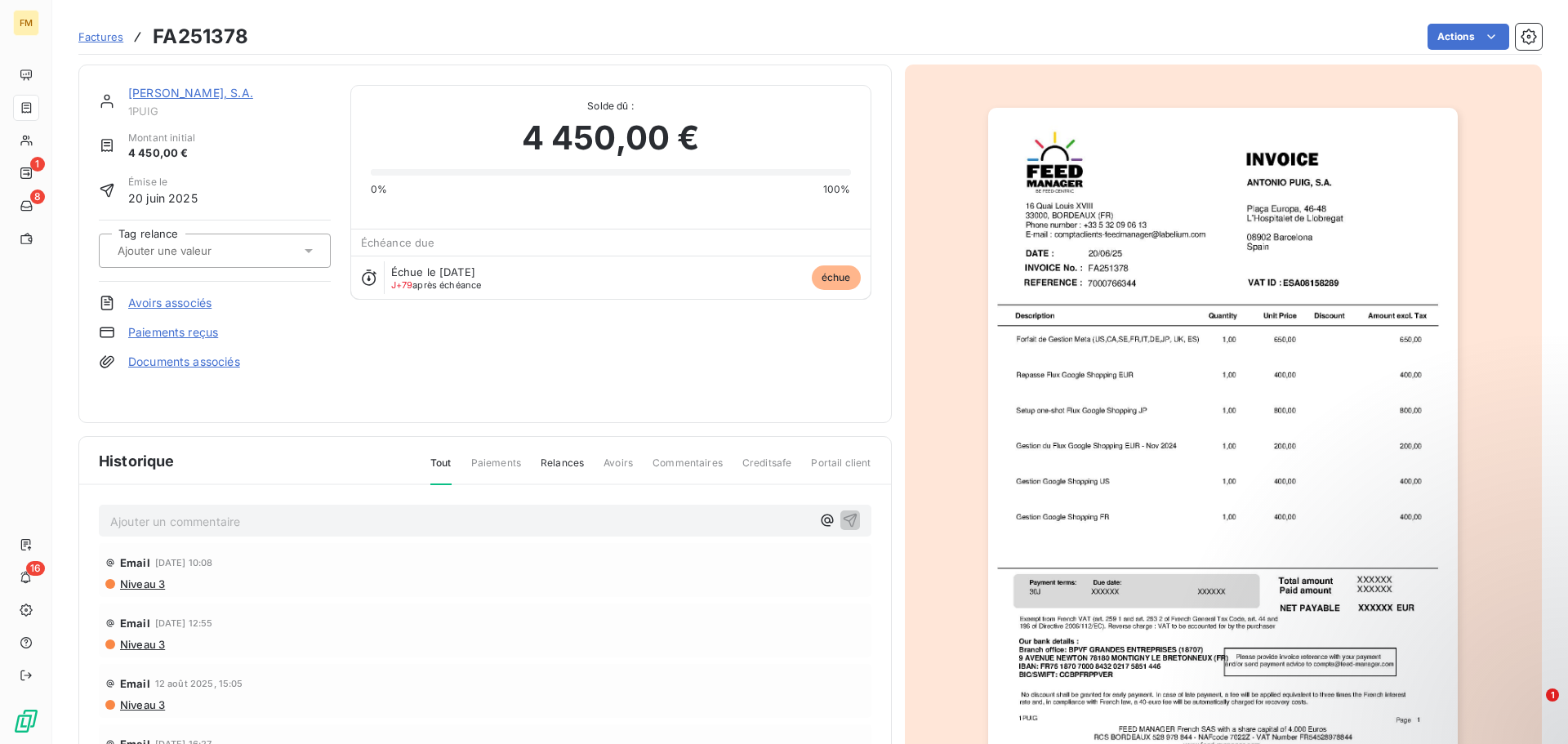
scroll to position [2, 0]
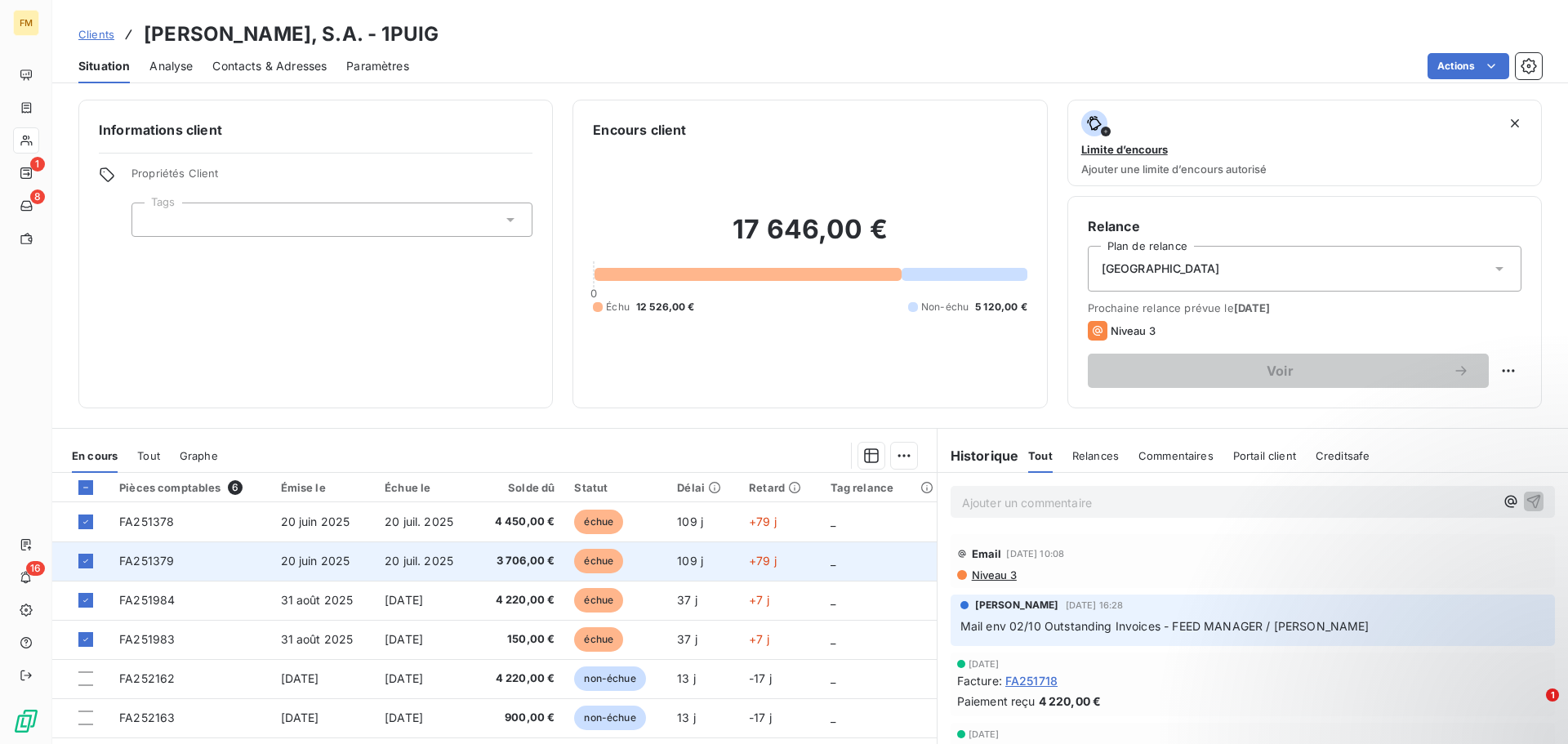
click at [207, 573] on td "FA251379" at bounding box center [191, 561] width 162 height 40
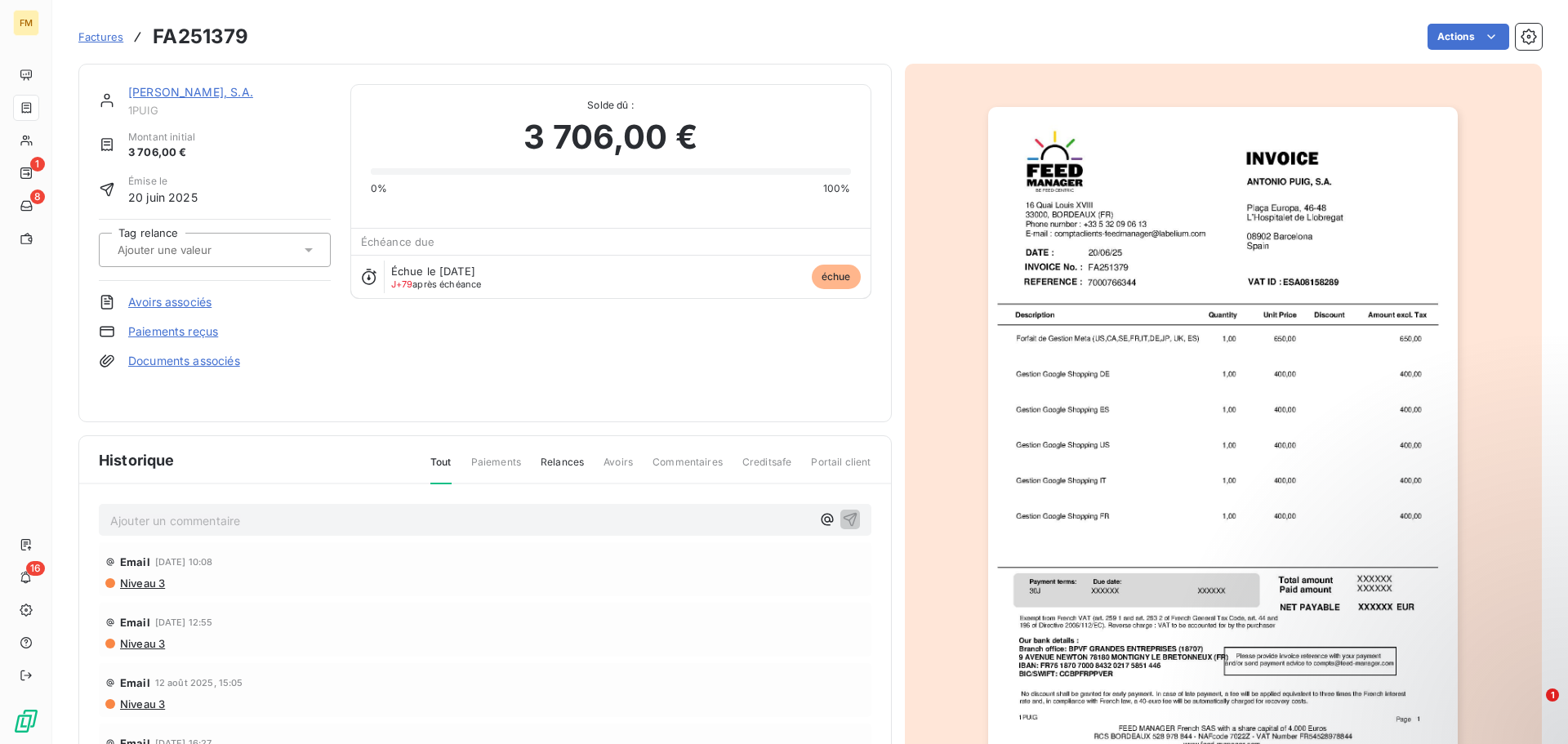
click at [1221, 370] on img "button" at bounding box center [1222, 439] width 469 height 665
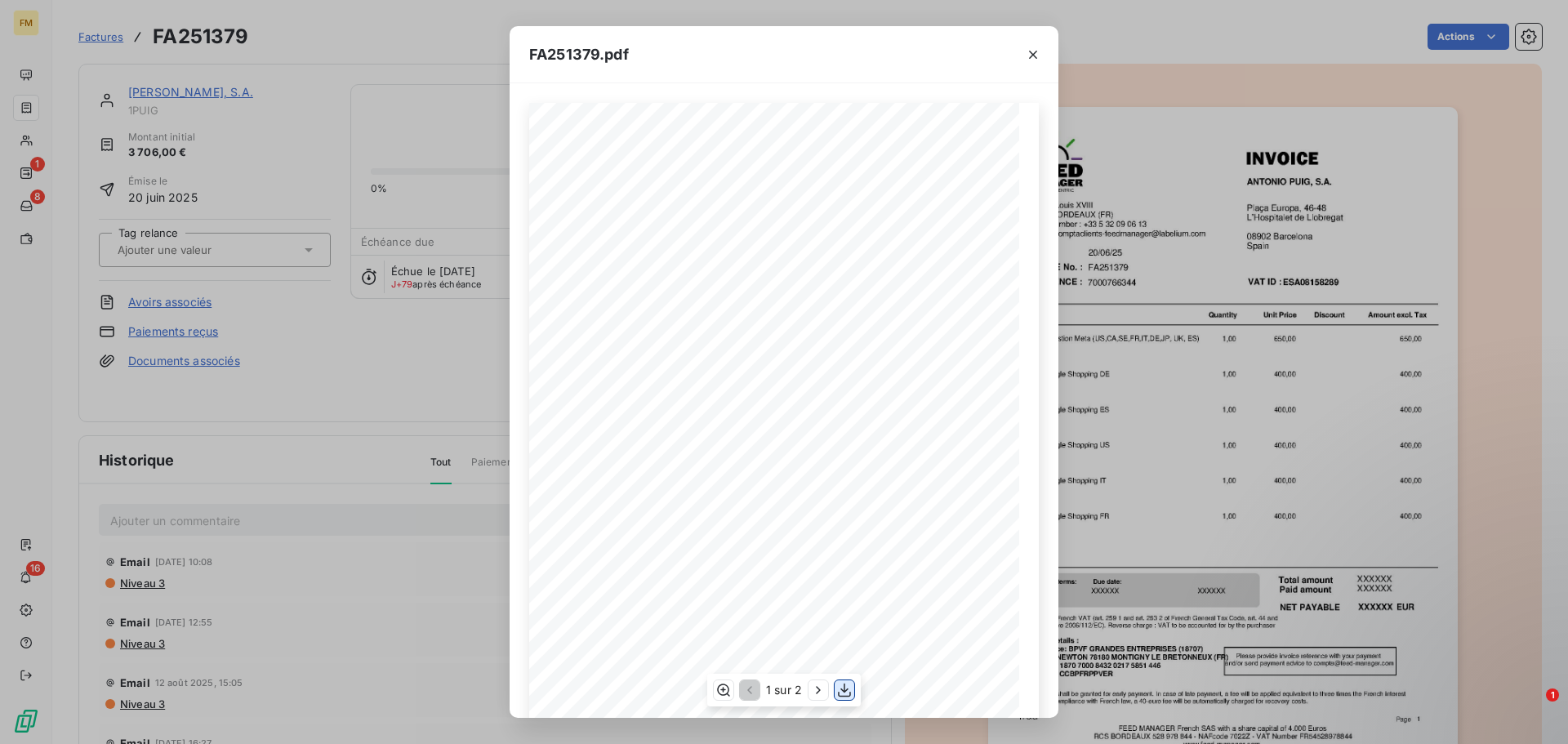
click at [842, 695] on icon "button" at bounding box center [845, 690] width 17 height 17
click at [1030, 59] on icon "button" at bounding box center [1033, 54] width 17 height 17
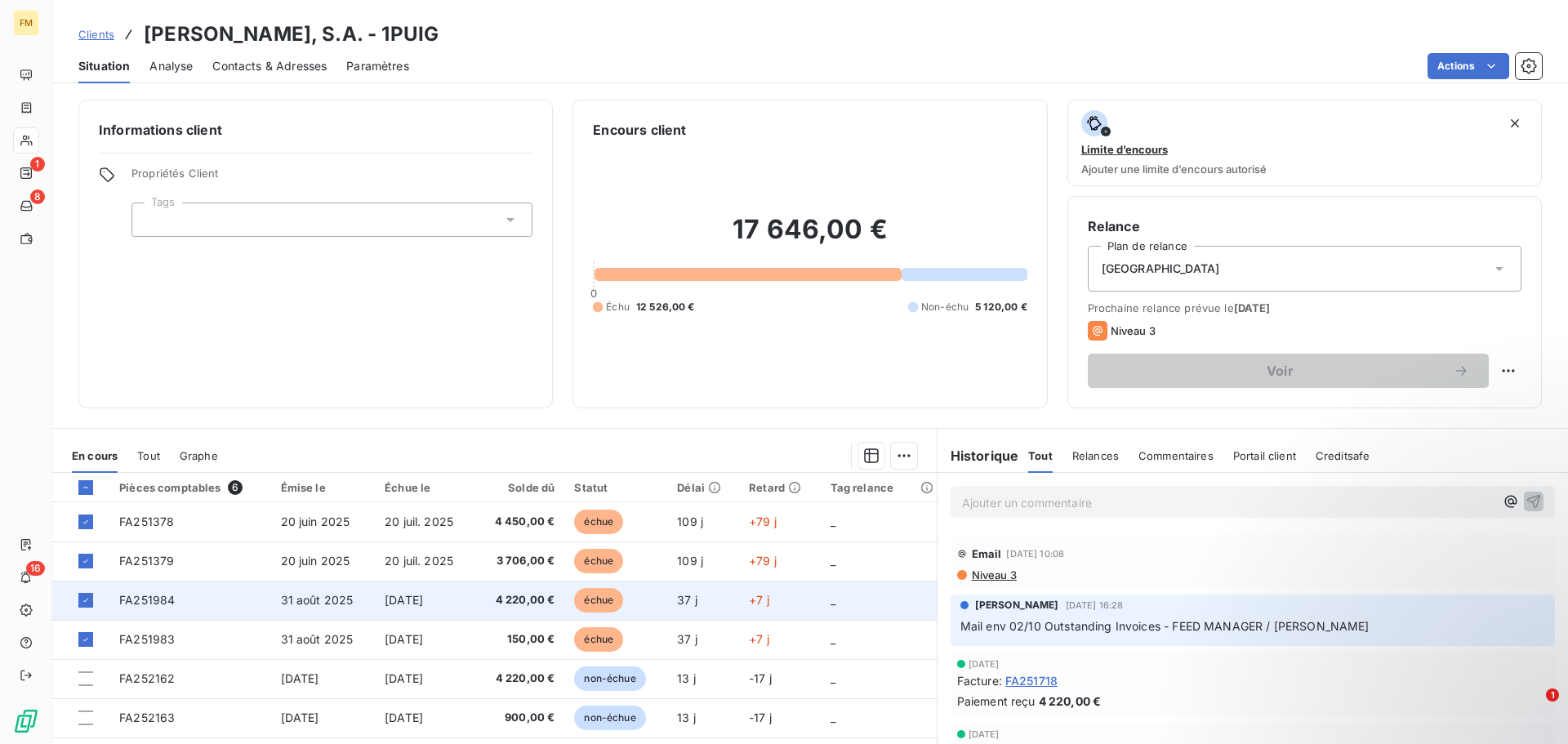
click at [245, 599] on td "FA251984" at bounding box center [191, 601] width 162 height 40
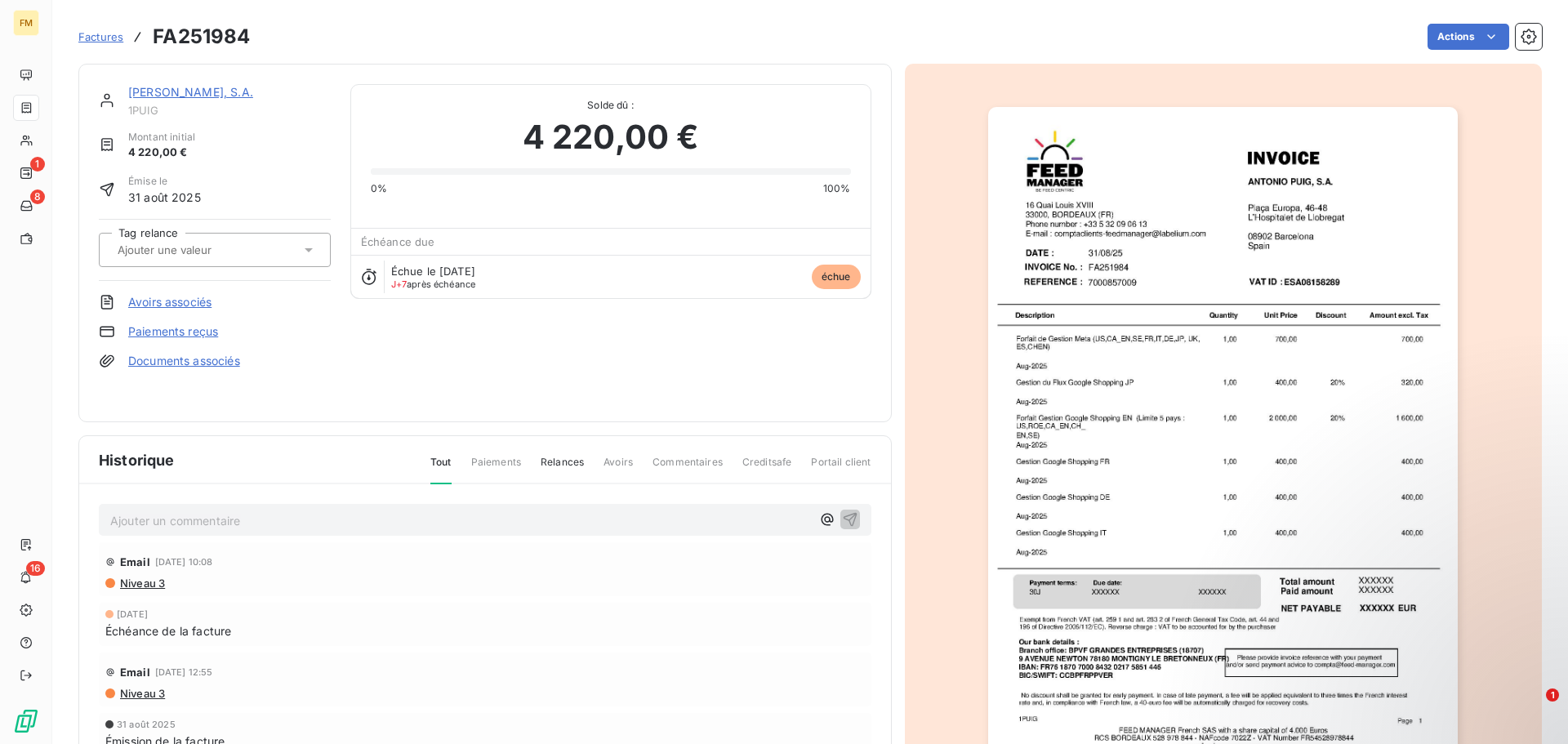
click at [1109, 408] on img "button" at bounding box center [1222, 439] width 469 height 665
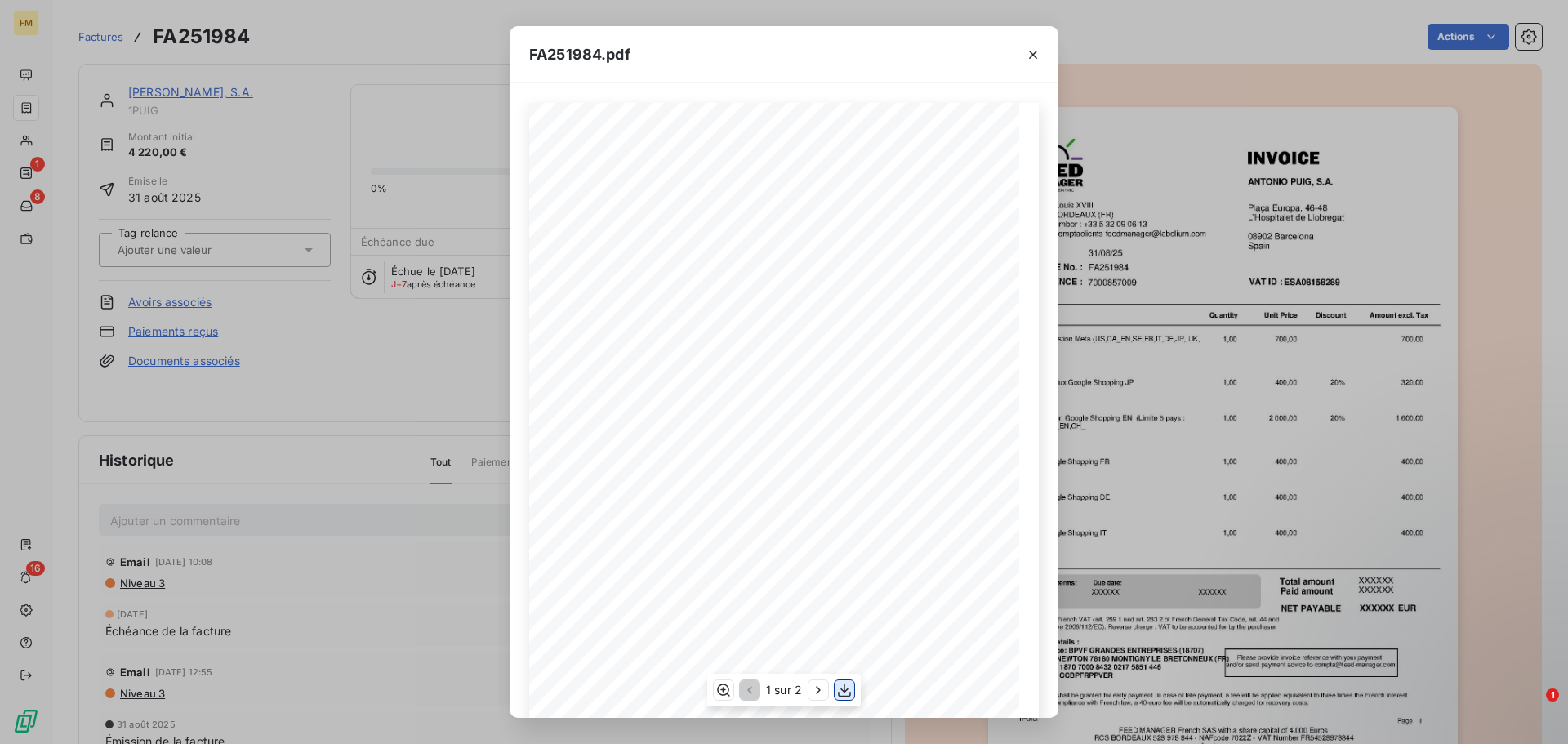
click at [842, 689] on icon "button" at bounding box center [845, 690] width 17 height 17
click at [1144, 408] on div "FA251984.pdf INVOICE No. : [PERSON_NAME], S.A. [STREET_ADDRESS][GEOGRAPHIC_DATA…" at bounding box center [784, 372] width 1568 height 744
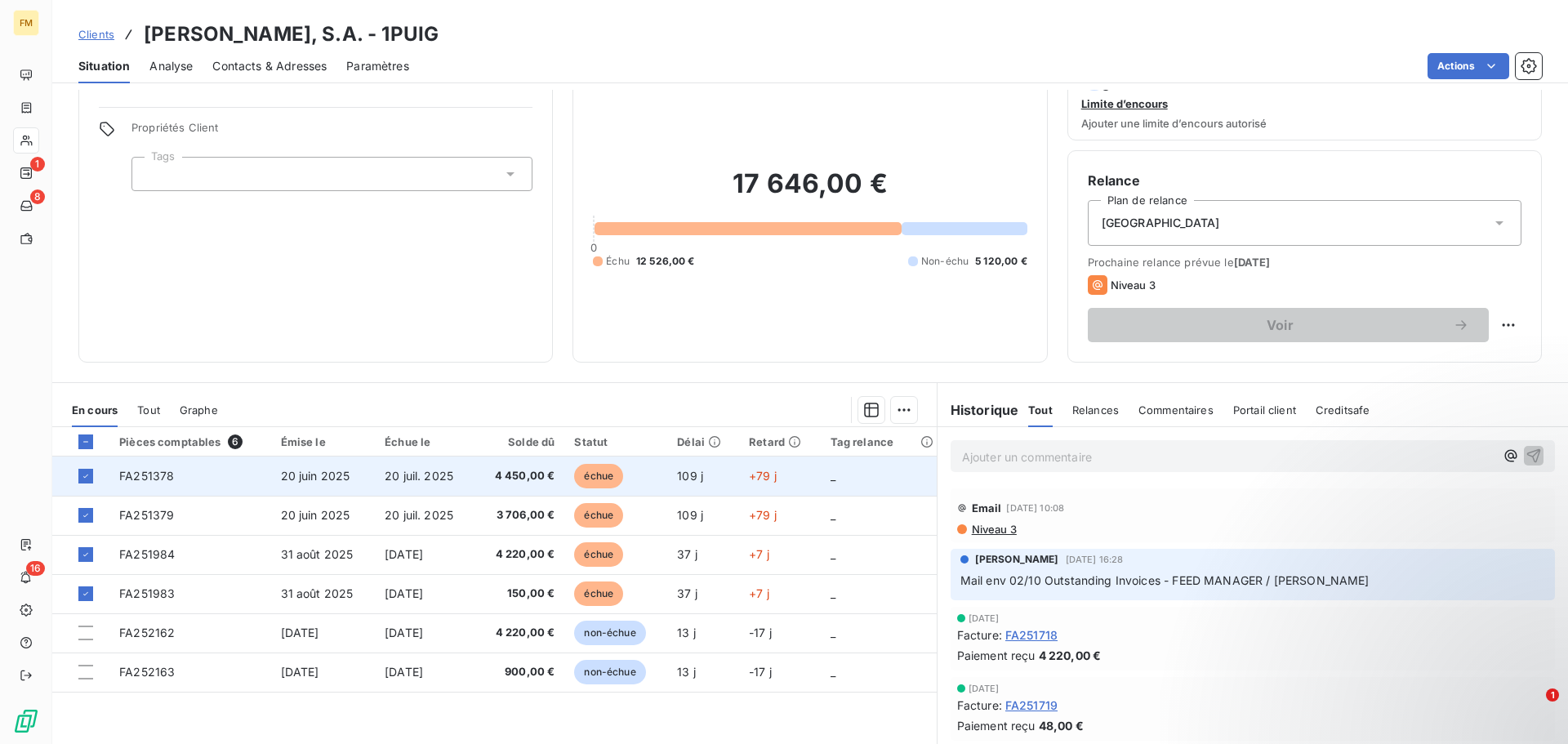
scroll to position [82, 0]
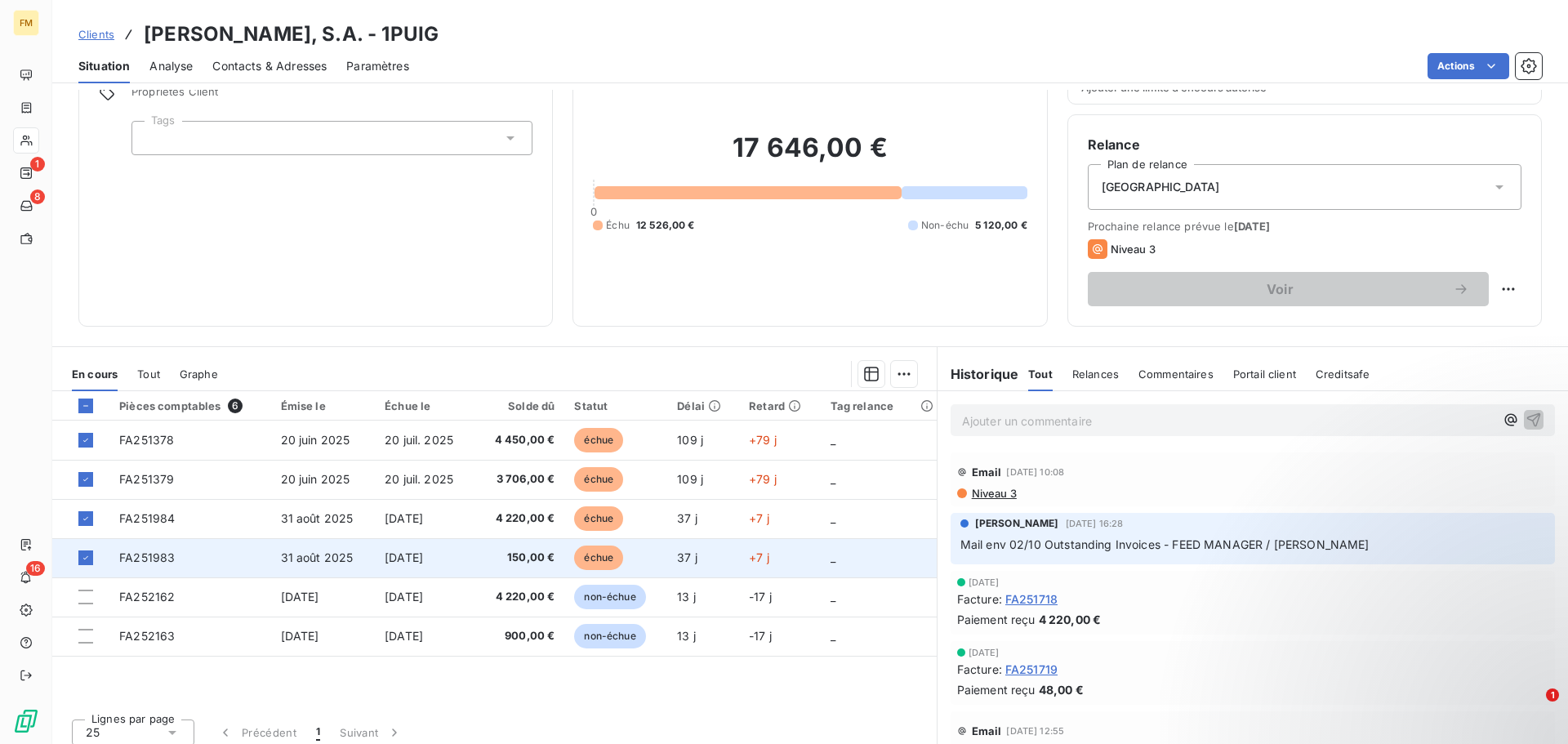
click at [188, 557] on td "FA251983" at bounding box center [191, 558] width 162 height 40
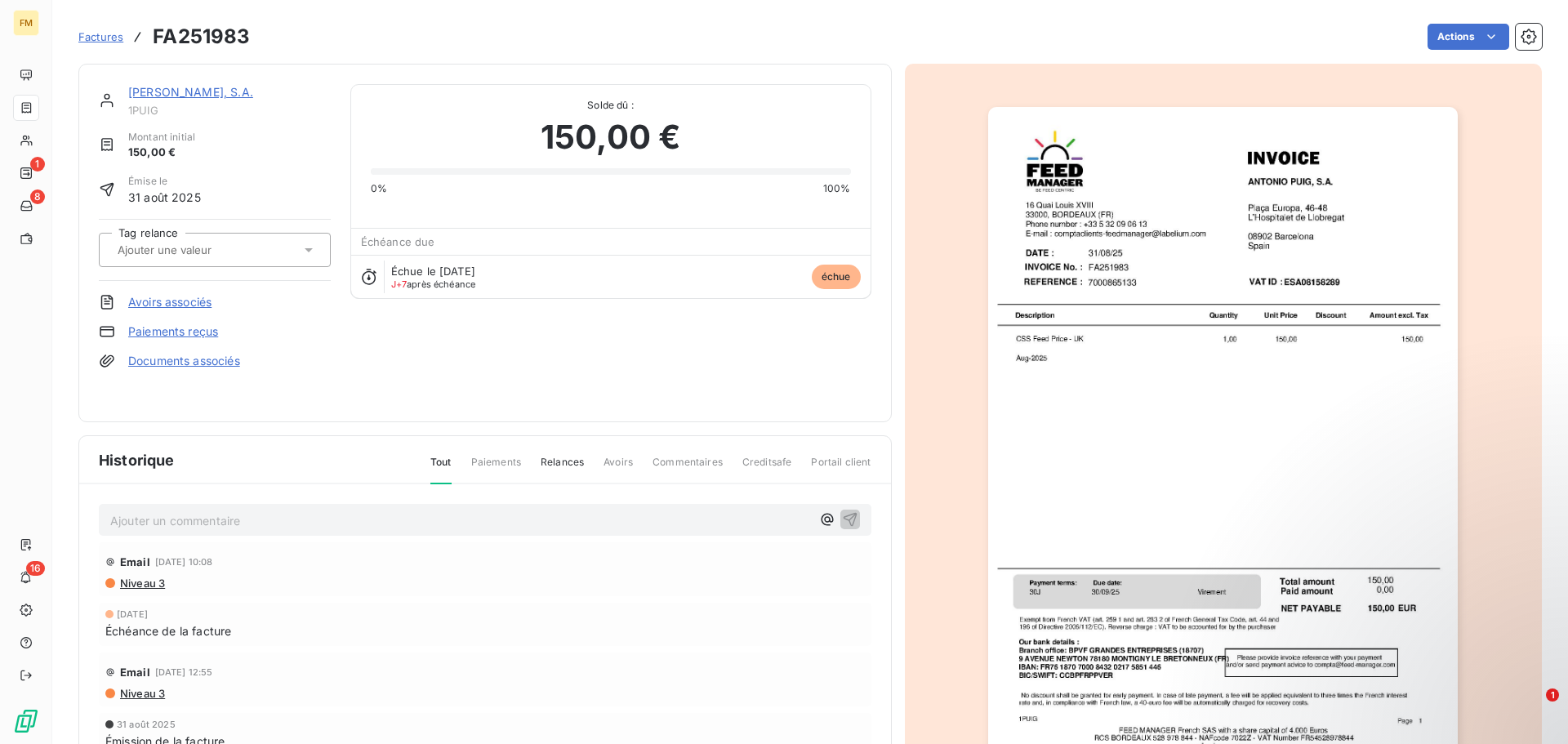
click at [1264, 403] on img "button" at bounding box center [1222, 439] width 469 height 665
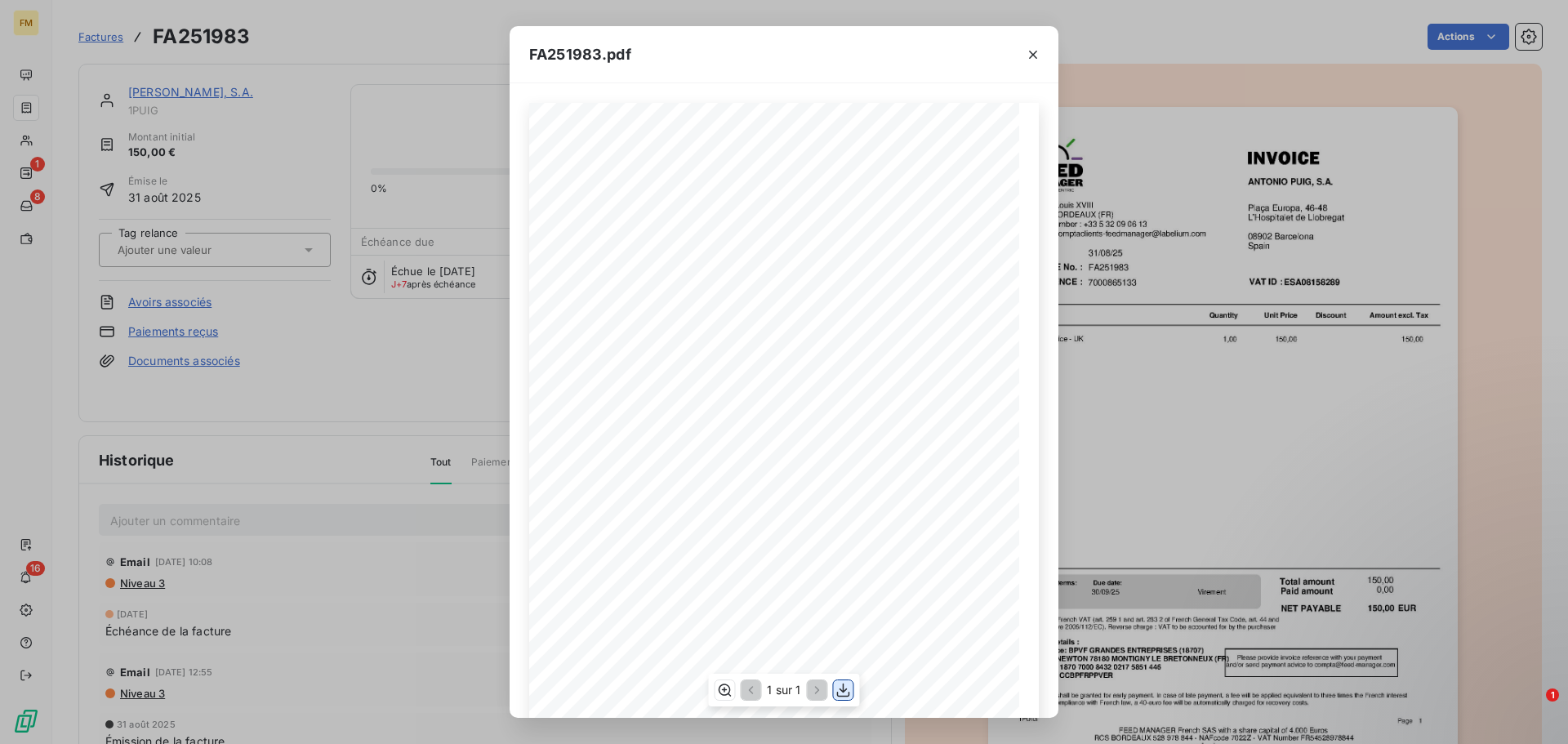
click at [844, 696] on icon "button" at bounding box center [844, 690] width 17 height 17
click at [1026, 52] on icon "button" at bounding box center [1033, 54] width 17 height 17
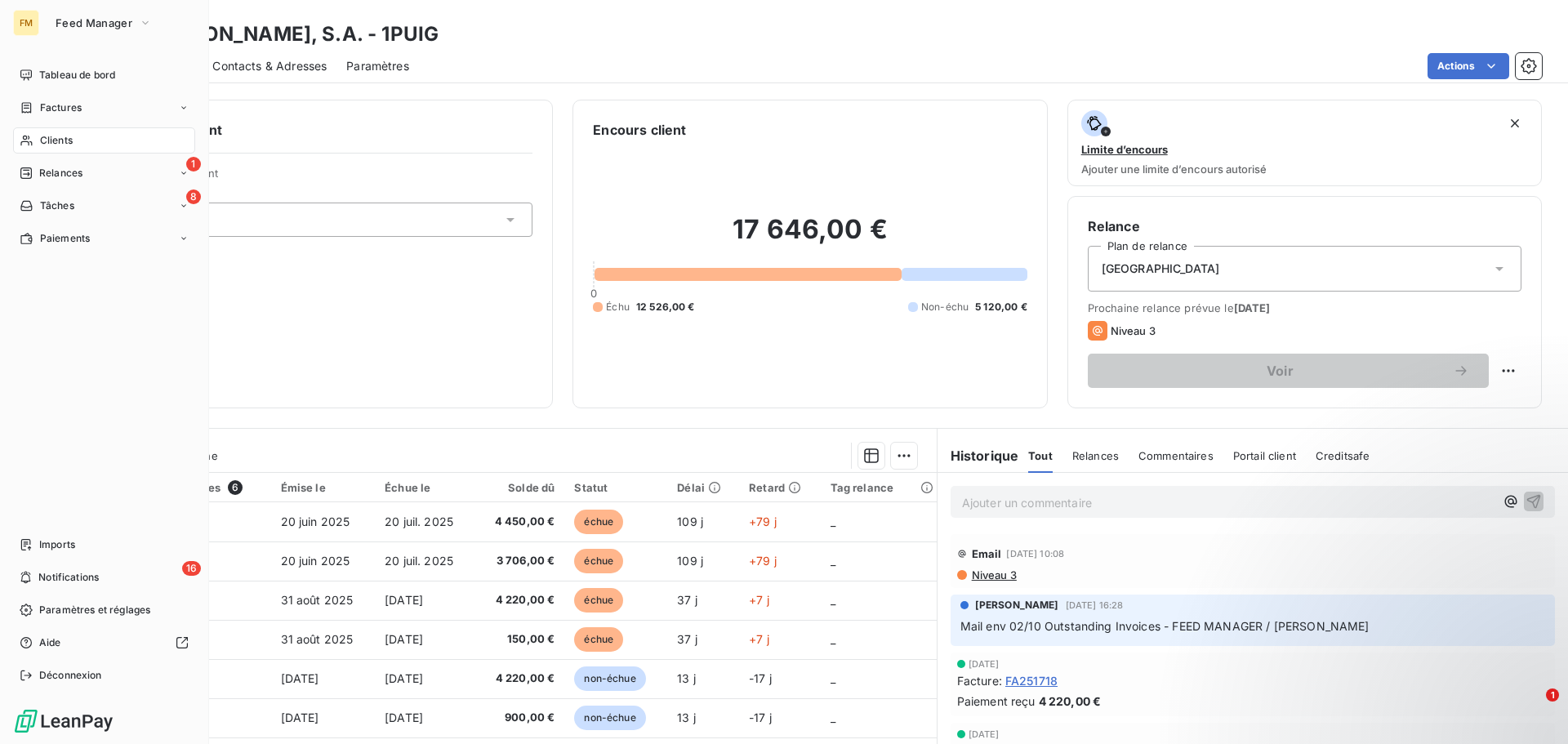
click at [47, 142] on span "Clients" at bounding box center [56, 140] width 33 height 15
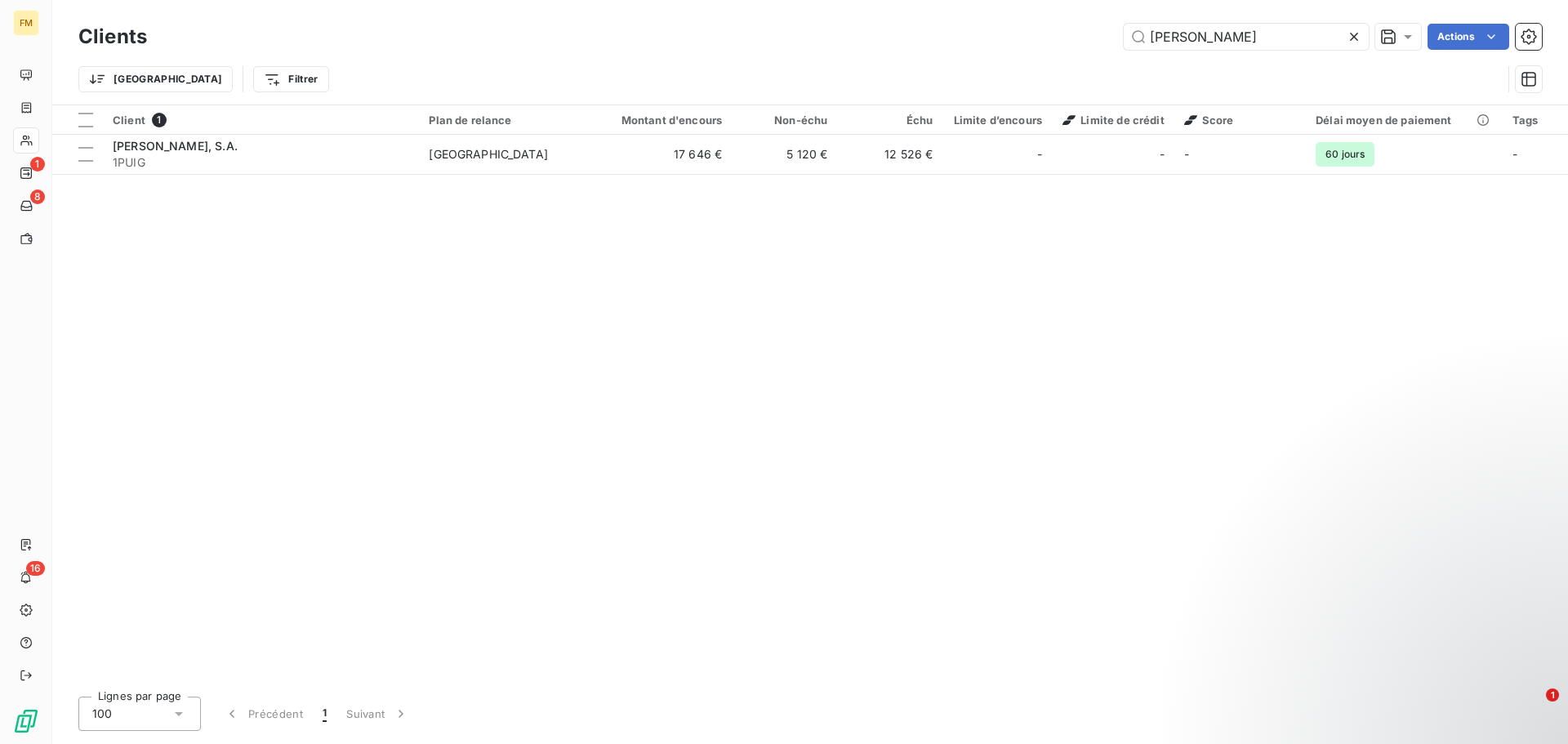
drag, startPoint x: 1218, startPoint y: 36, endPoint x: 1000, endPoint y: 23, distance: 218.4
click at [1000, 23] on div "Clients [PERSON_NAME] Actions" at bounding box center [810, 37] width 1464 height 35
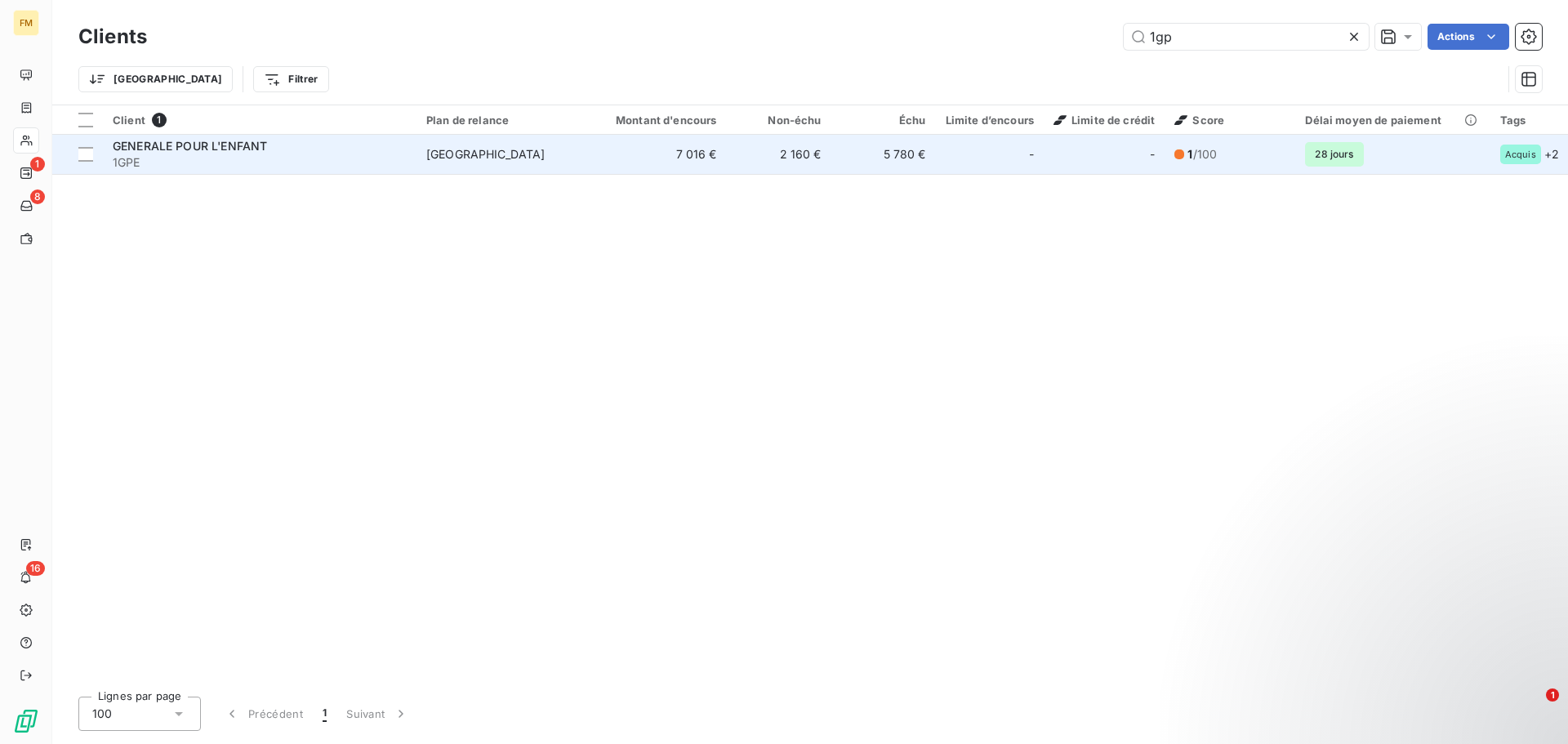
type input "1gp"
click at [384, 168] on span "1GPE" at bounding box center [260, 162] width 294 height 17
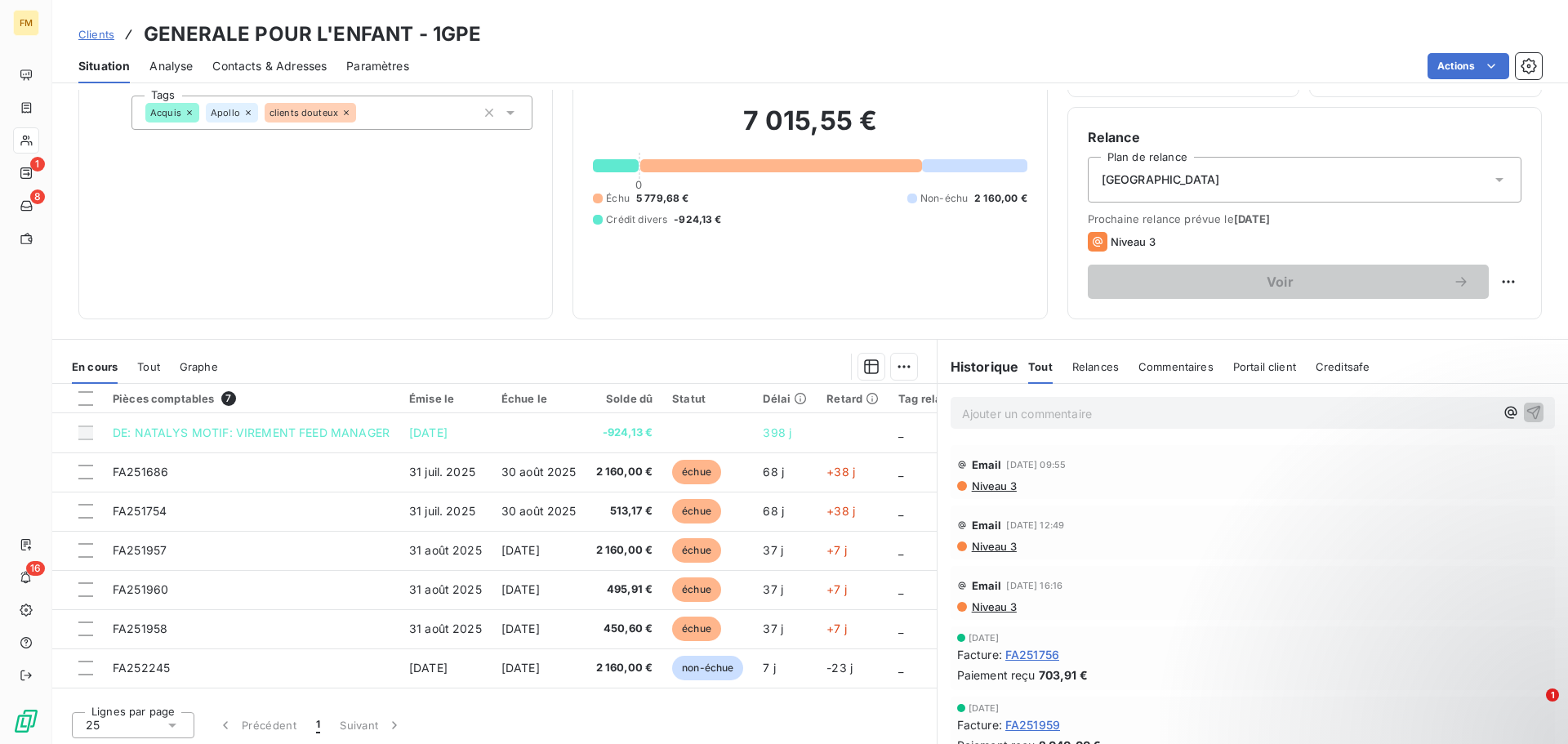
scroll to position [111, 0]
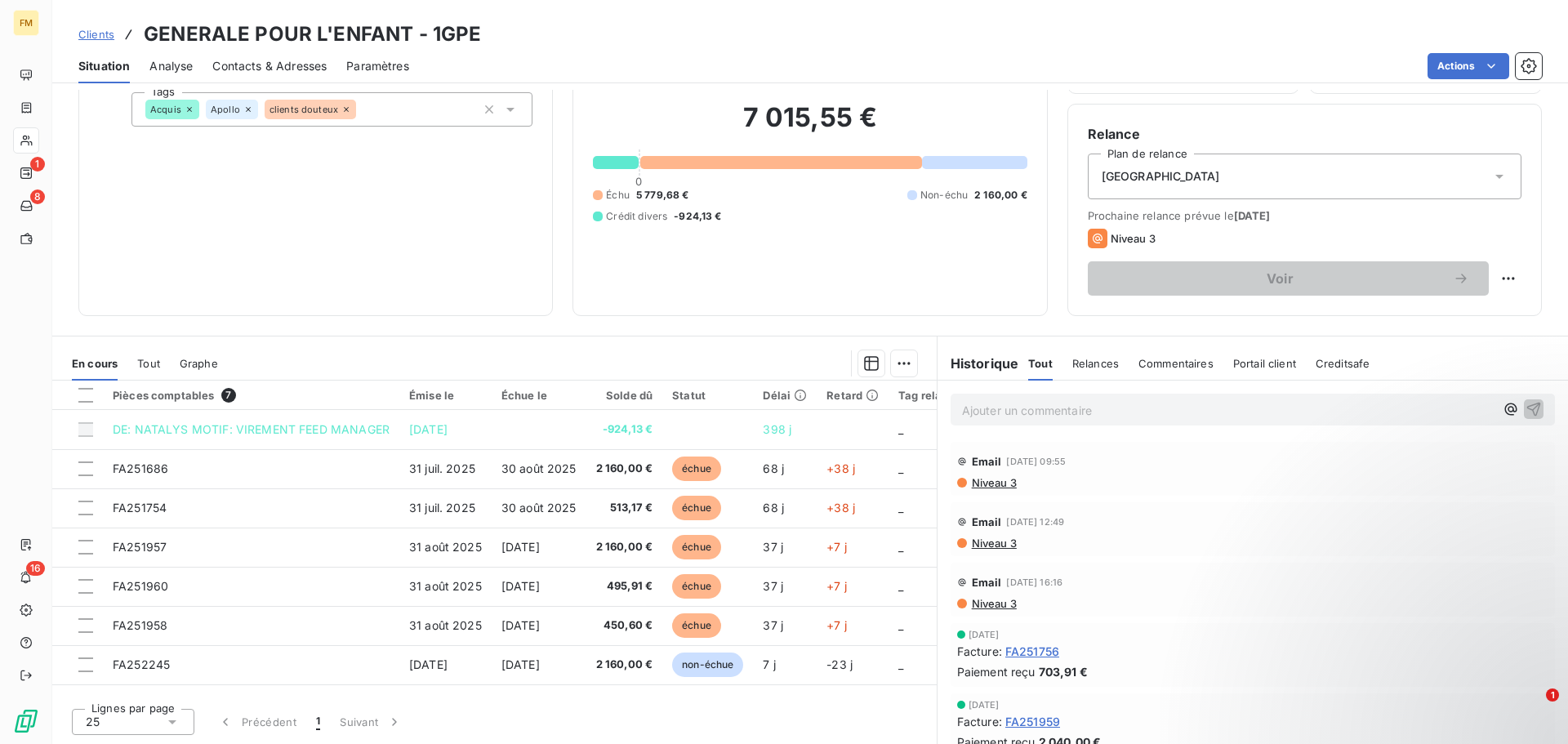
click at [991, 481] on span "Niveau 3" at bounding box center [993, 482] width 46 height 13
